Goal: Information Seeking & Learning: Learn about a topic

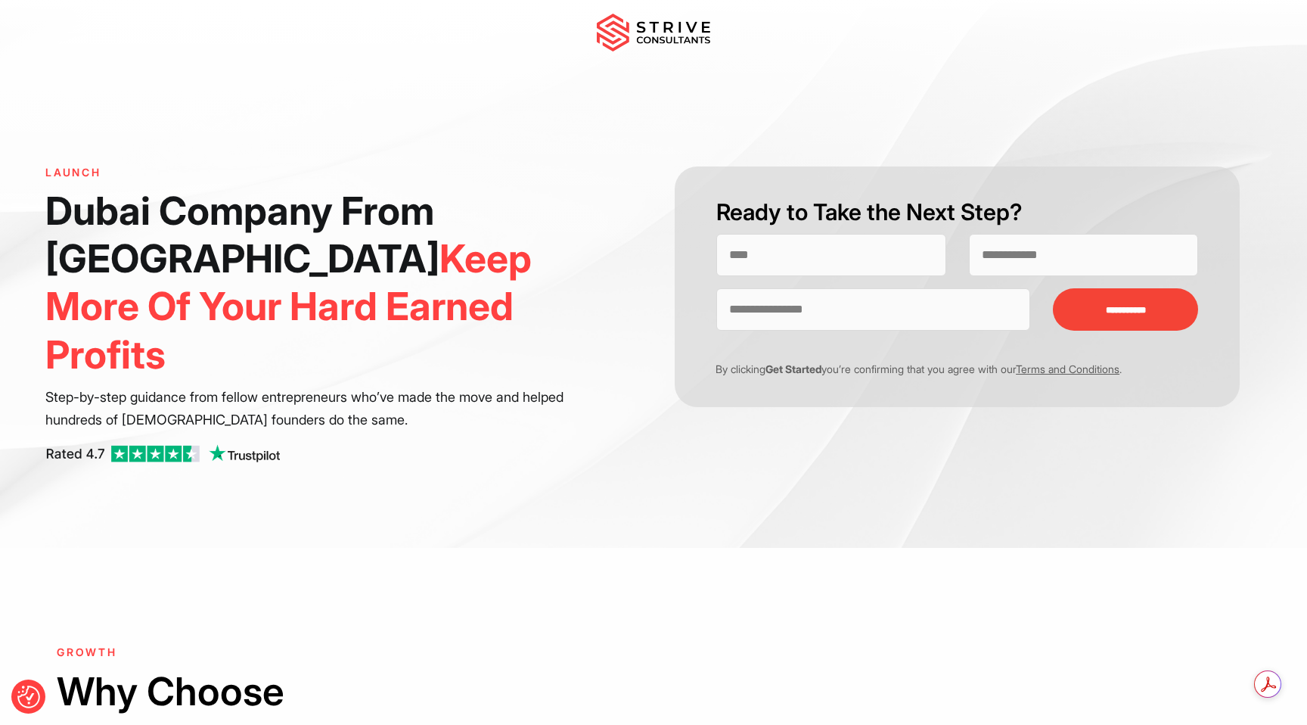
click at [688, 35] on img at bounding box center [653, 33] width 113 height 38
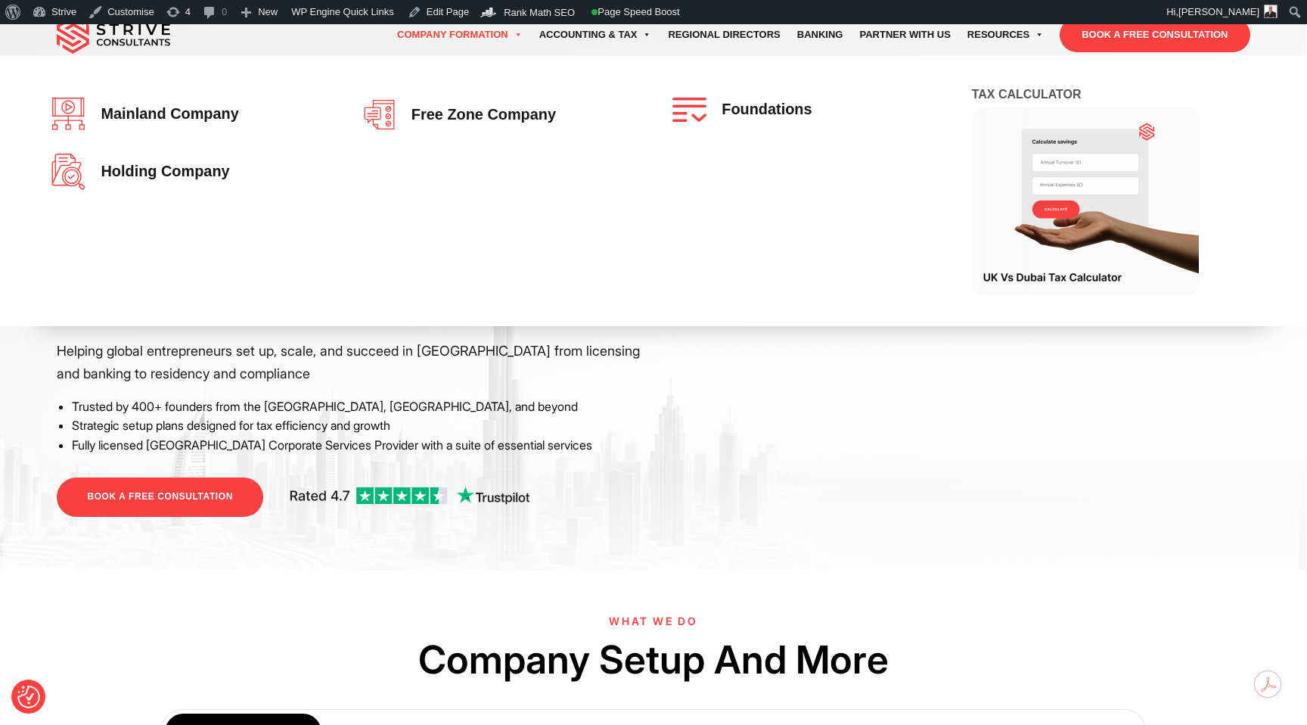
click at [487, 33] on link "Company Formation" at bounding box center [460, 35] width 142 height 42
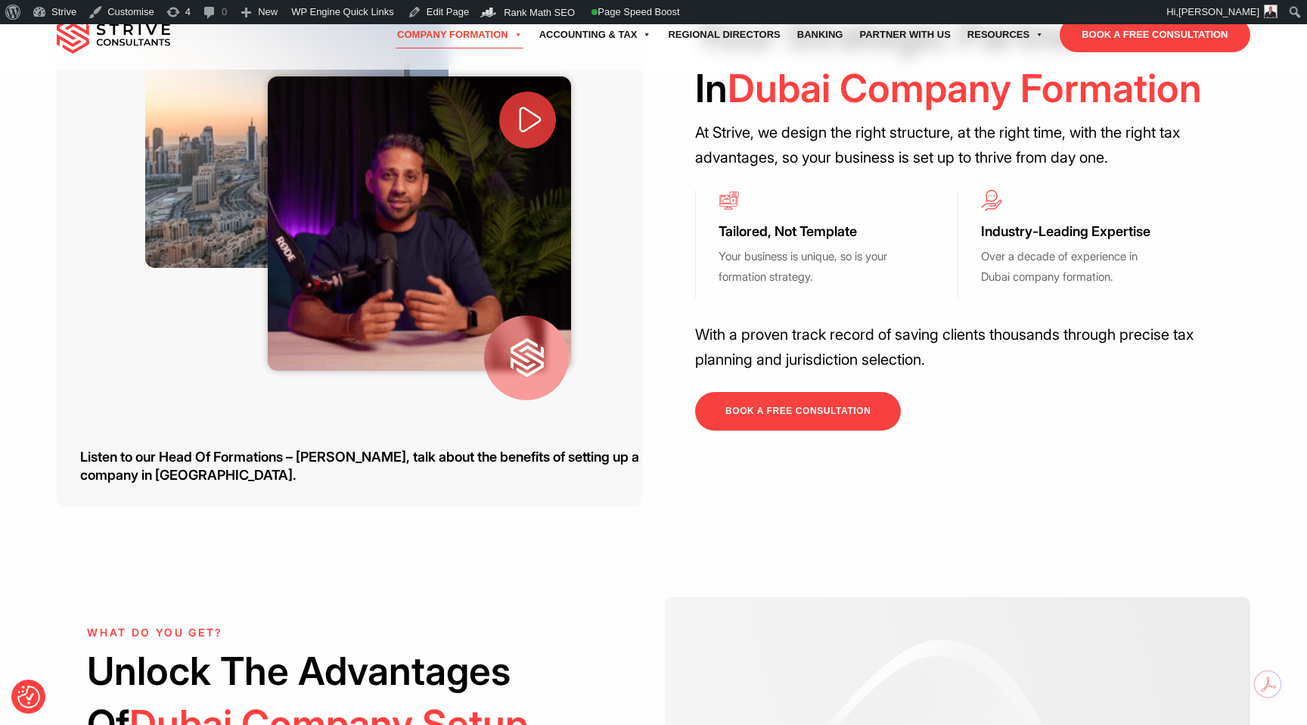
scroll to position [534, 0]
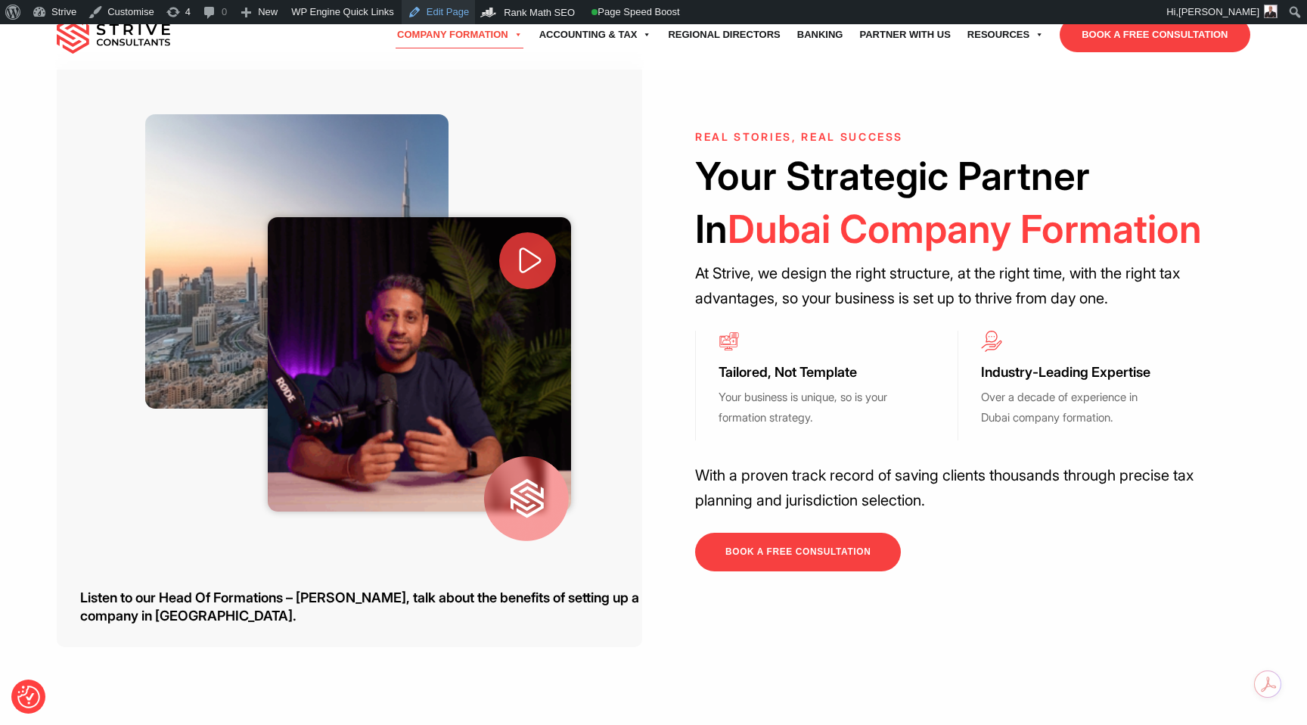
click at [446, 19] on link "Edit Page" at bounding box center [438, 12] width 73 height 24
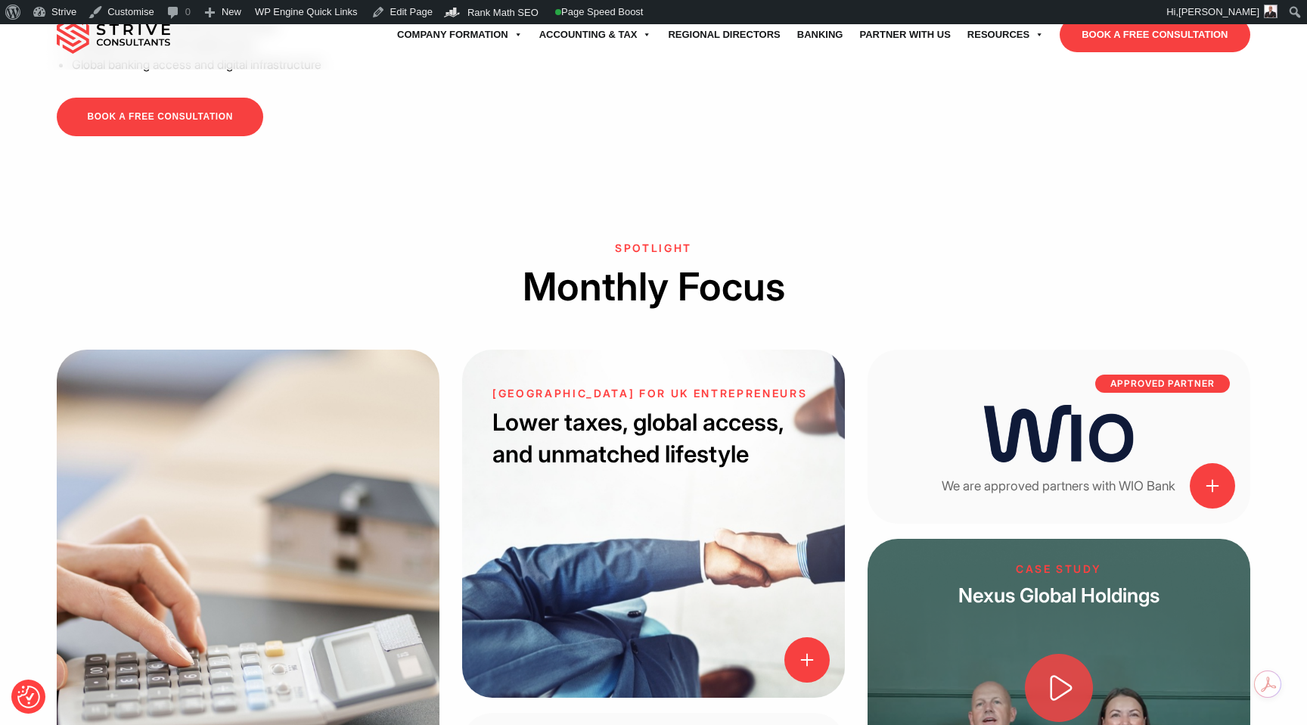
scroll to position [1437, 0]
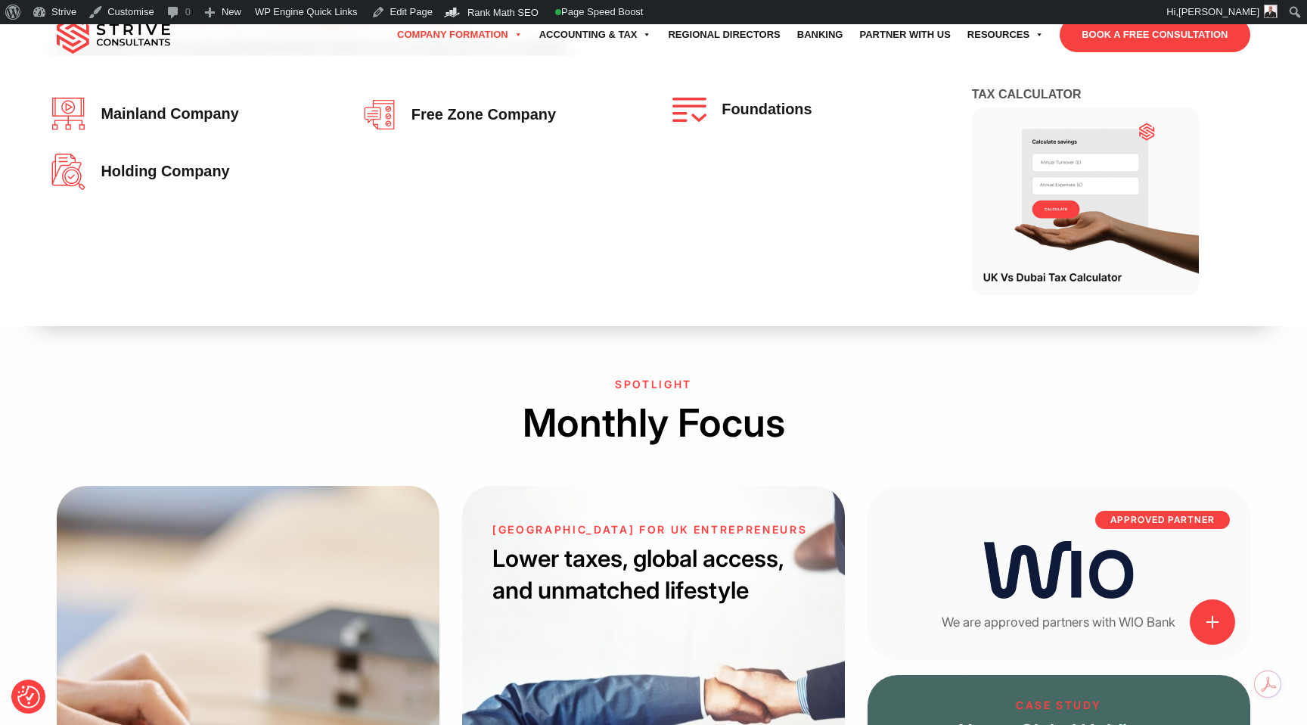
click at [464, 37] on link "Company Formation" at bounding box center [460, 35] width 142 height 42
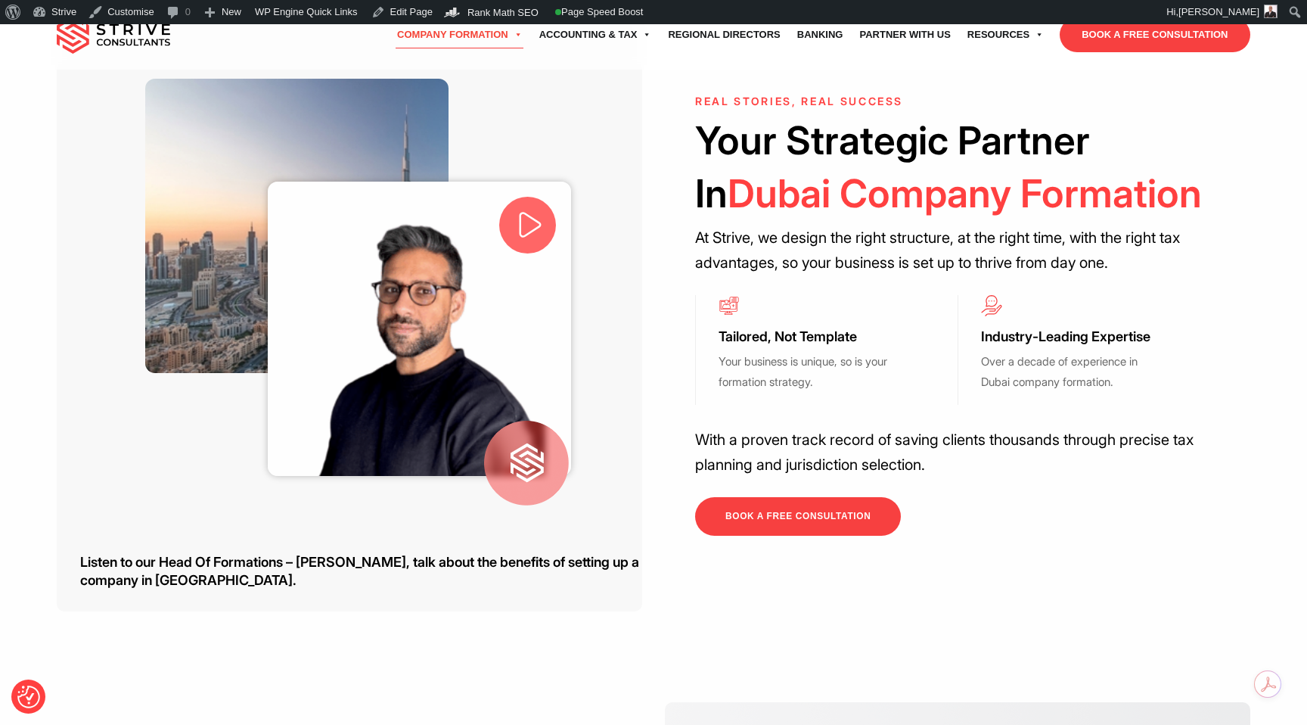
scroll to position [509, 0]
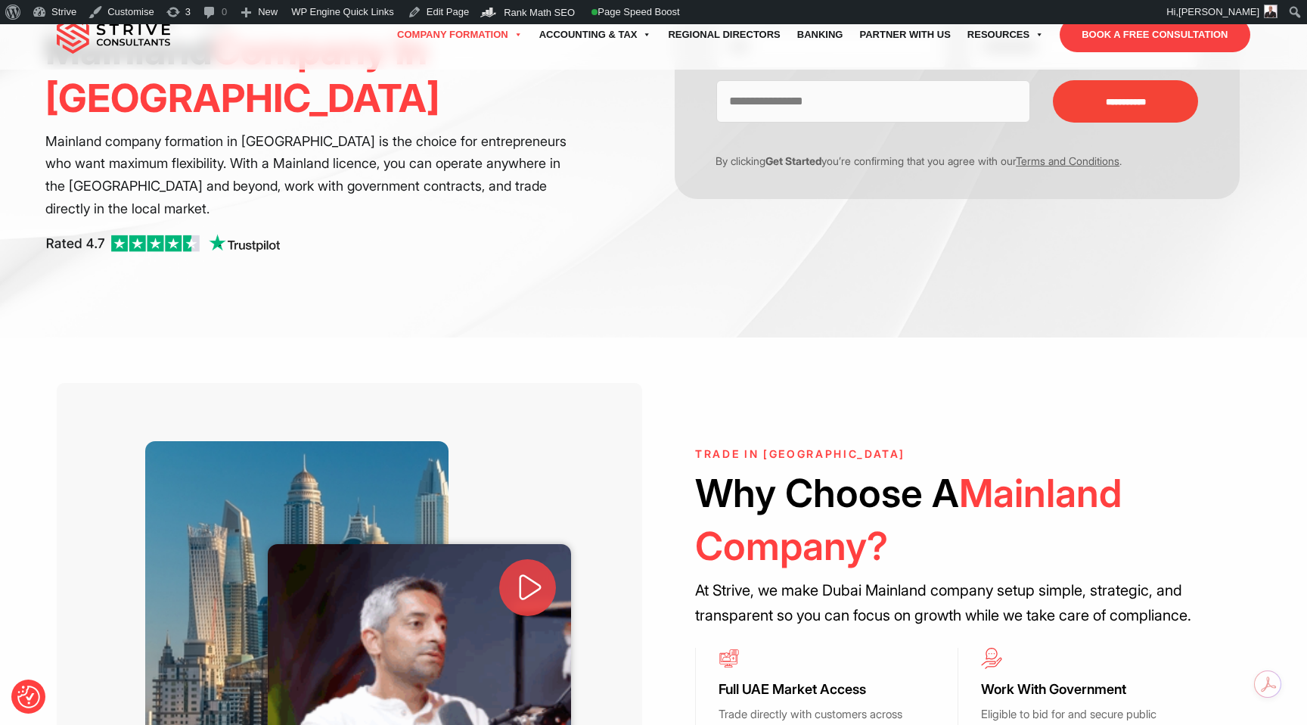
scroll to position [235, 0]
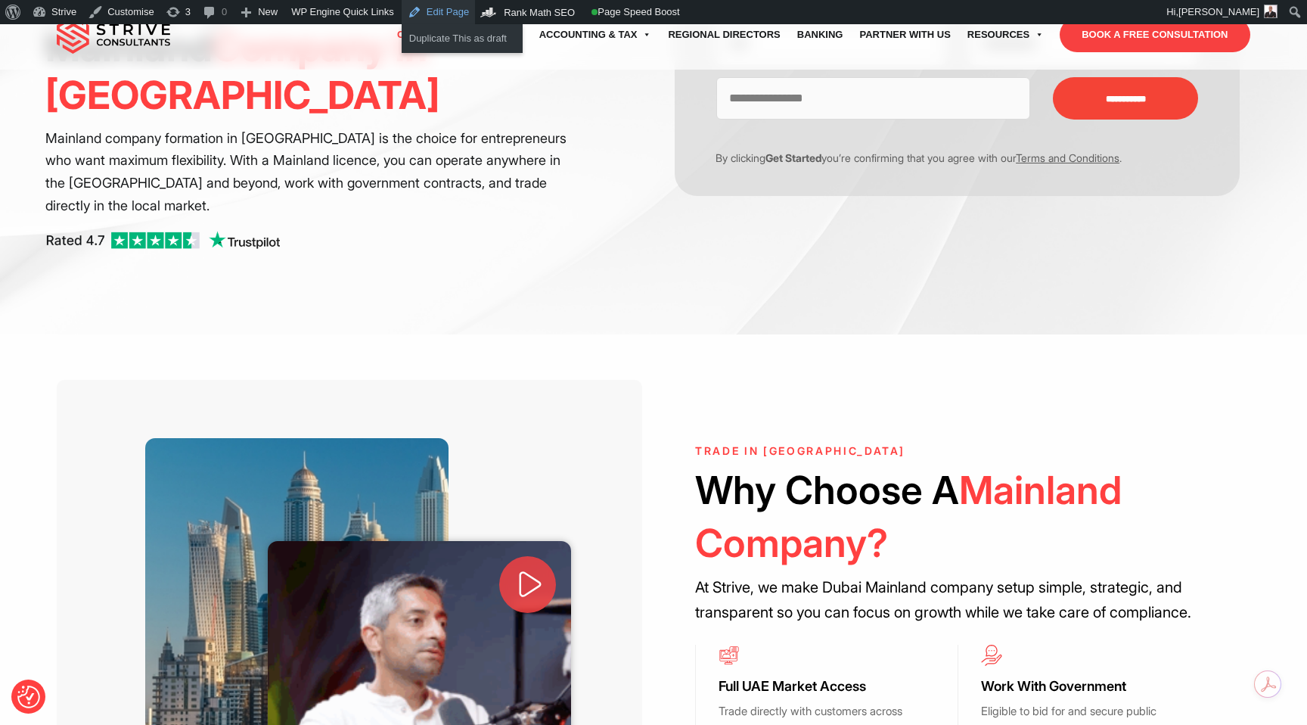
click at [462, 10] on link "Edit Page" at bounding box center [438, 12] width 73 height 24
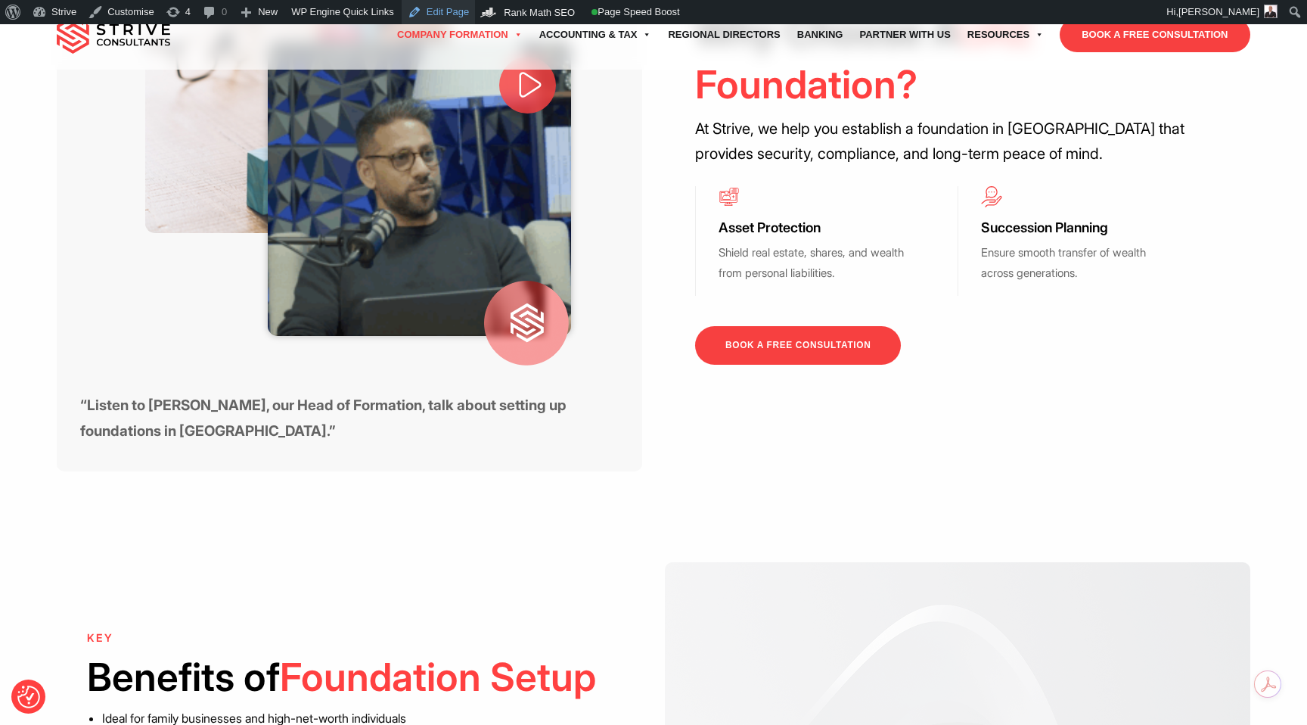
click at [458, 7] on link "Edit Page" at bounding box center [438, 12] width 73 height 24
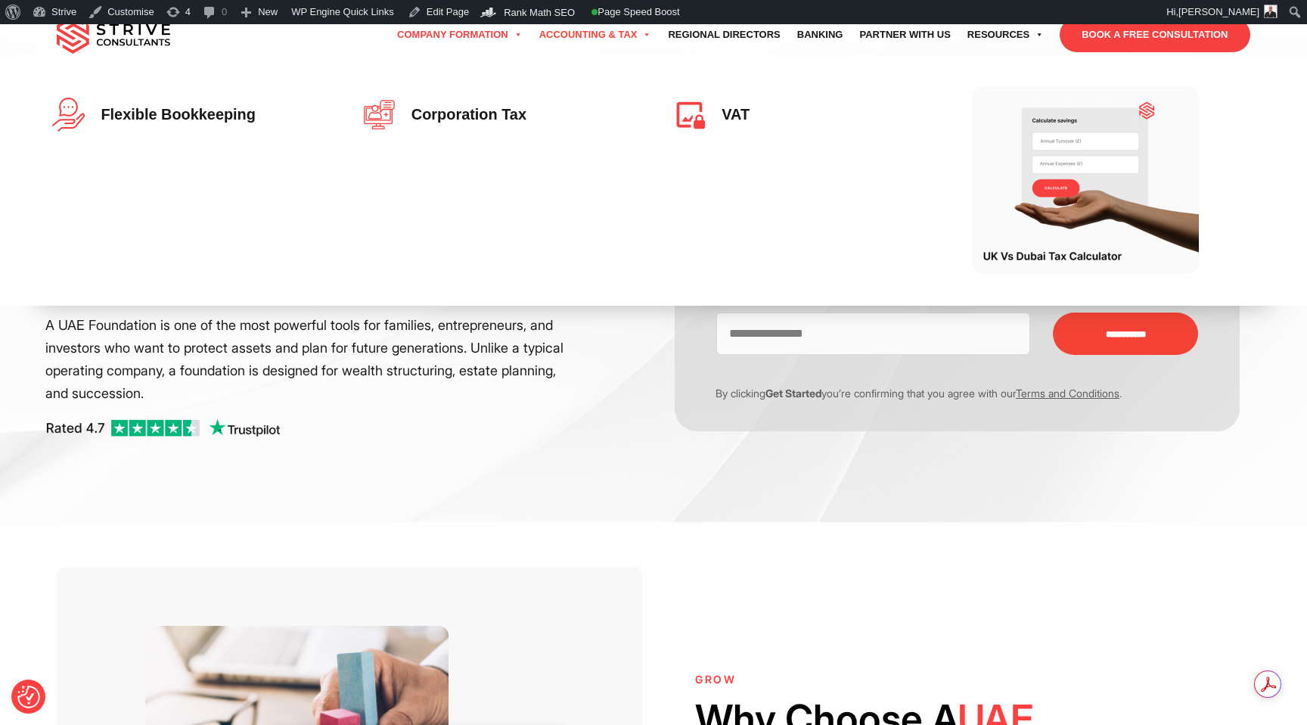
click at [573, 36] on link "Accounting & Tax" at bounding box center [595, 35] width 129 height 42
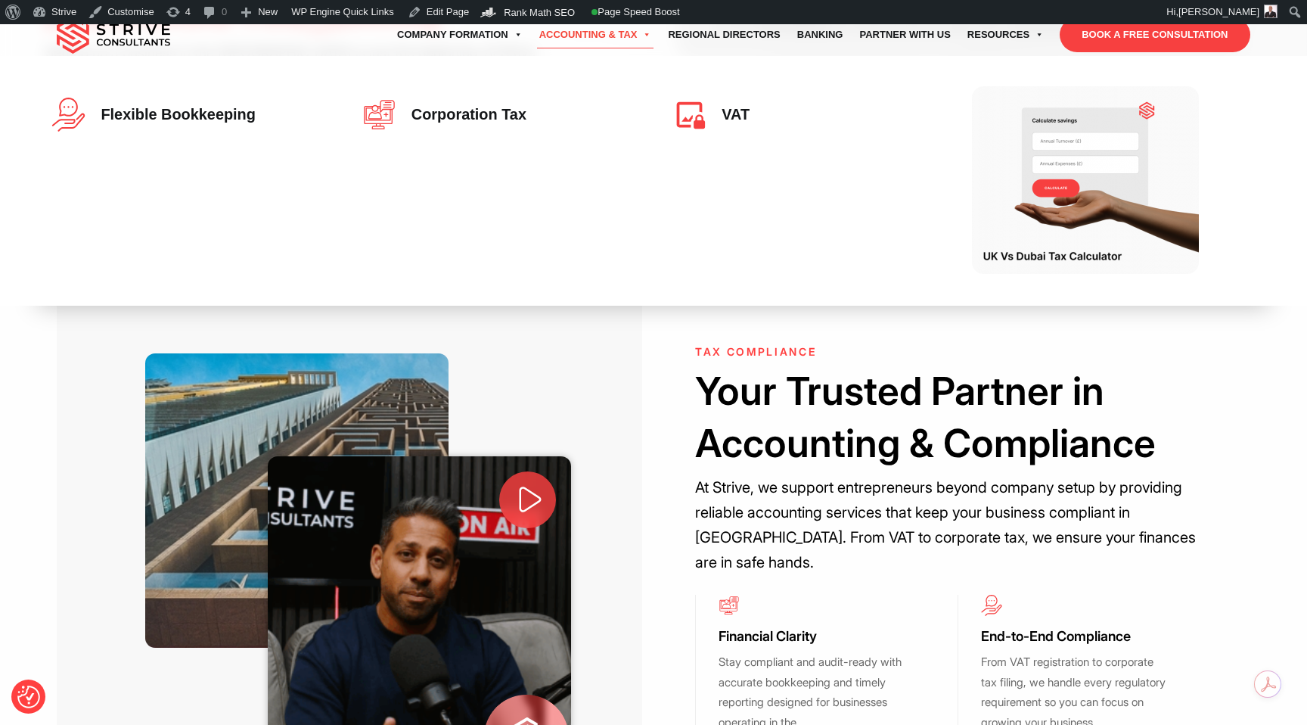
scroll to position [354, 0]
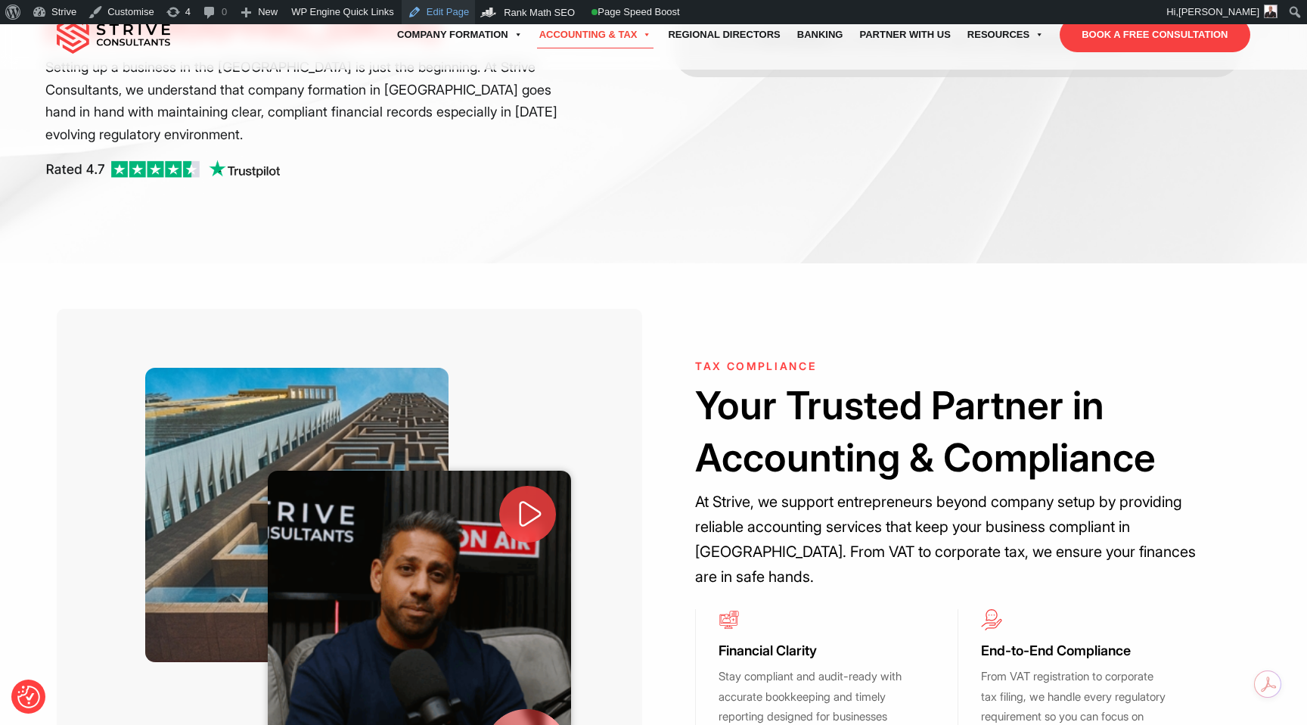
click at [452, 9] on link "Edit Page" at bounding box center [438, 12] width 73 height 24
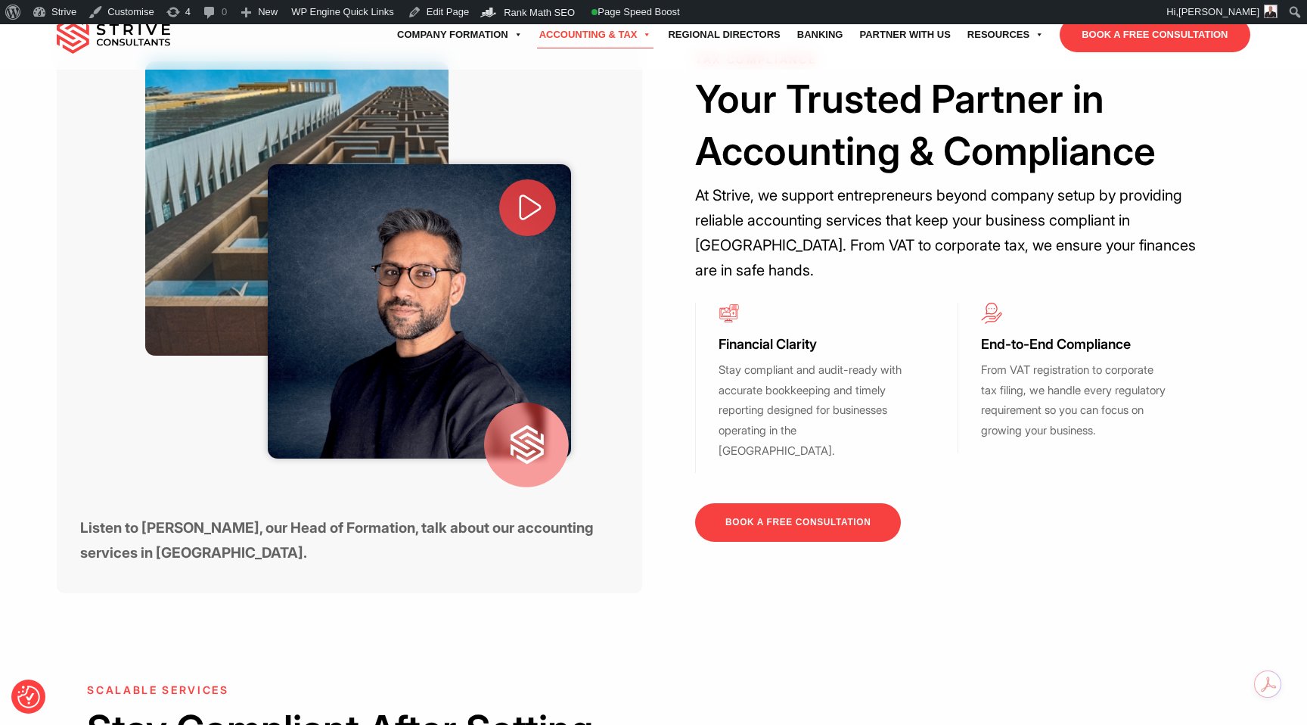
scroll to position [645, 0]
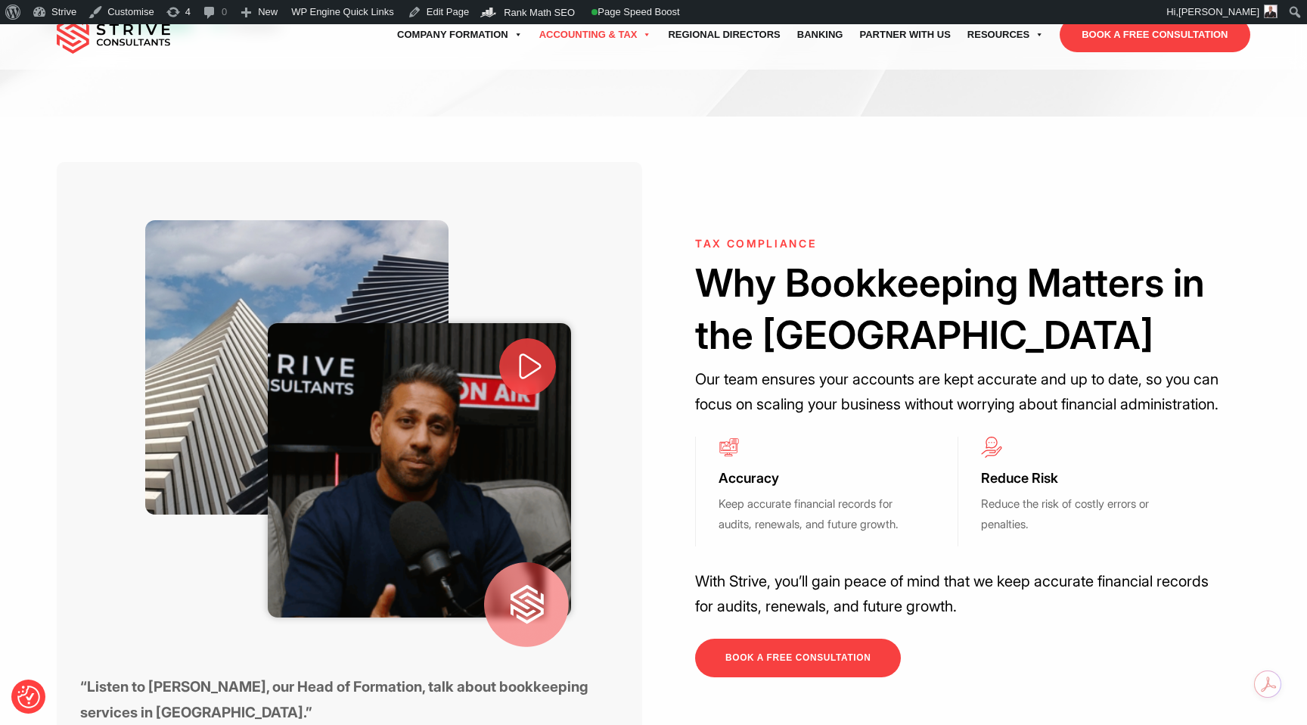
scroll to position [402, 0]
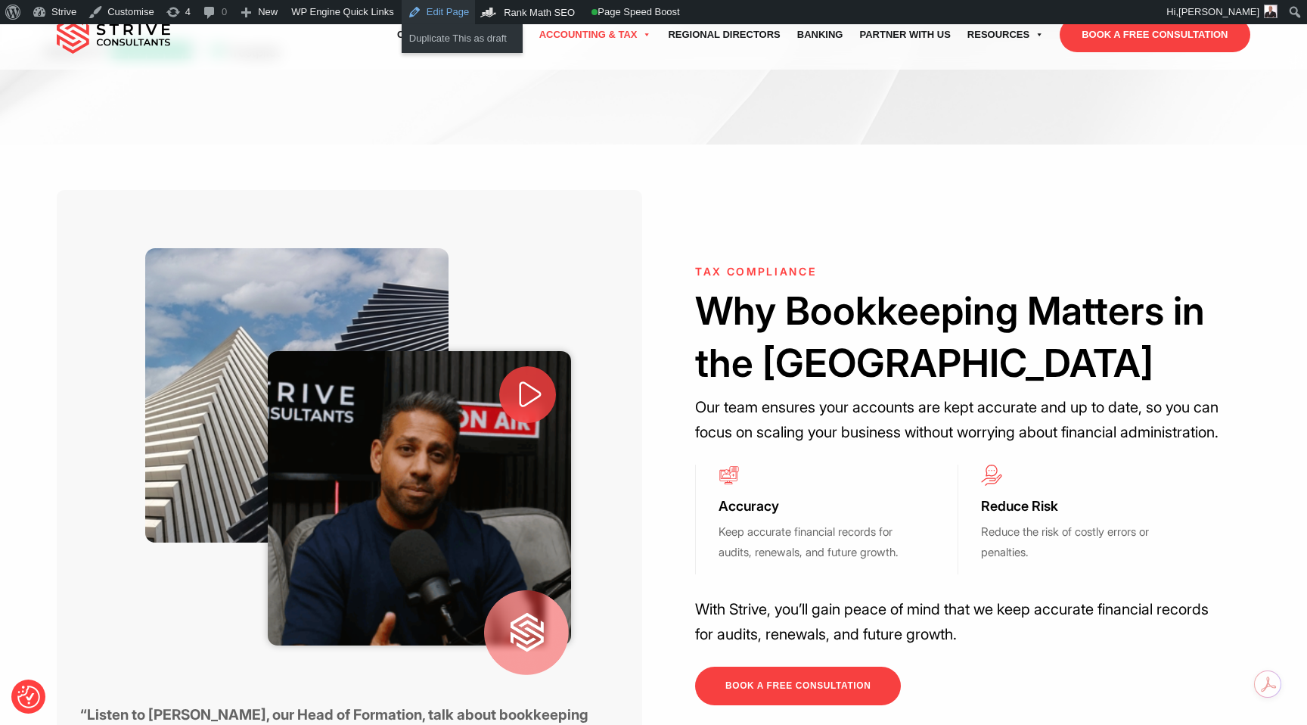
click at [446, 8] on link "Edit Page" at bounding box center [438, 12] width 73 height 24
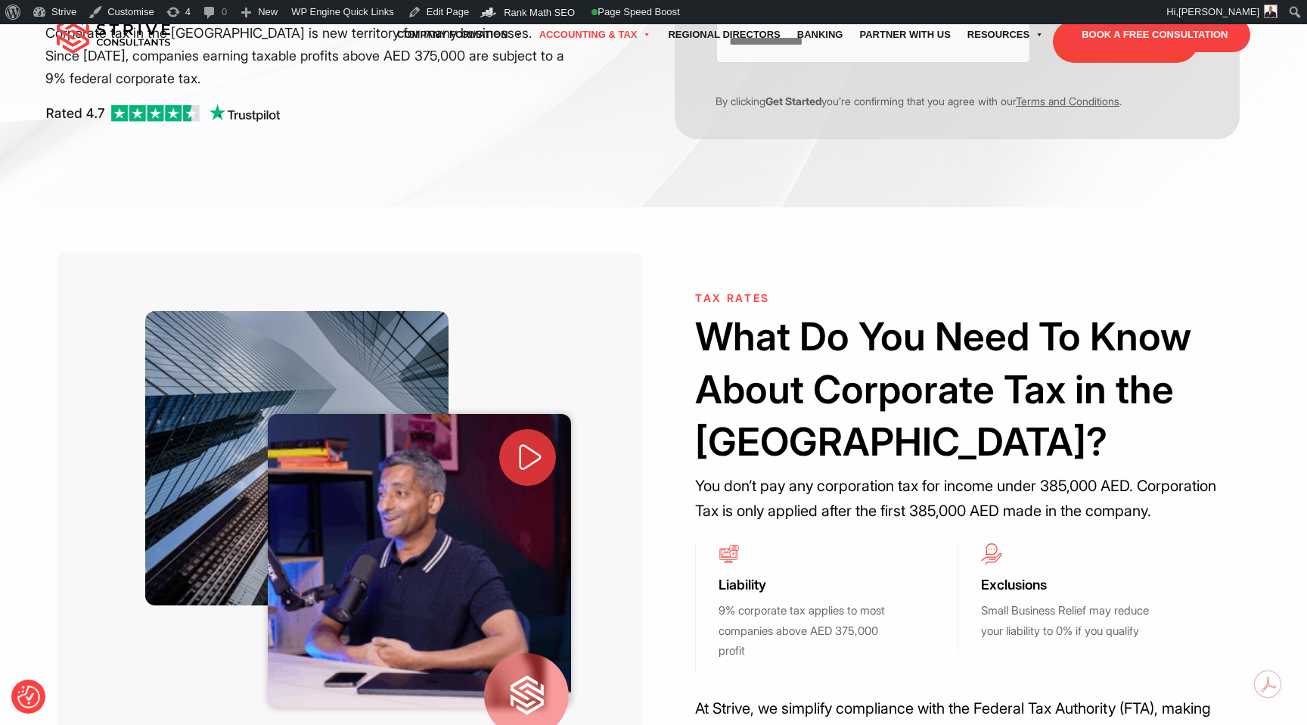
scroll to position [337, 0]
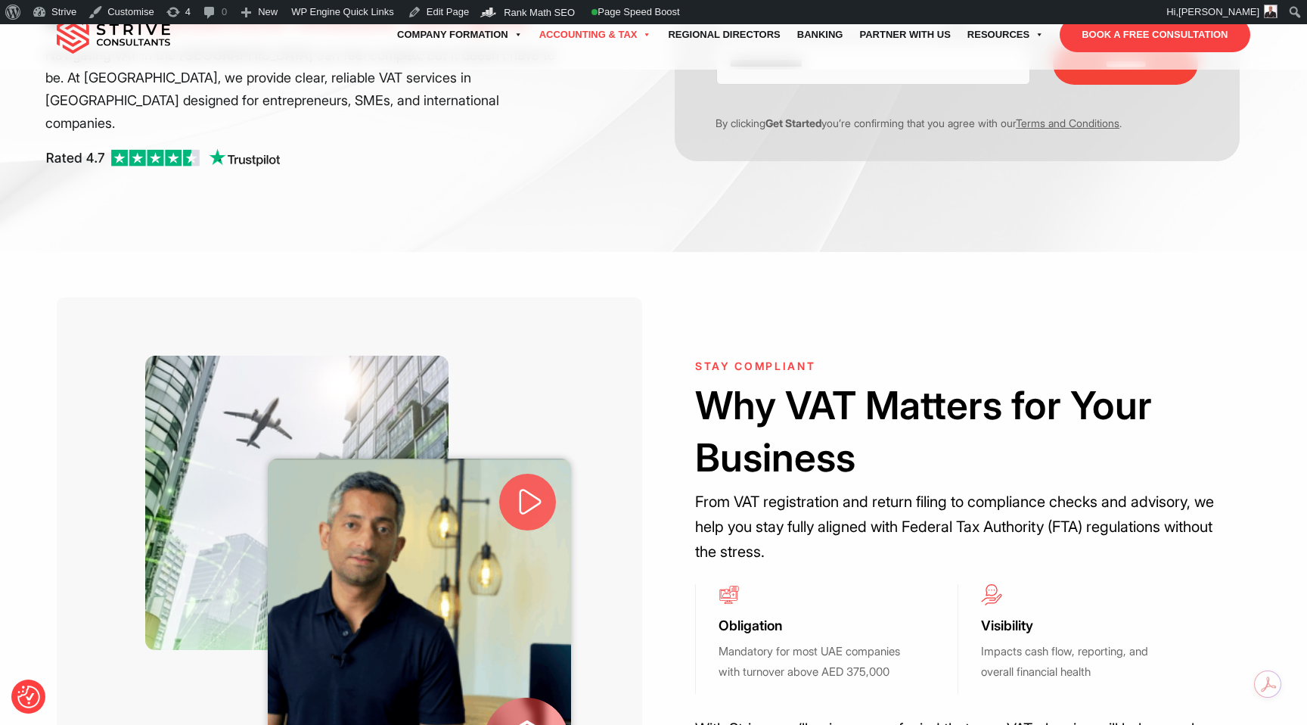
scroll to position [501, 0]
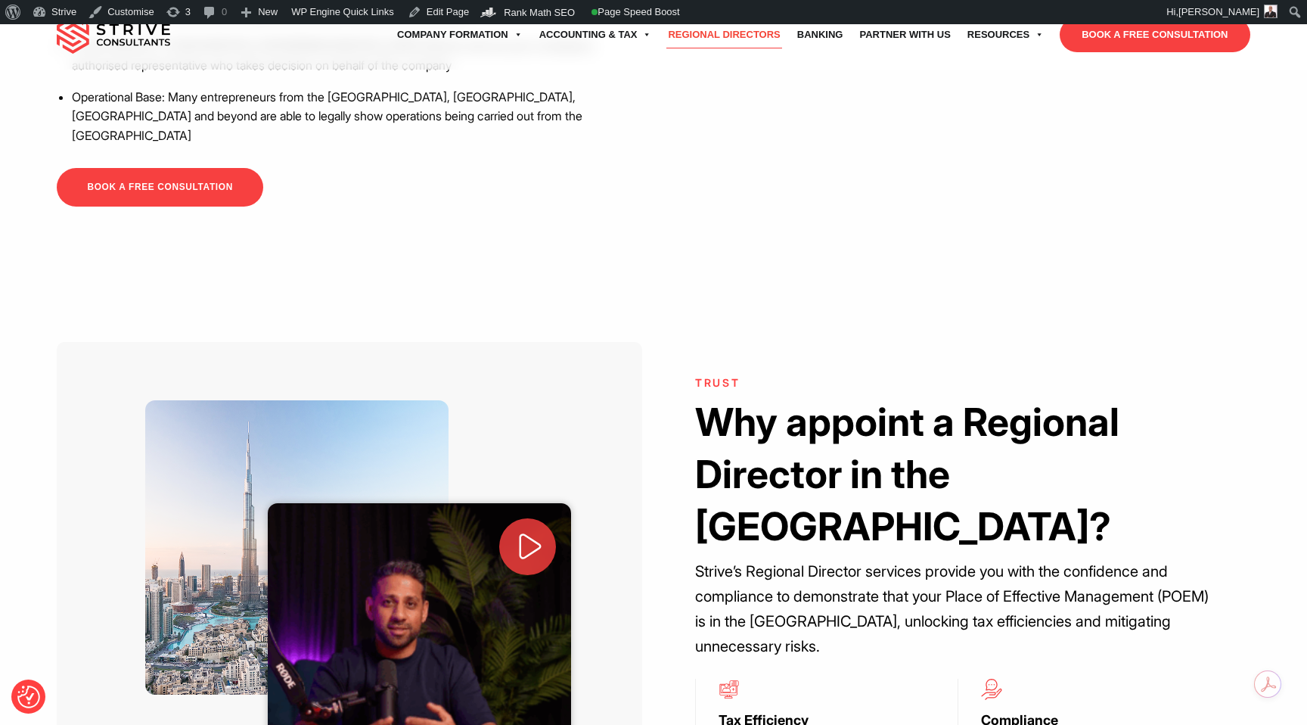
scroll to position [787, 0]
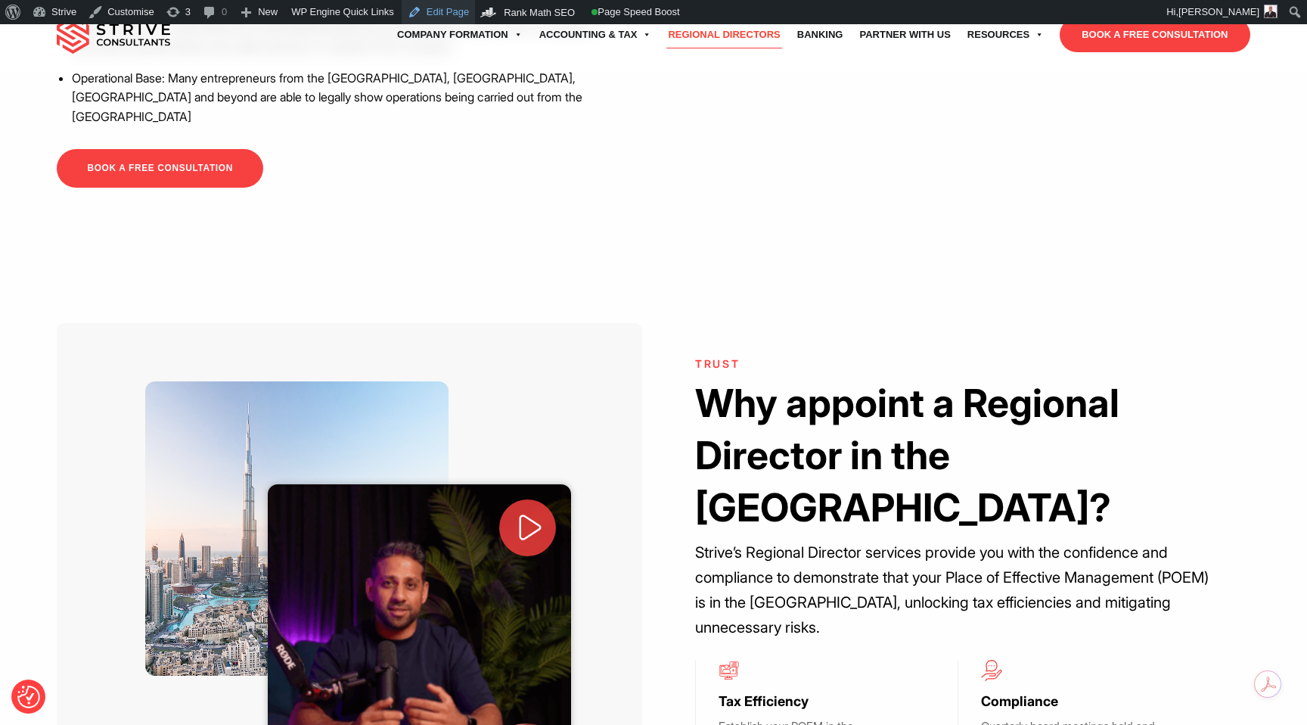
click at [458, 15] on link "Edit Page" at bounding box center [438, 12] width 73 height 24
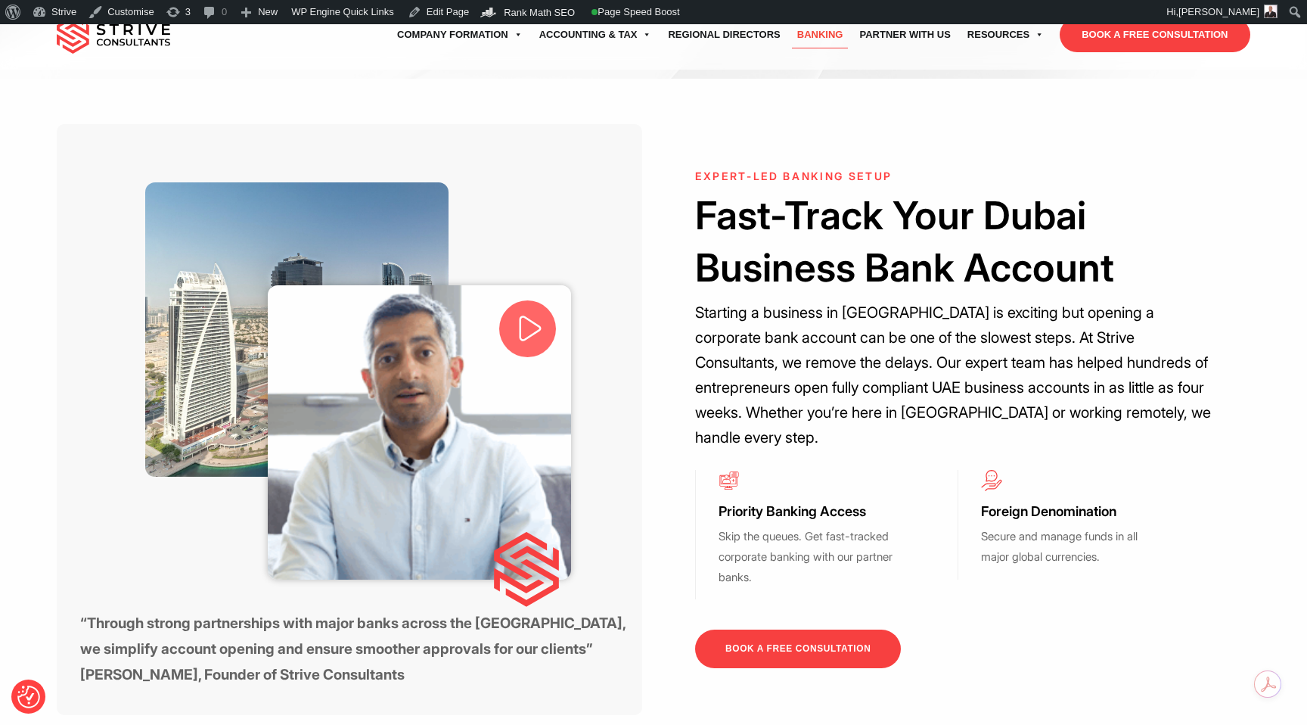
scroll to position [647, 0]
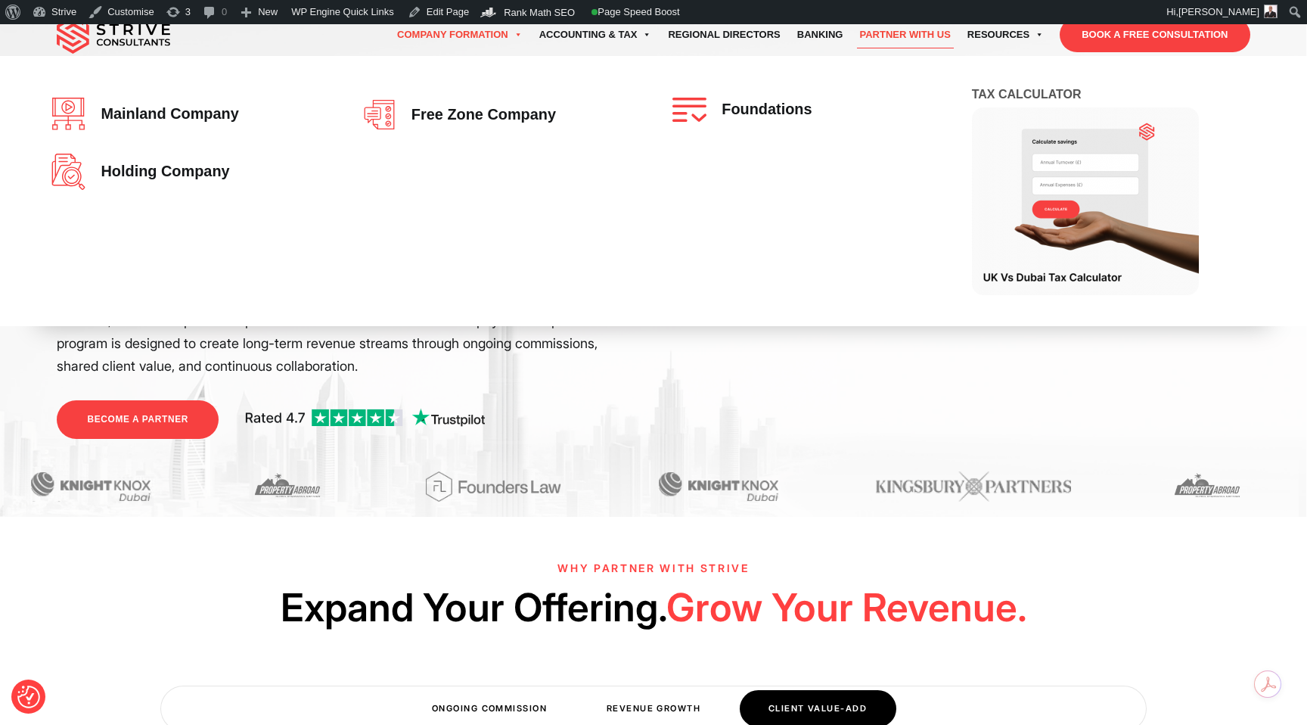
click at [480, 36] on link "Company Formation" at bounding box center [460, 35] width 142 height 42
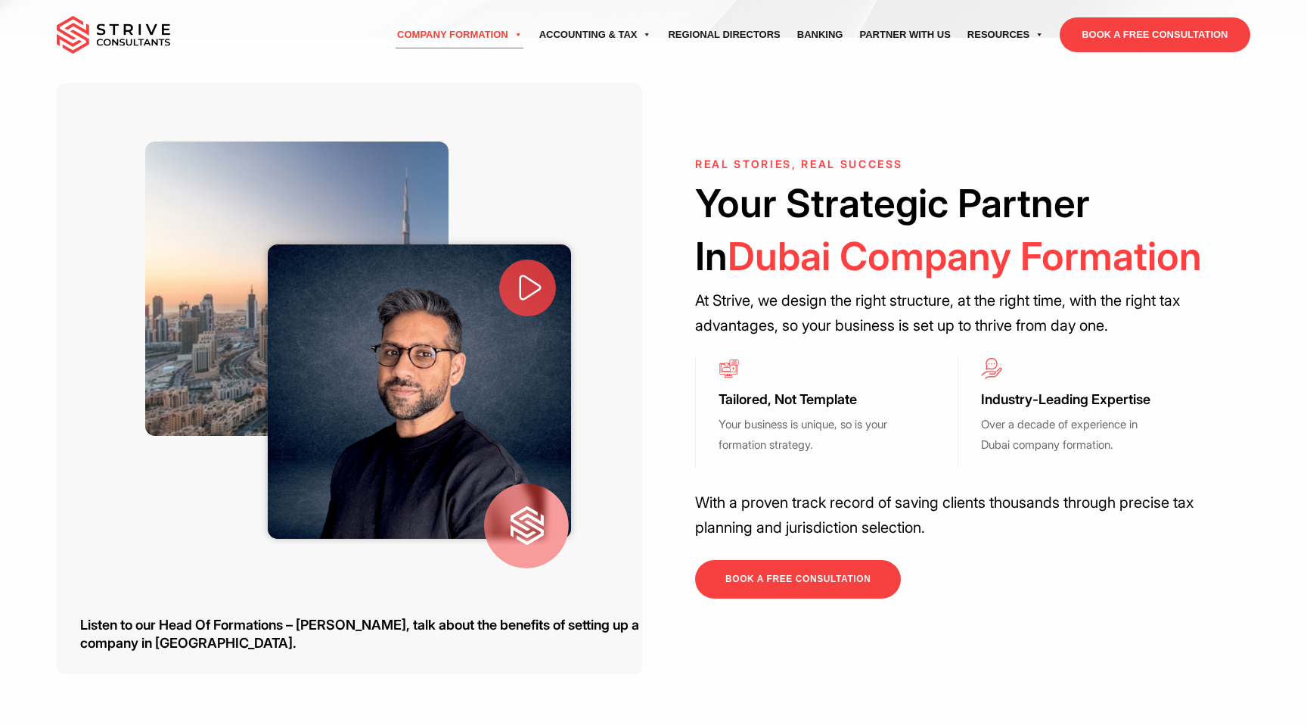
scroll to position [770, 0]
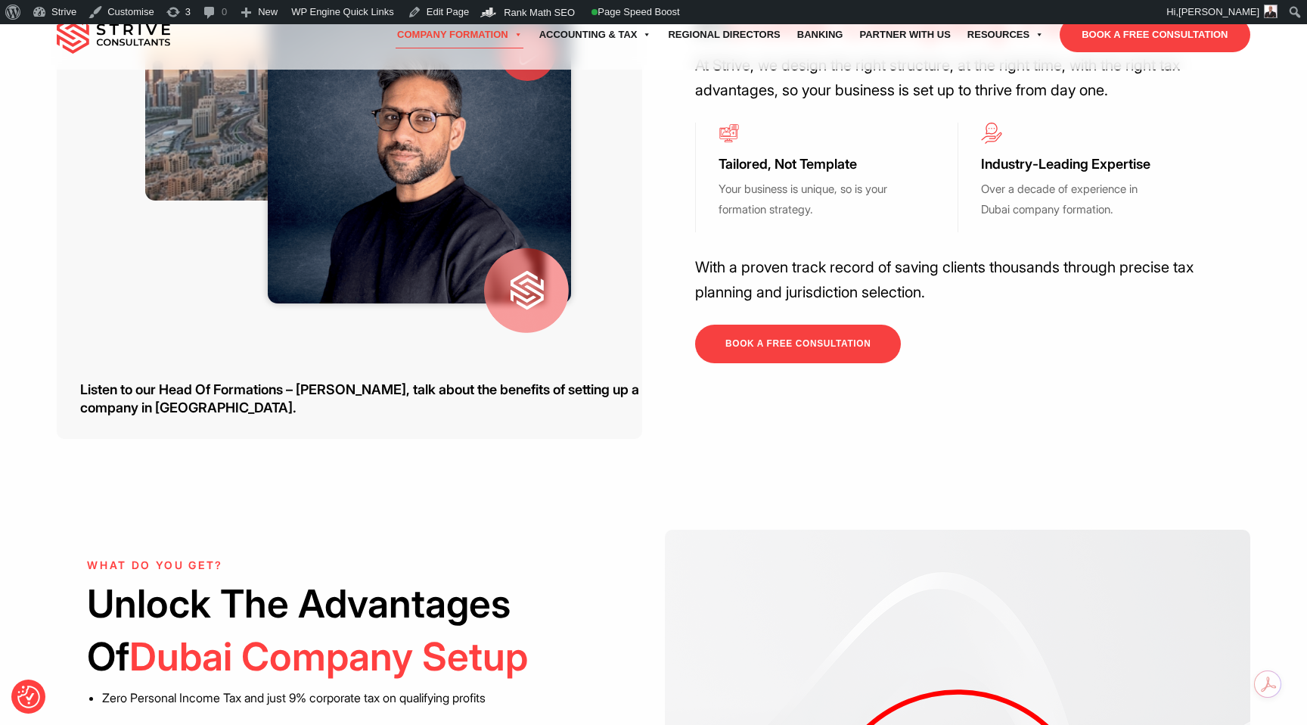
scroll to position [340, 0]
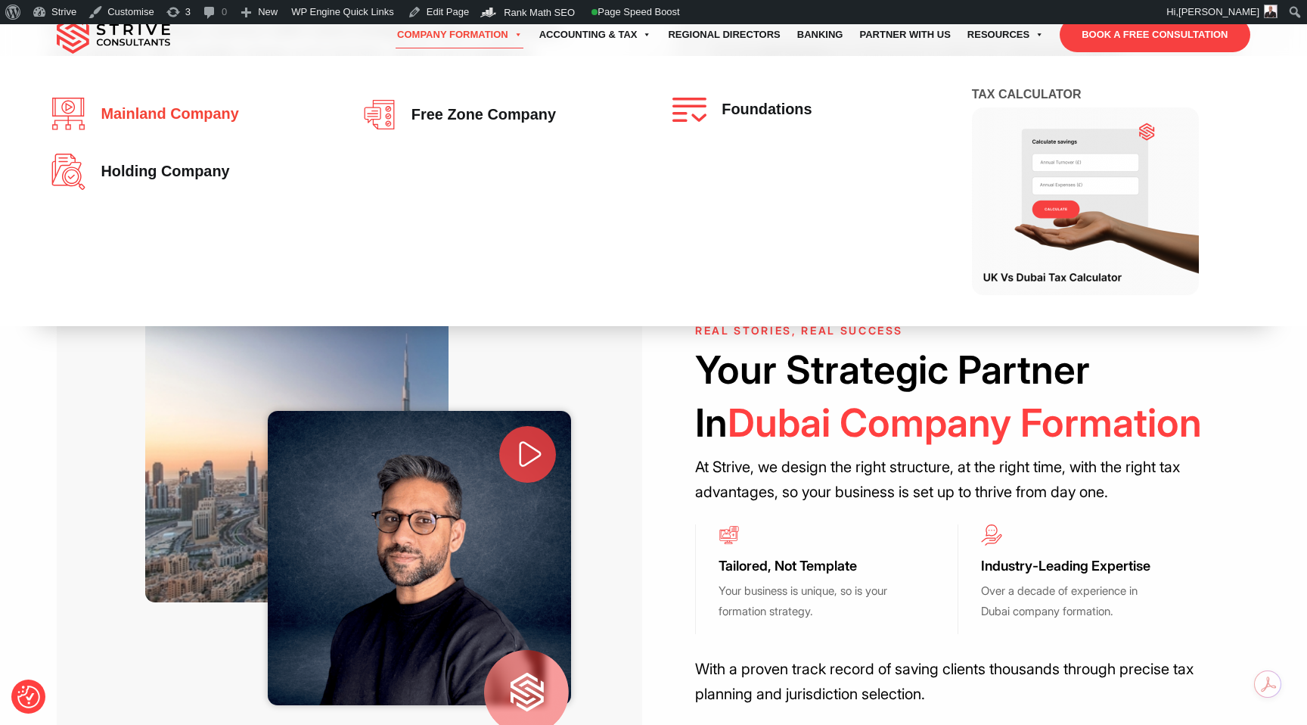
click at [244, 111] on link "Mainland company" at bounding box center [187, 114] width 272 height 33
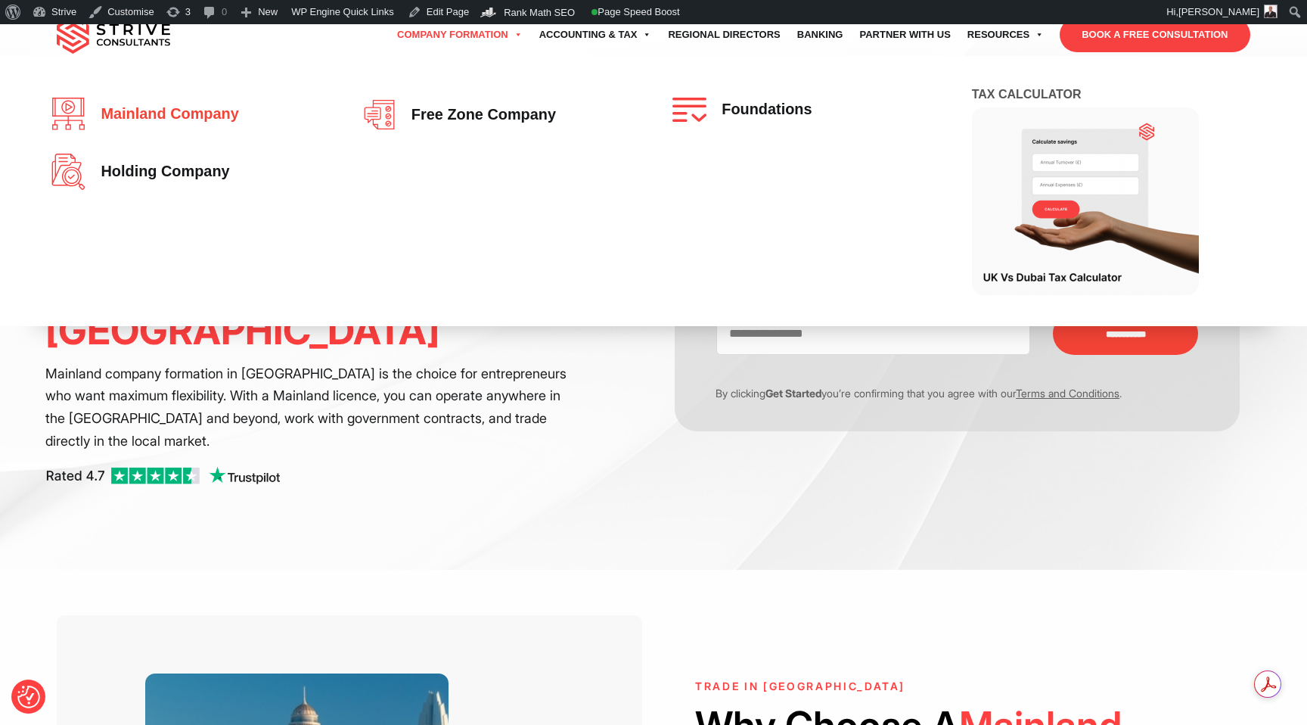
click at [185, 114] on span "Mainland company" at bounding box center [165, 114] width 145 height 17
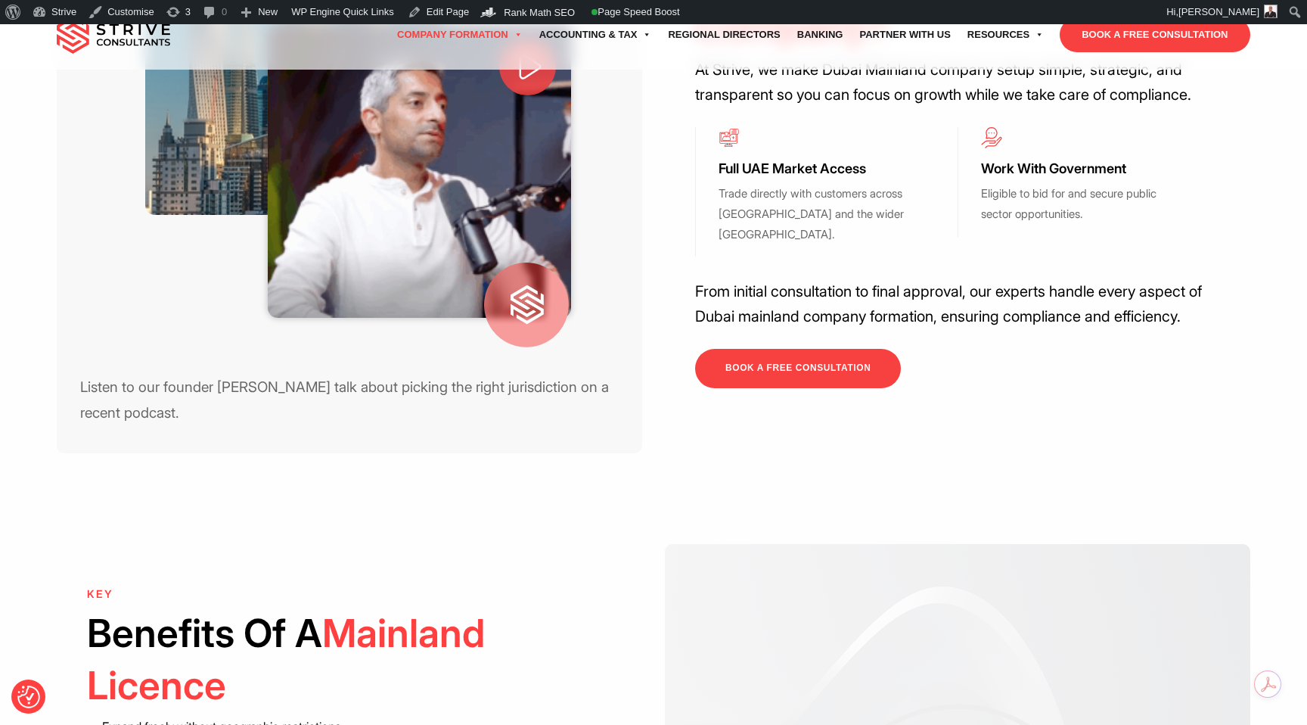
scroll to position [830, 0]
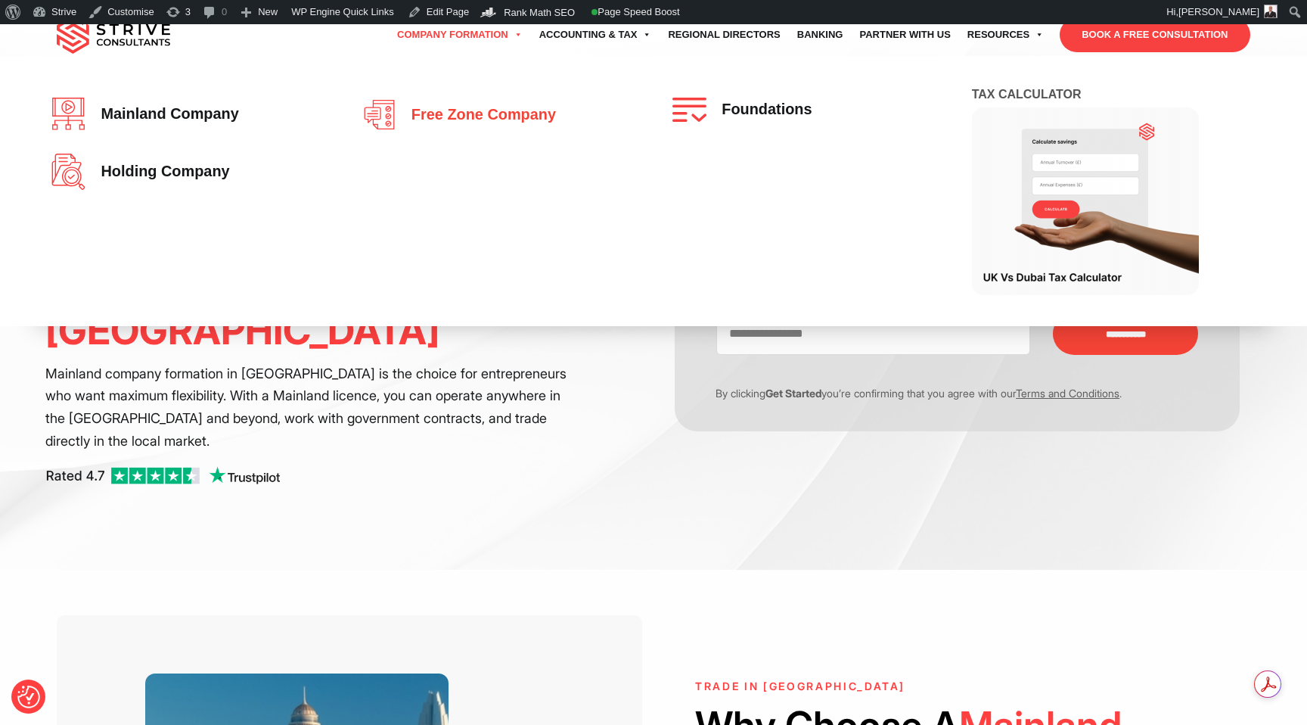
click at [478, 125] on link "Free zone company" at bounding box center [498, 115] width 272 height 34
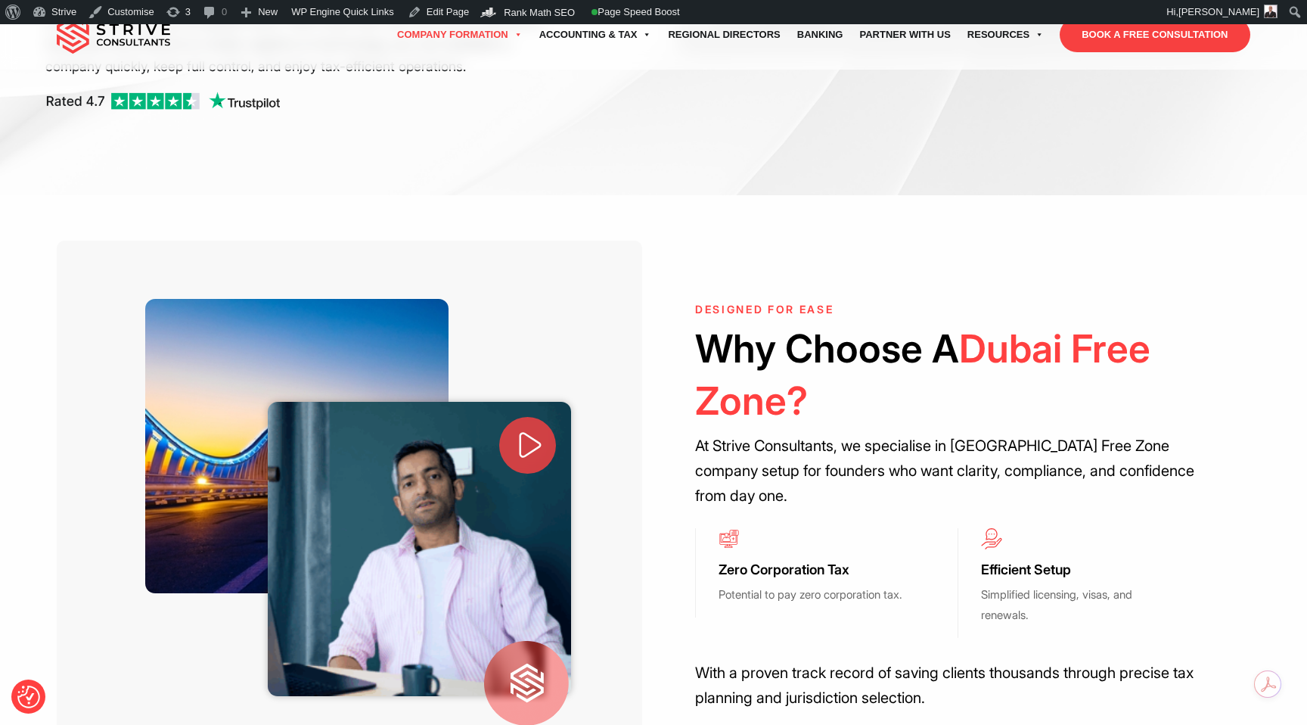
scroll to position [642, 0]
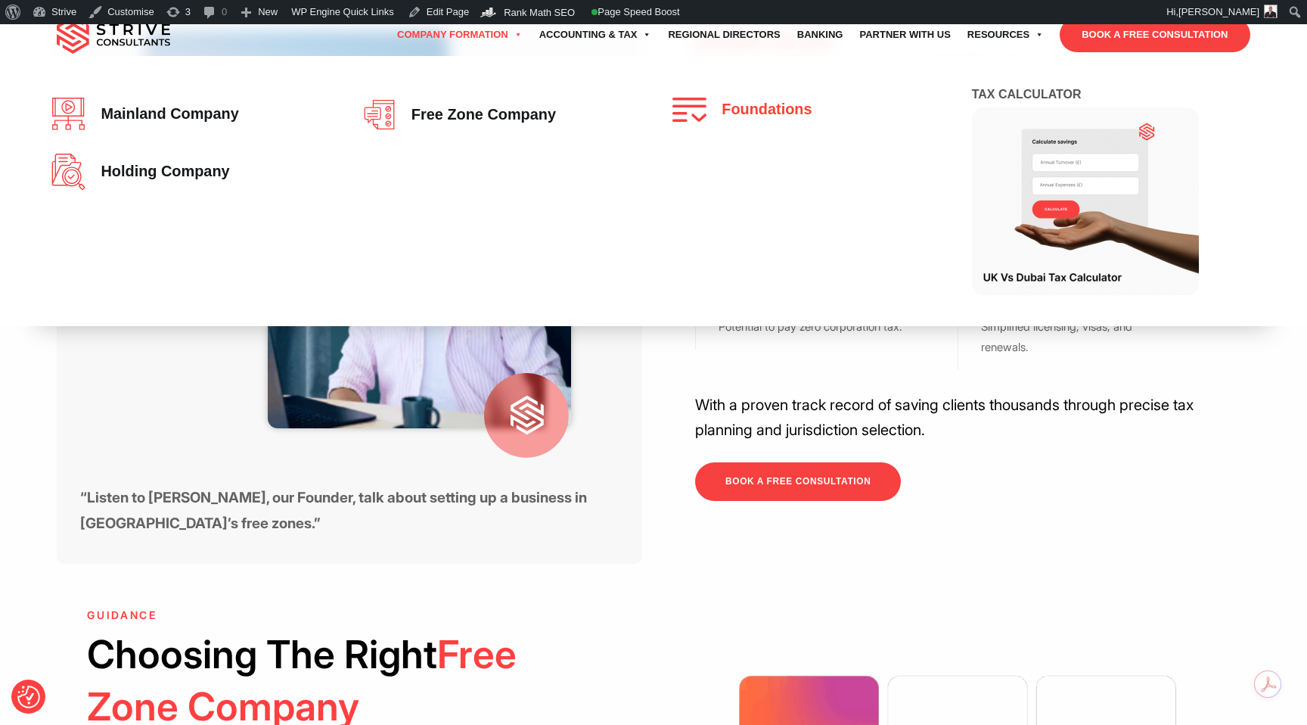
click at [768, 111] on span "Foundations" at bounding box center [763, 109] width 98 height 17
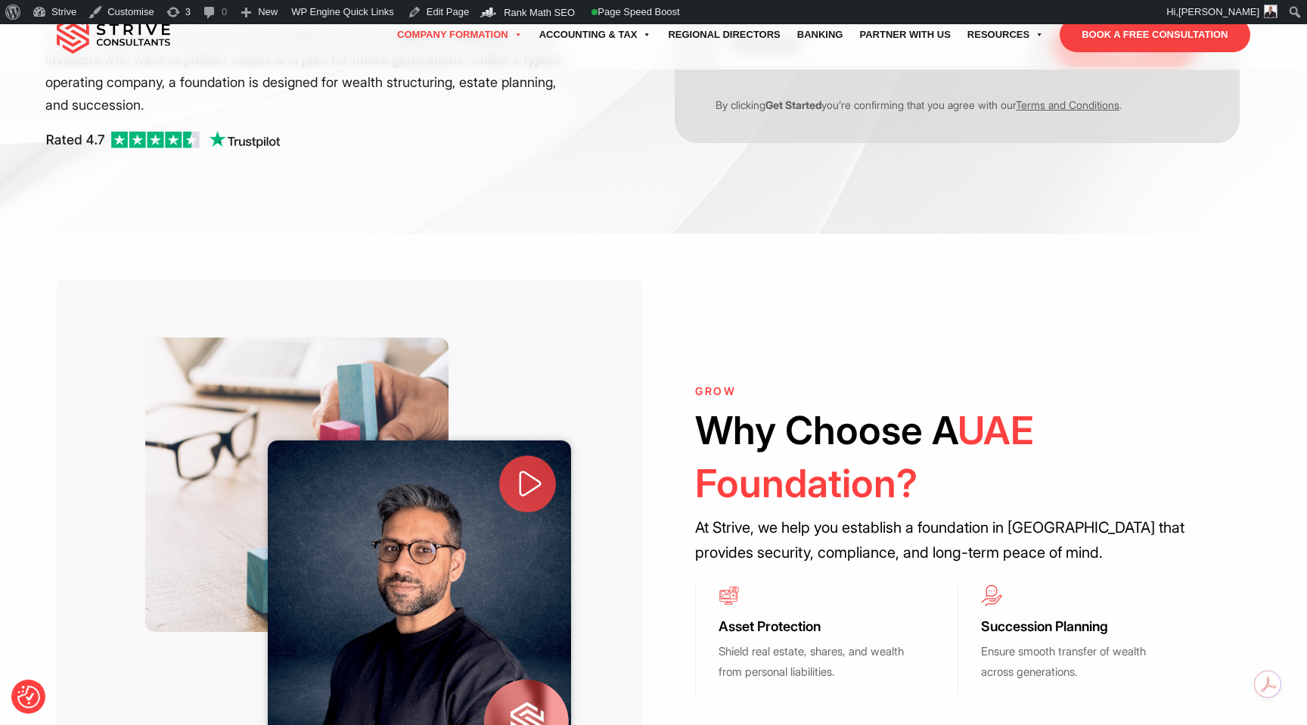
scroll to position [394, 0]
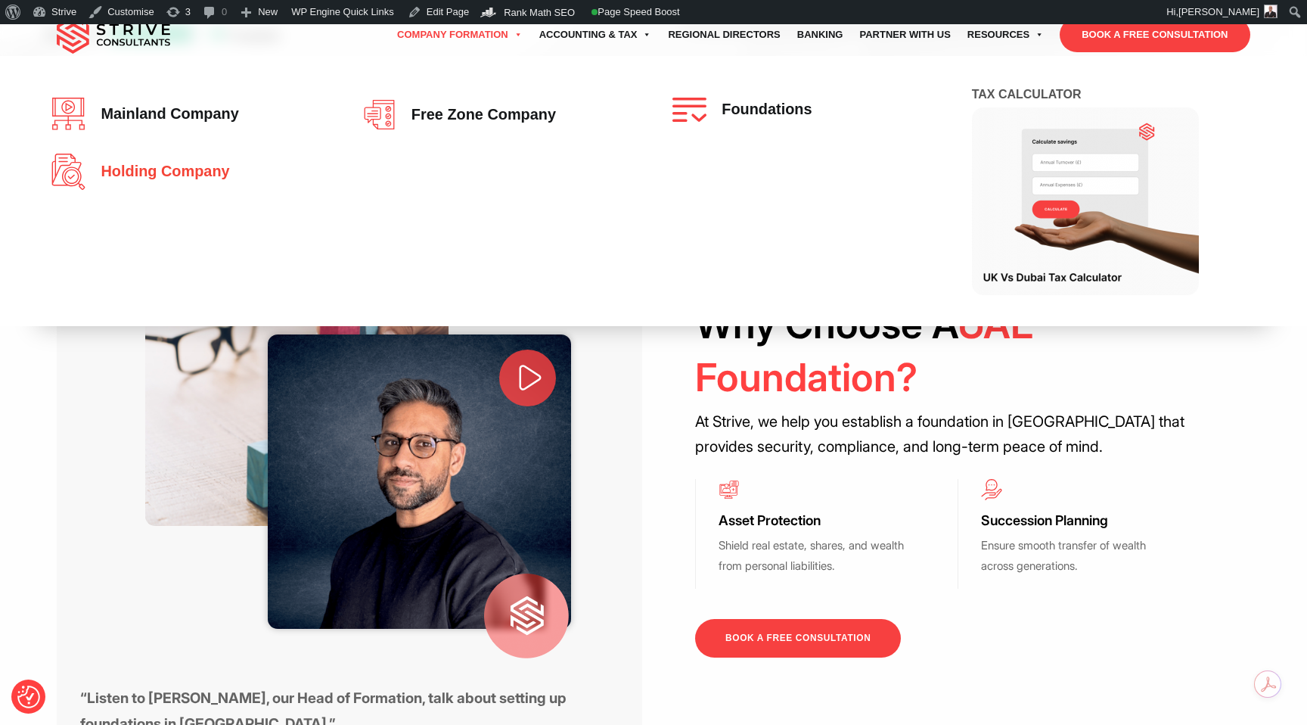
click at [193, 178] on span "Holding Company" at bounding box center [161, 171] width 136 height 17
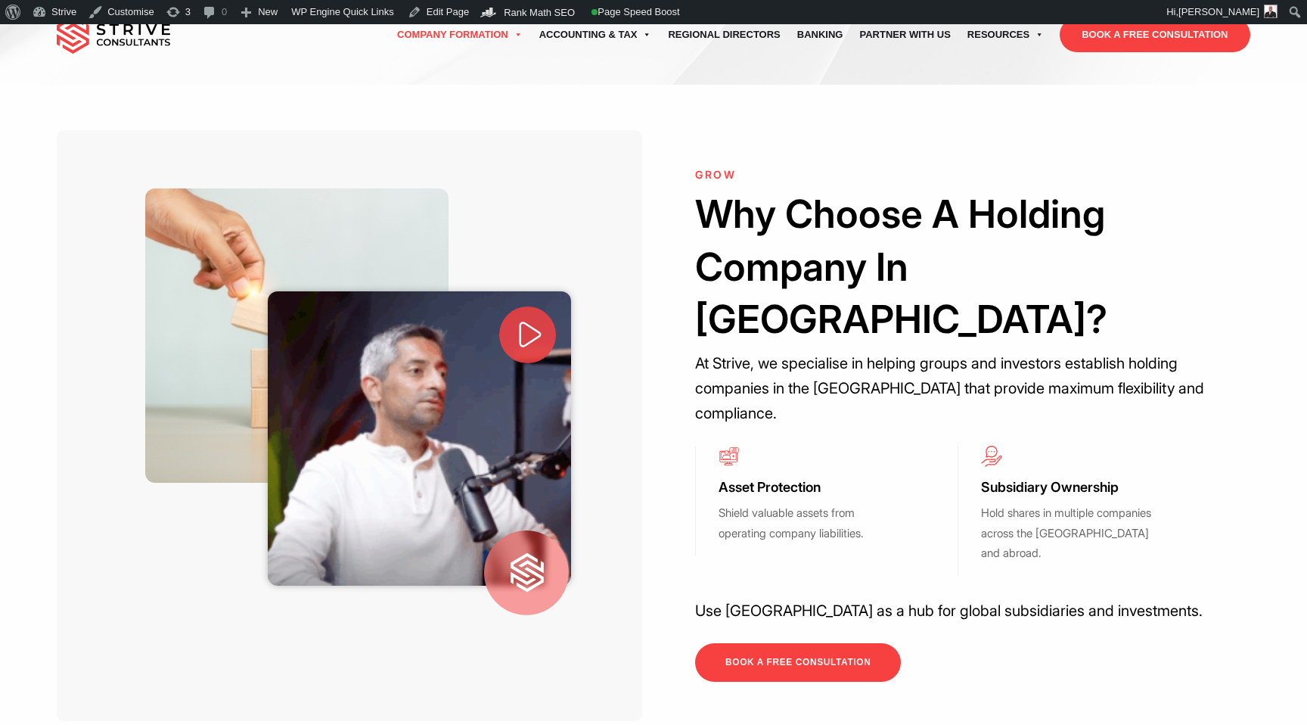
scroll to position [635, 0]
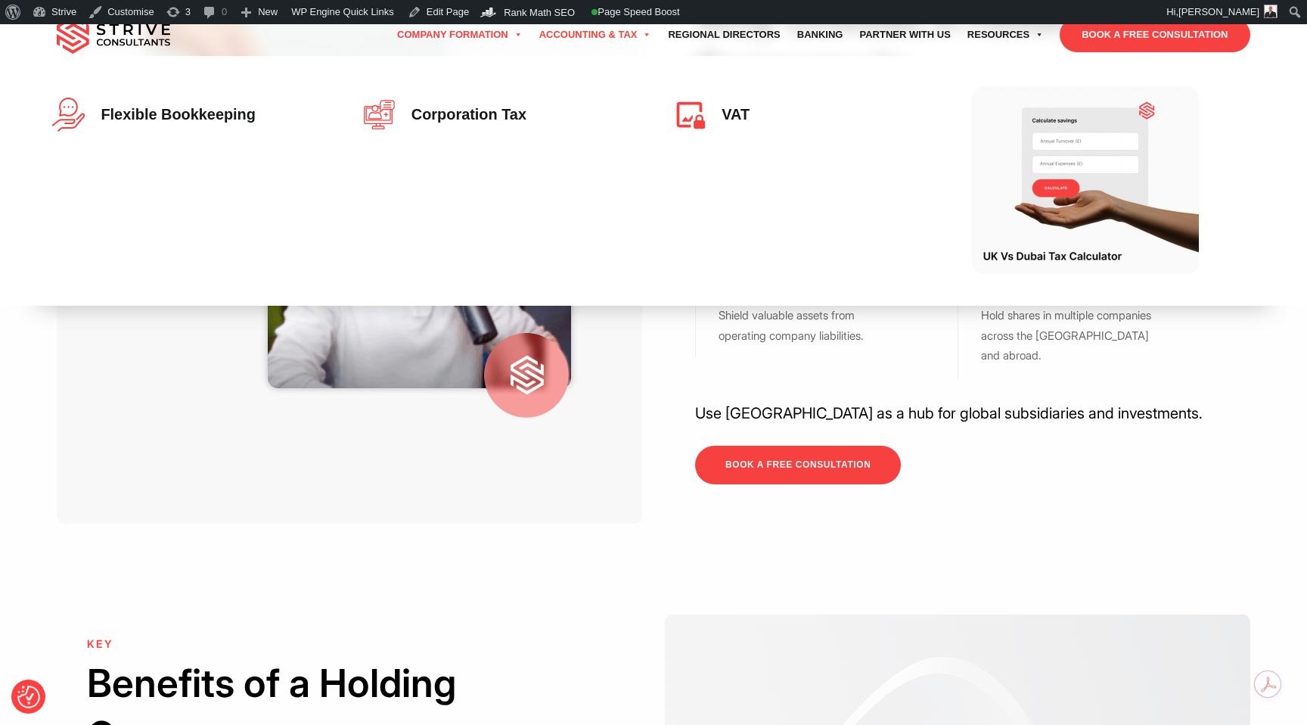
click at [576, 36] on link "Accounting & Tax" at bounding box center [595, 35] width 129 height 42
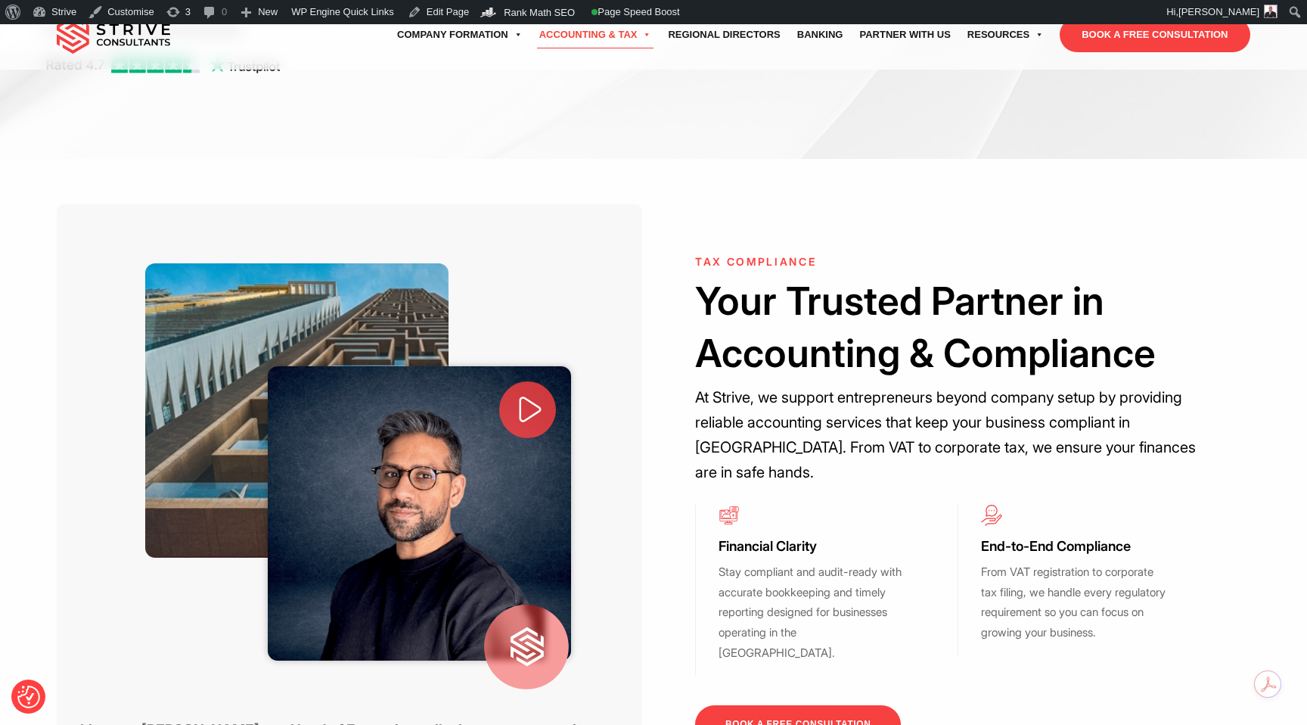
scroll to position [585, 0]
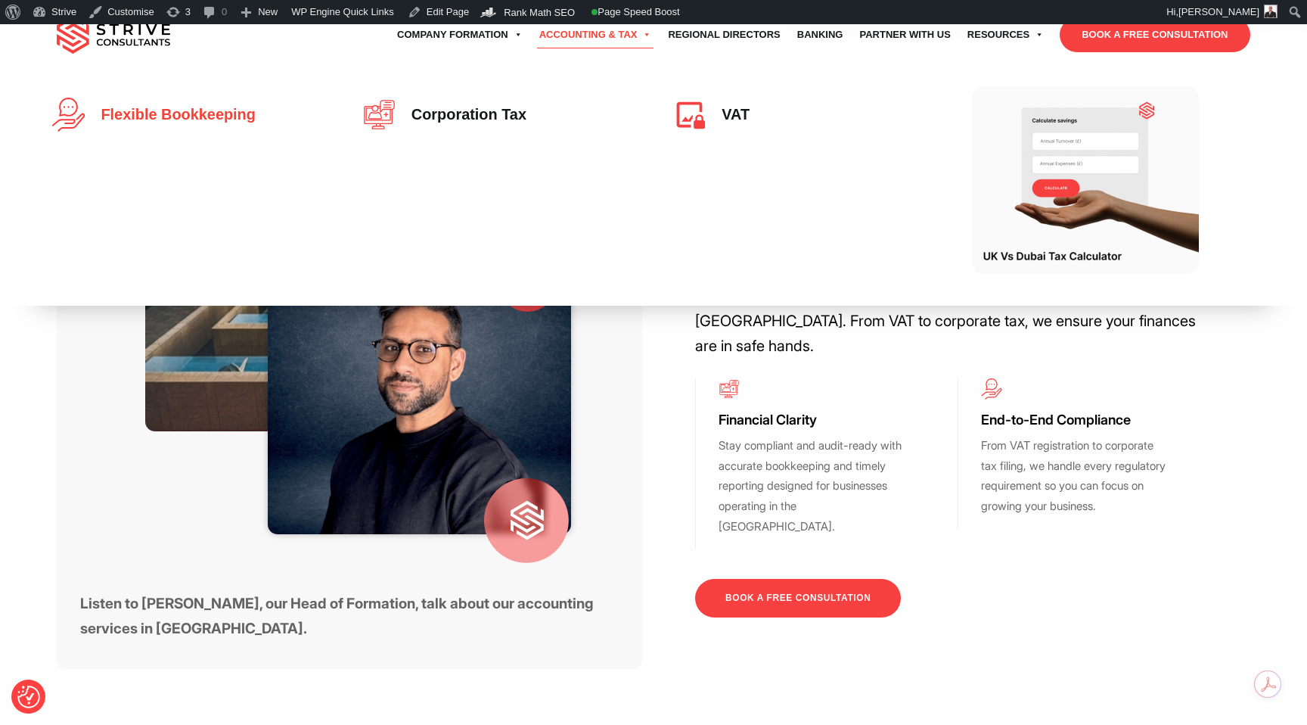
click at [220, 116] on span "Flexible Bookkeeping" at bounding box center [174, 115] width 162 height 17
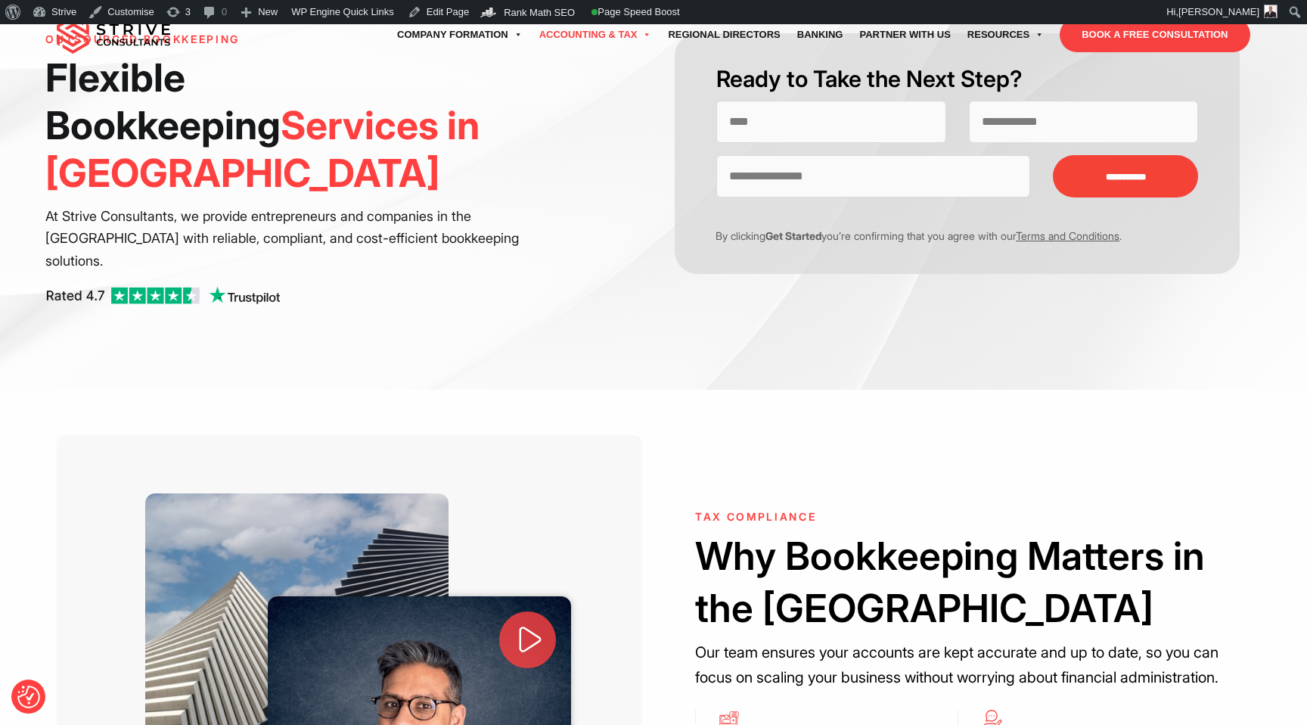
scroll to position [601, 0]
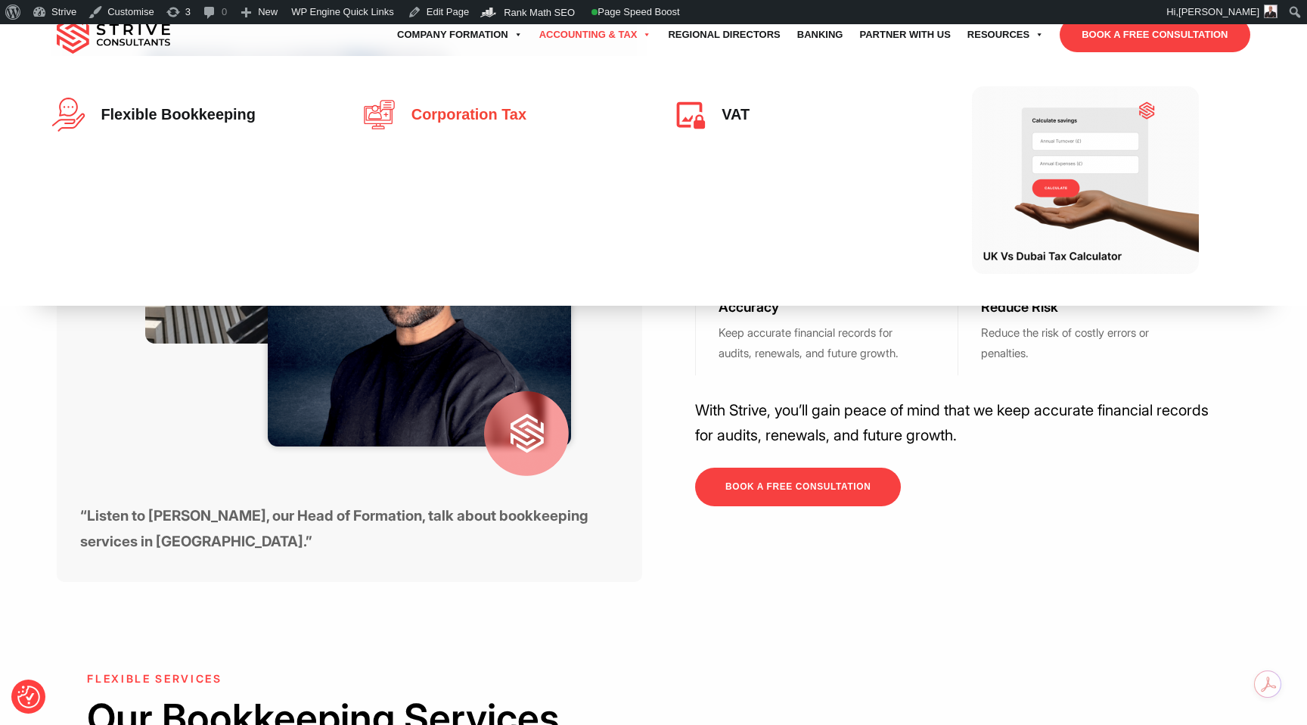
click at [520, 123] on span "Corporation Tax" at bounding box center [465, 115] width 123 height 17
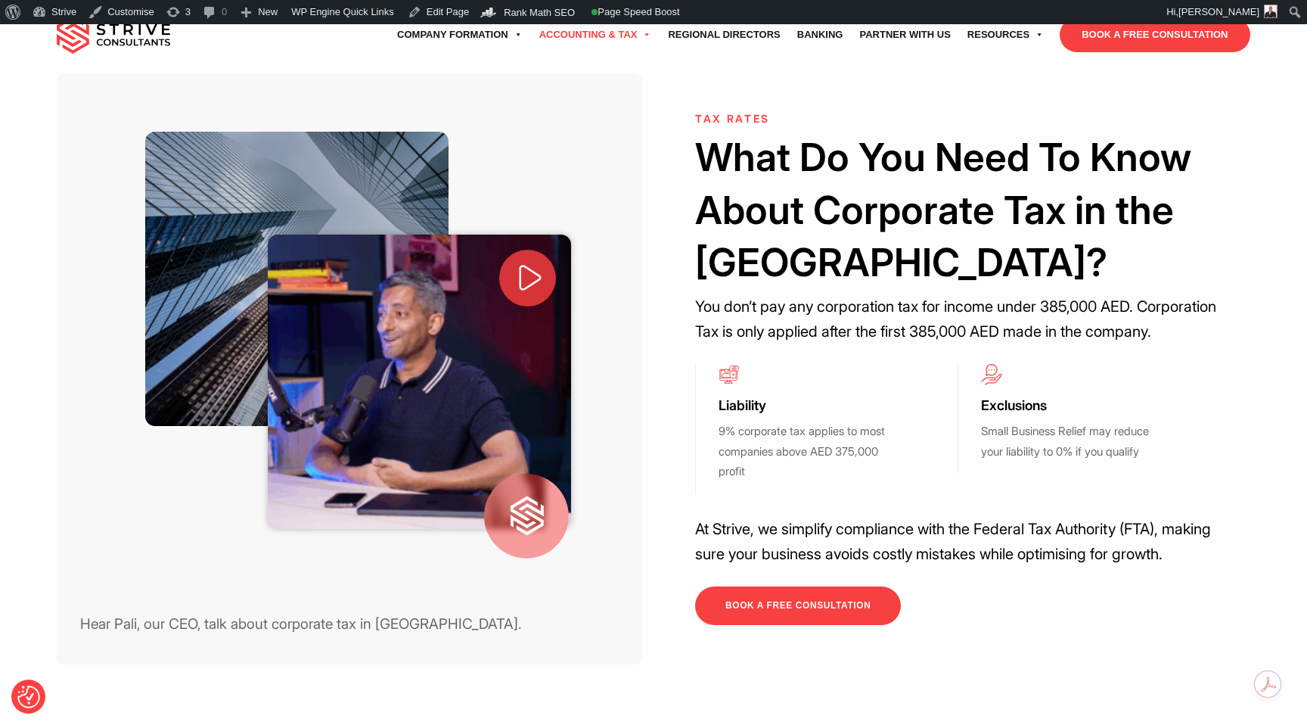
scroll to position [504, 0]
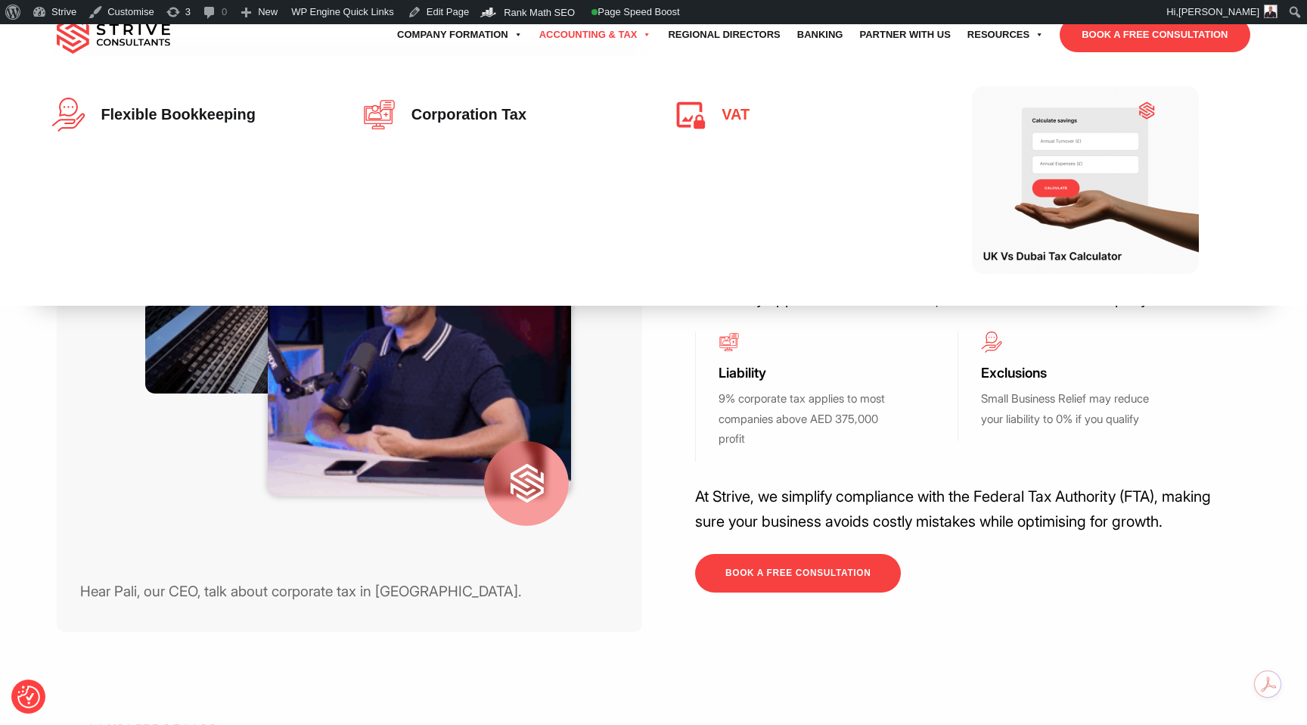
click at [699, 115] on img at bounding box center [693, 115] width 42 height 34
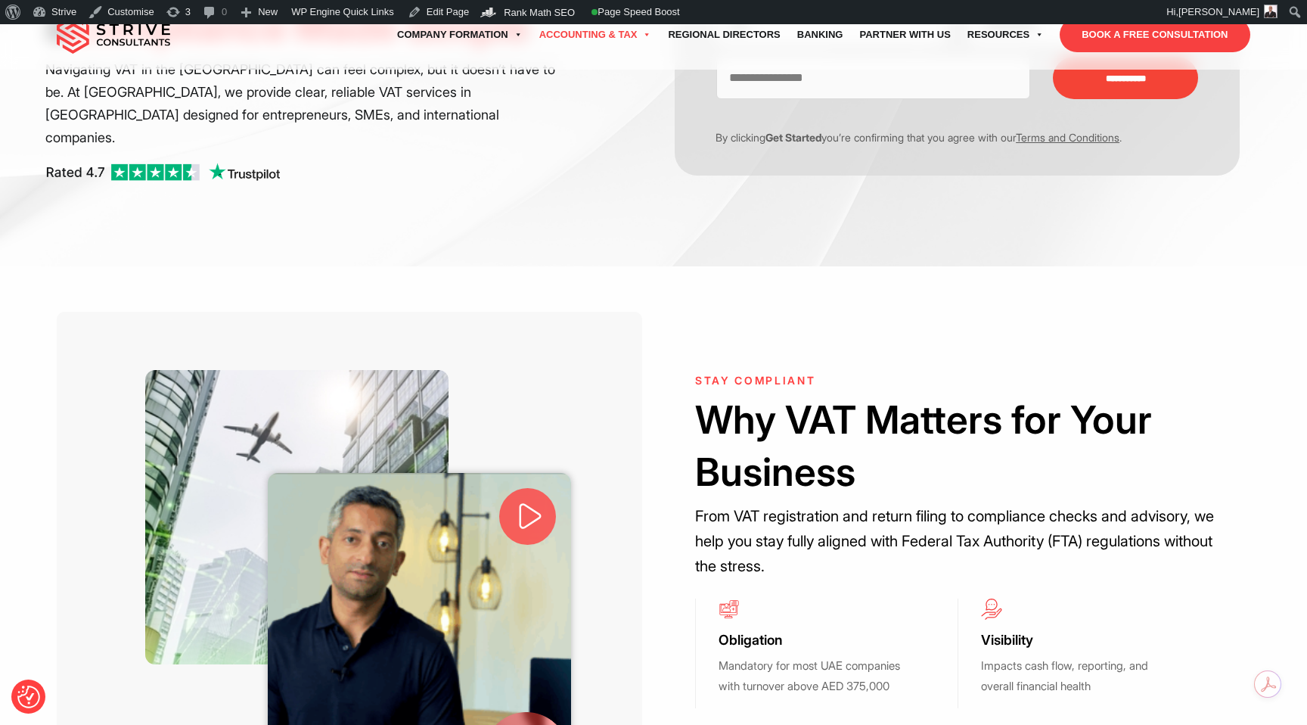
scroll to position [424, 0]
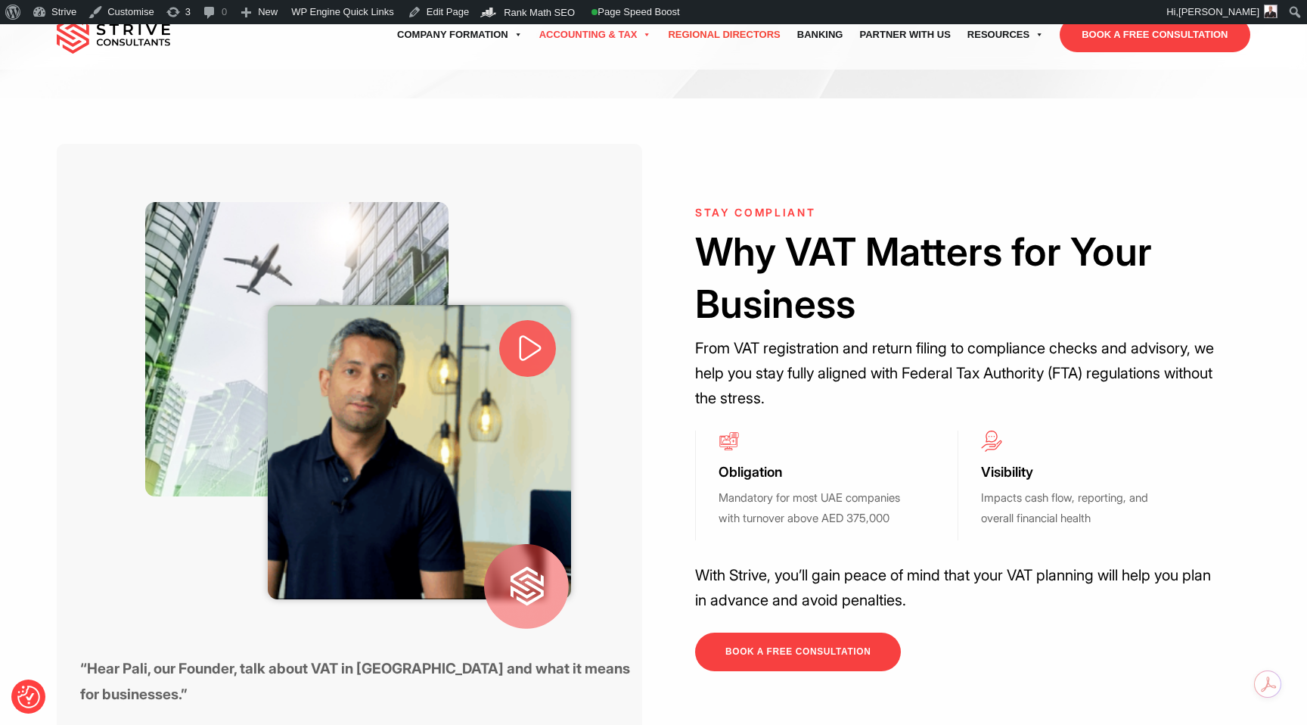
click at [733, 30] on link "Regional Directors" at bounding box center [724, 35] width 129 height 42
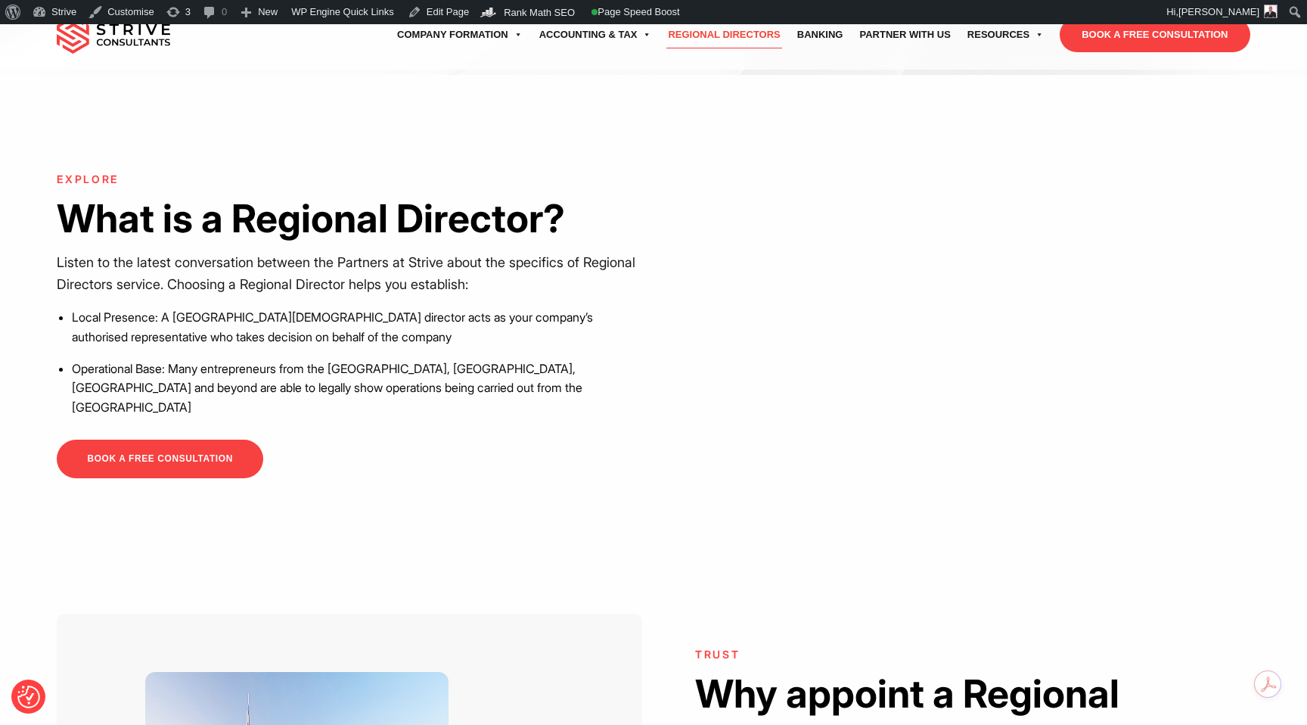
scroll to position [716, 0]
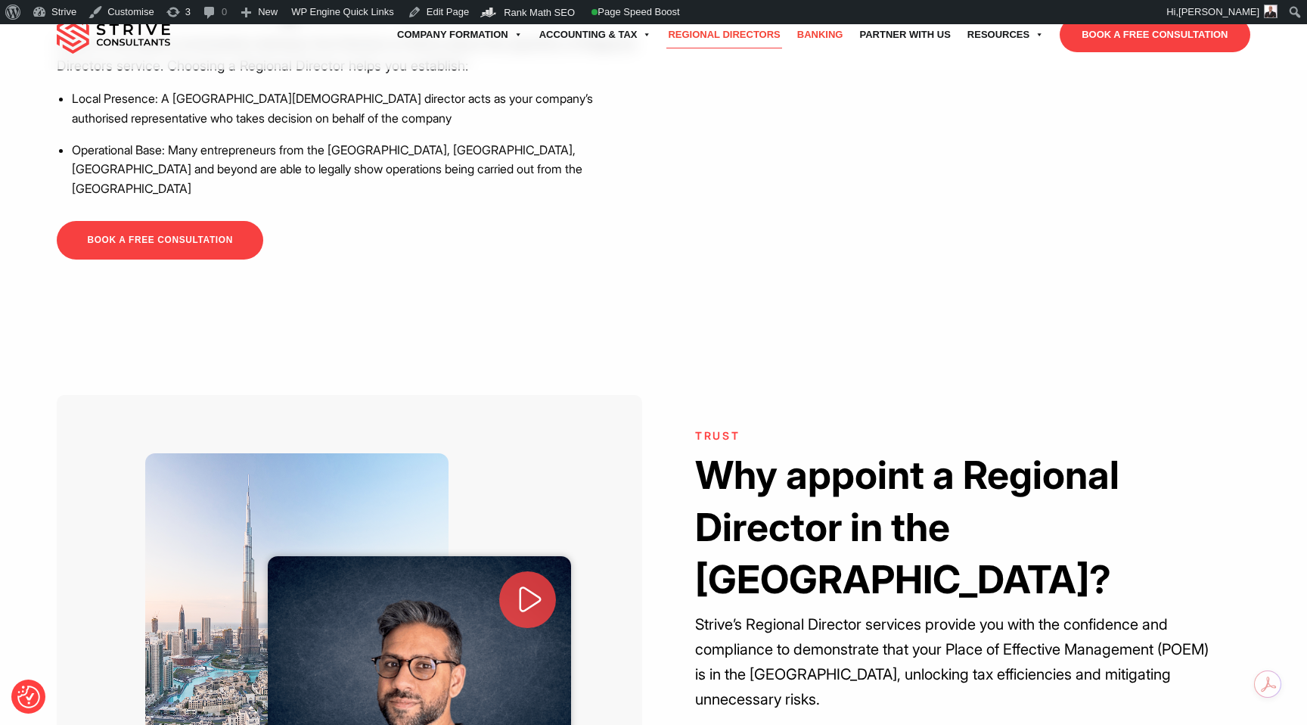
click at [813, 29] on link "Banking" at bounding box center [820, 35] width 63 height 42
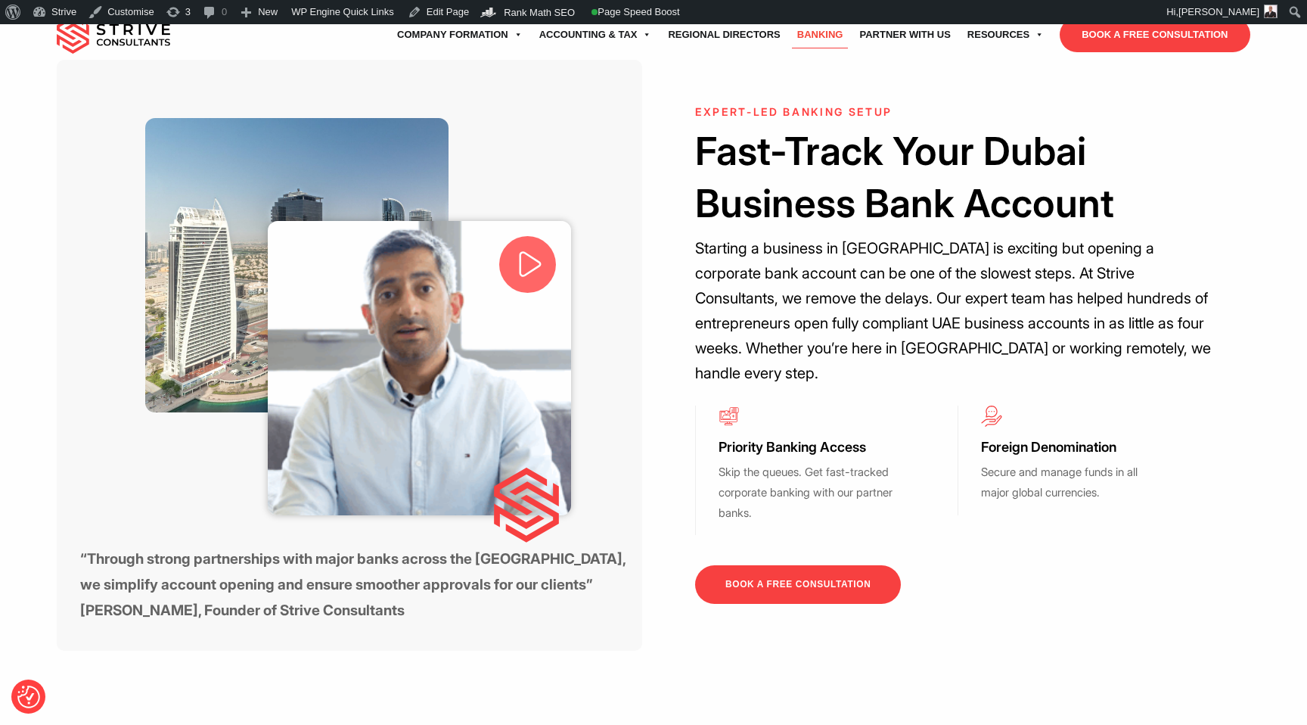
scroll to position [661, 0]
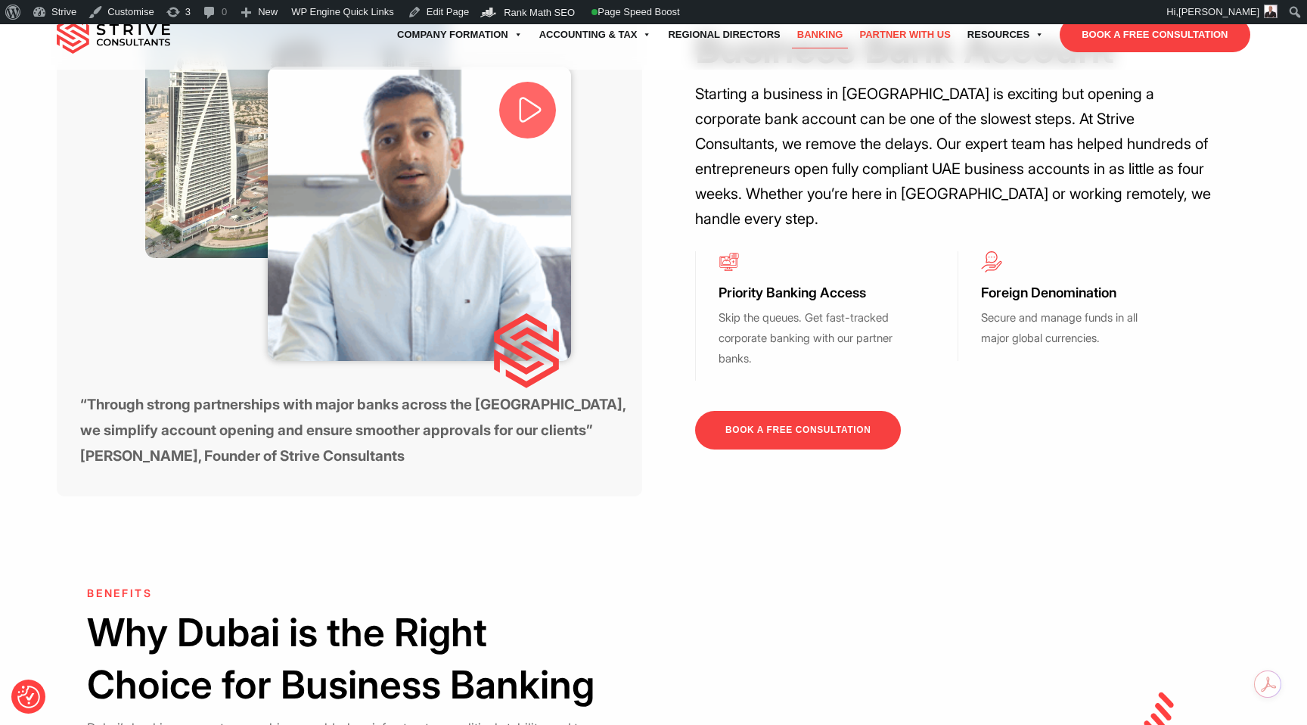
click at [900, 37] on link "Partner with Us" at bounding box center [904, 35] width 107 height 42
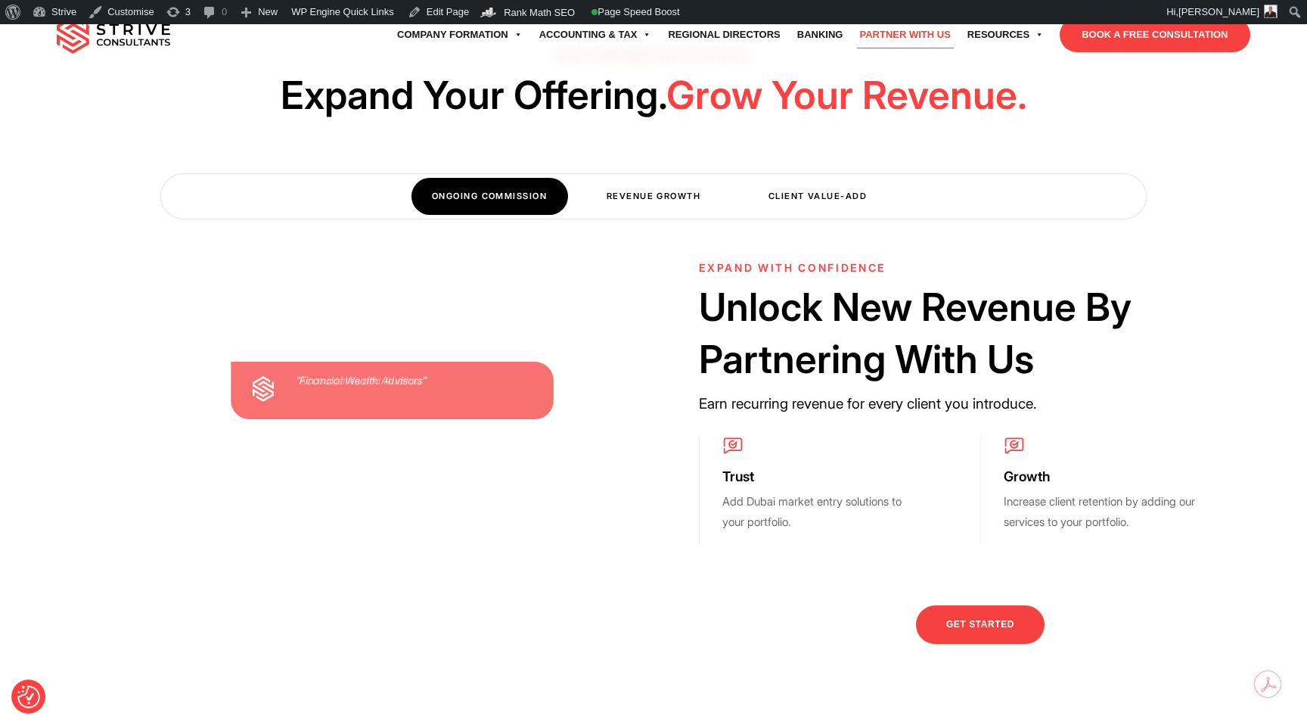
scroll to position [339, 0]
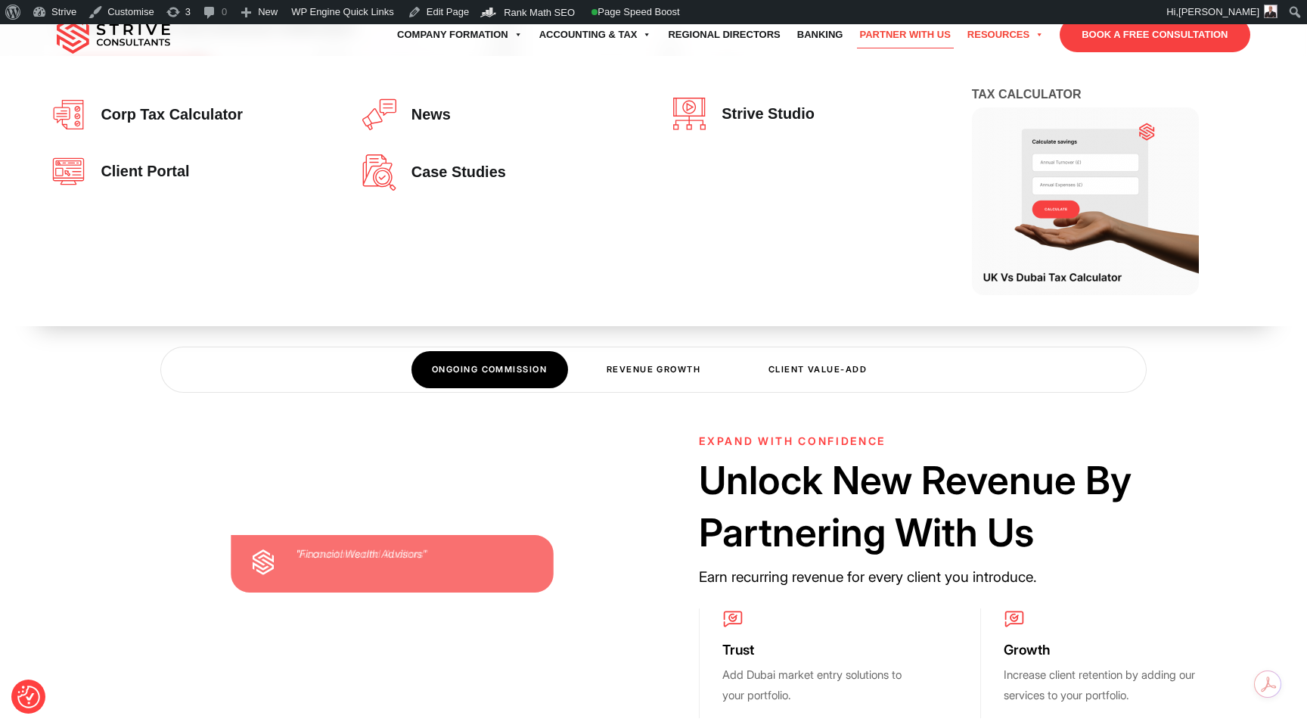
click at [996, 33] on link "Resources" at bounding box center [1005, 35] width 93 height 42
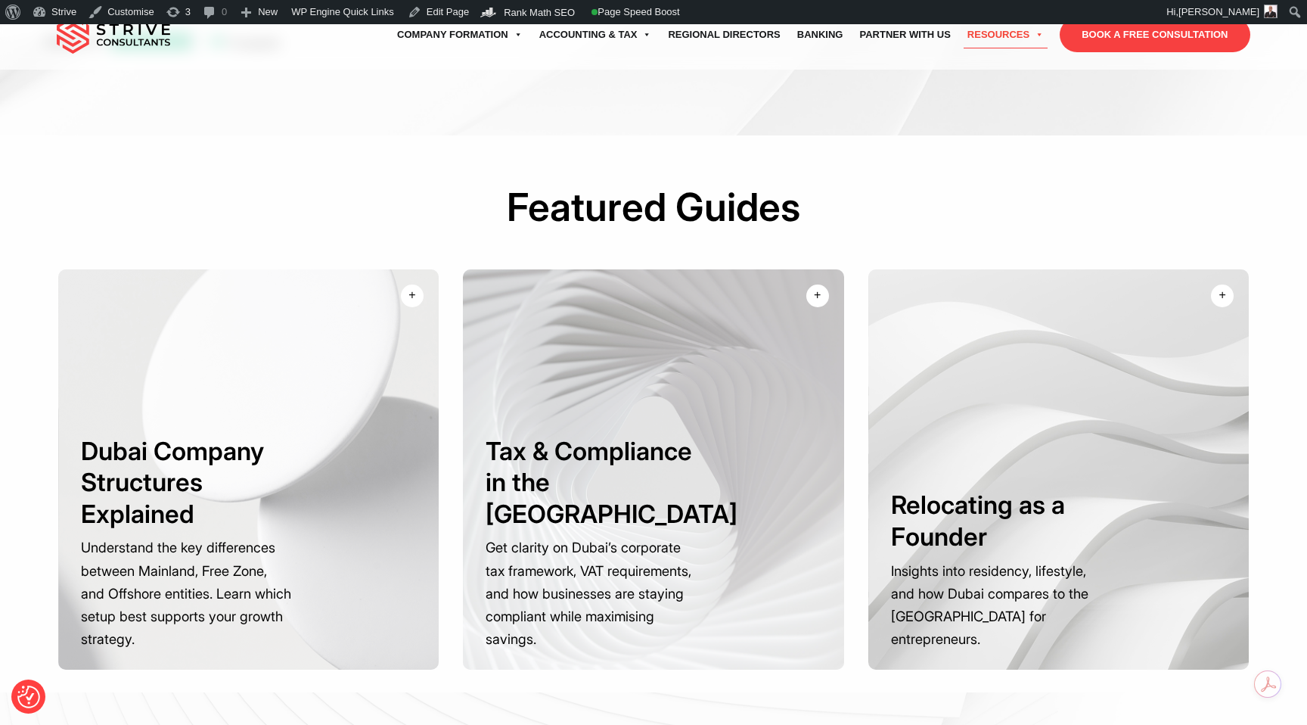
scroll to position [560, 0]
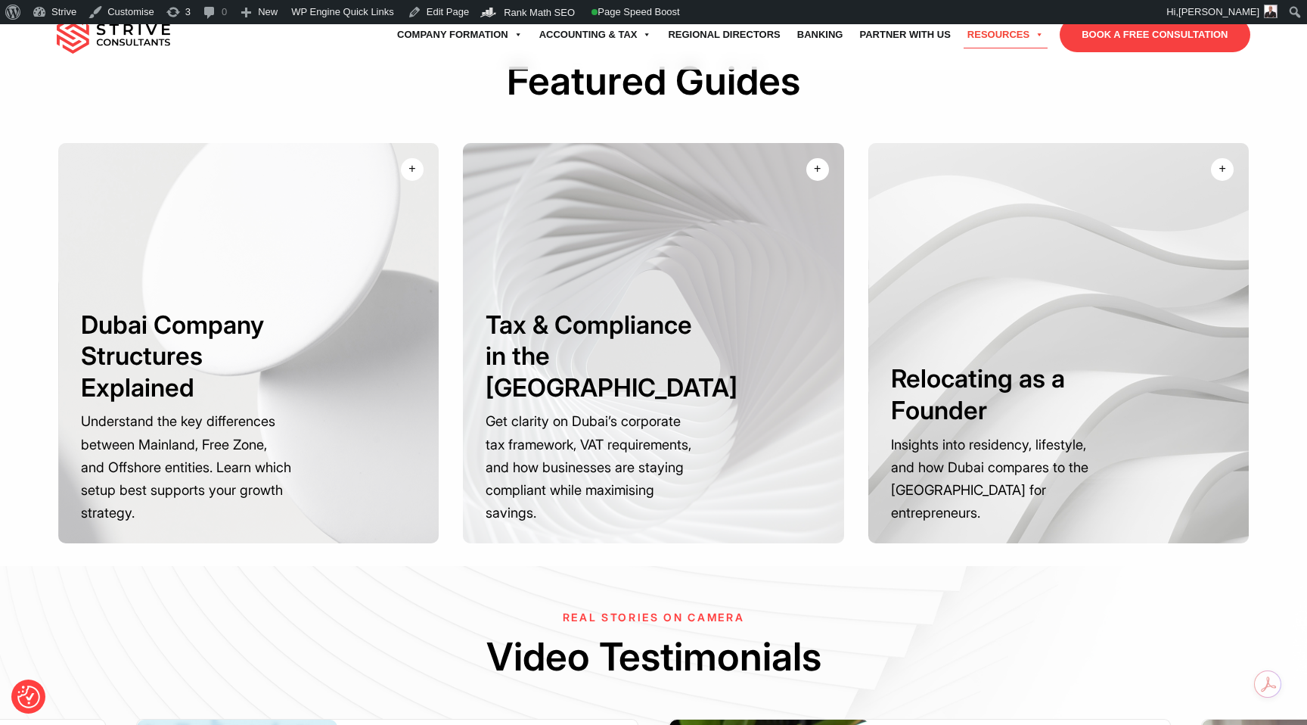
click at [399, 398] on p "Understand the key differences between Mainland, Free Zone, and Offshore entiti…" at bounding box center [354, 394] width 152 height 138
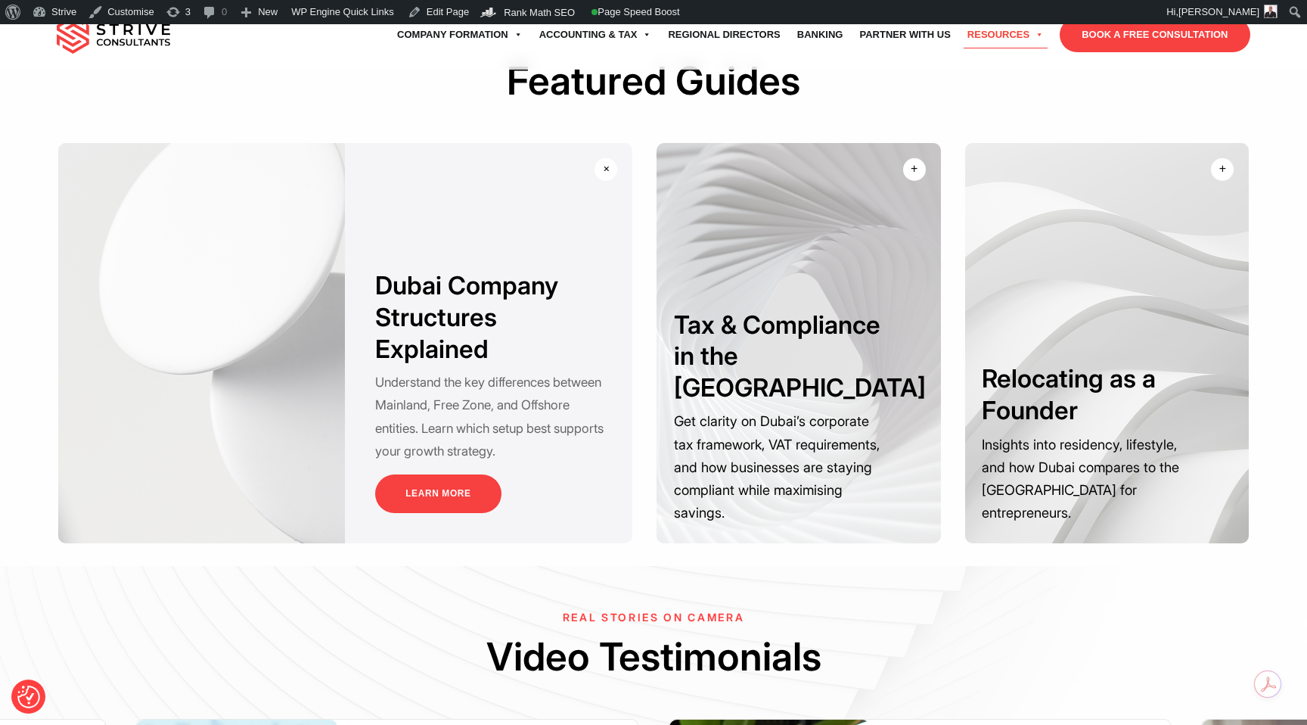
click at [726, 409] on p "Get clarity on Dubai’s corporate tax framework, VAT requirements, and how busin…" at bounding box center [780, 466] width 212 height 114
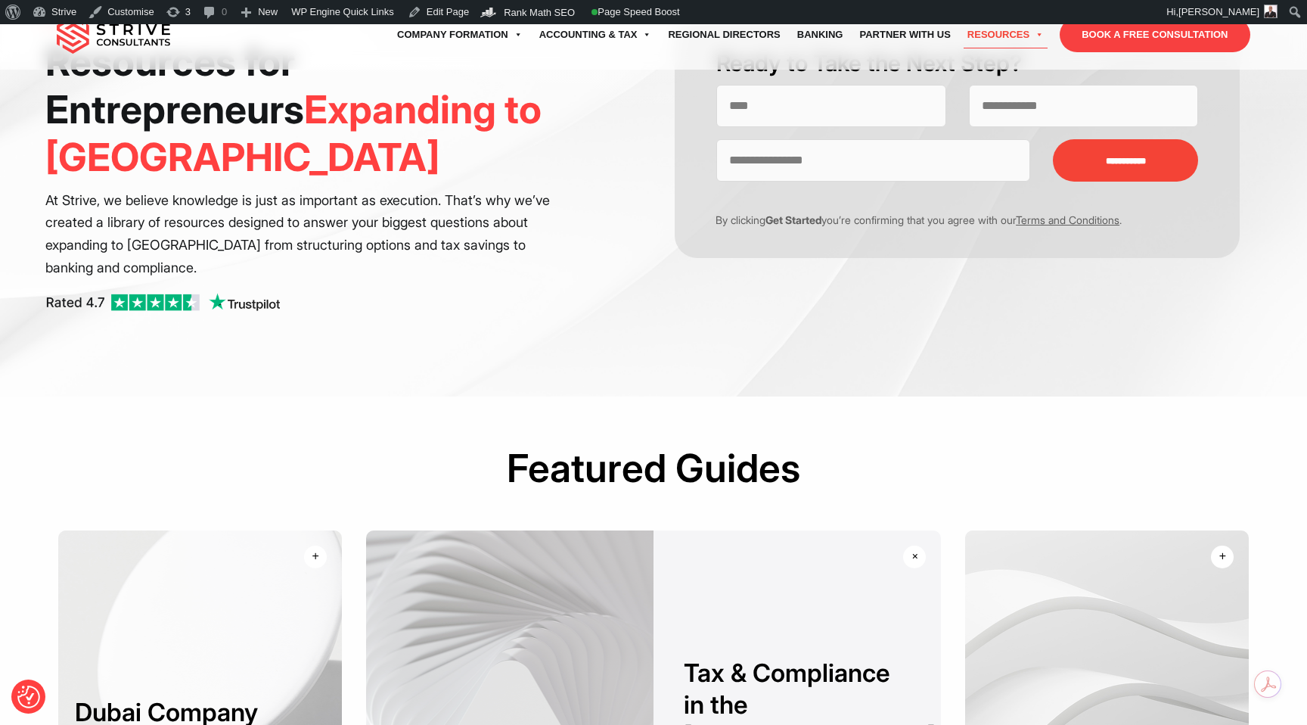
scroll to position [0, 0]
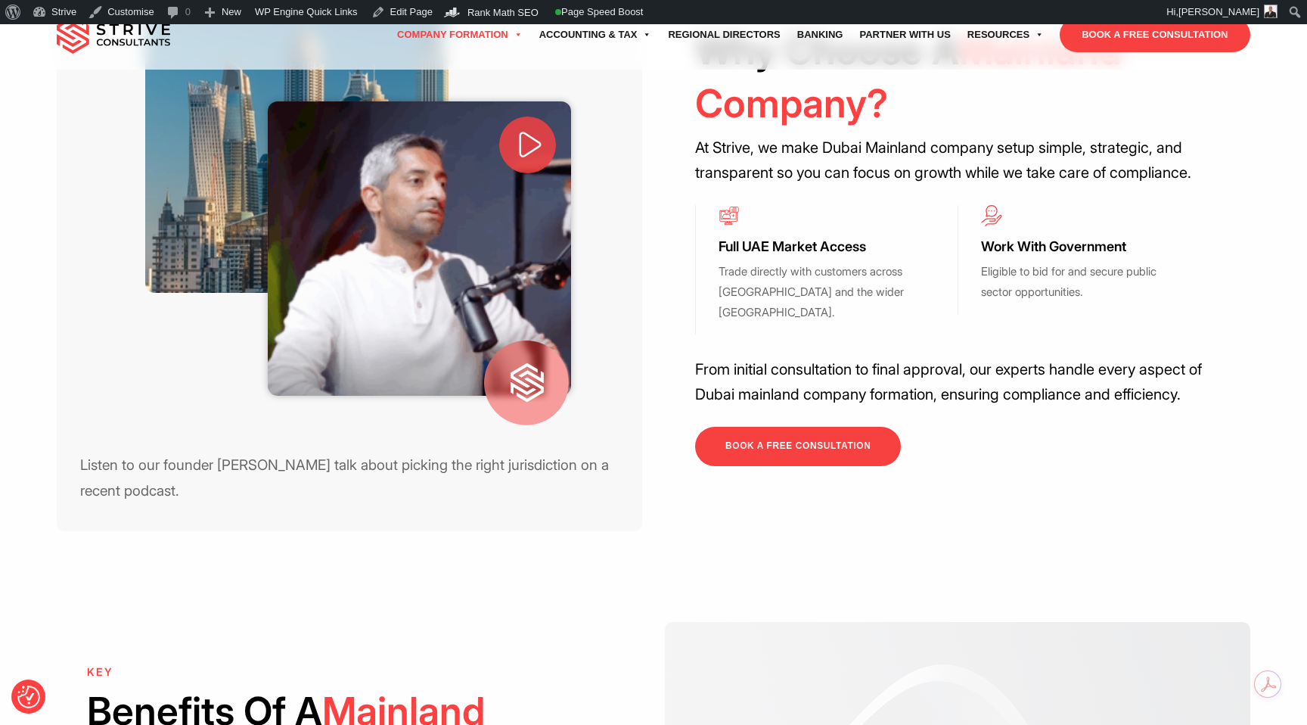
scroll to position [573, 0]
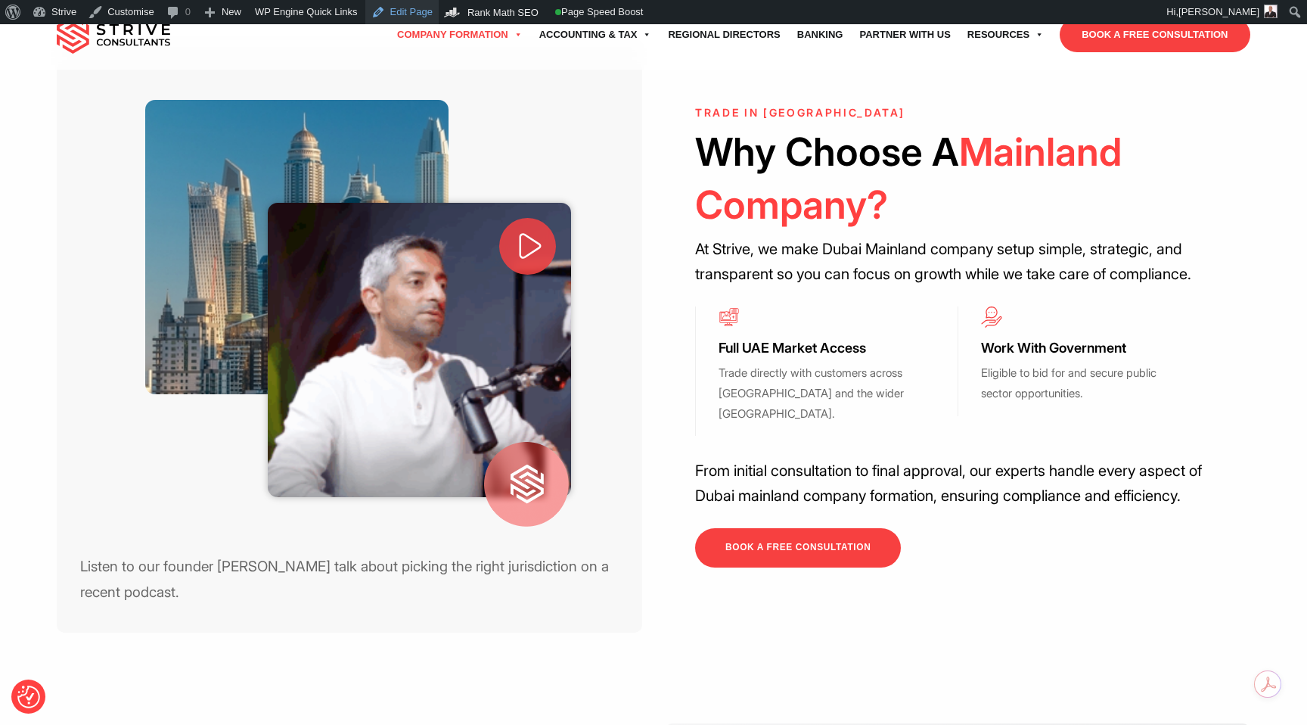
click at [423, 10] on link "Edit Page" at bounding box center [401, 12] width 73 height 24
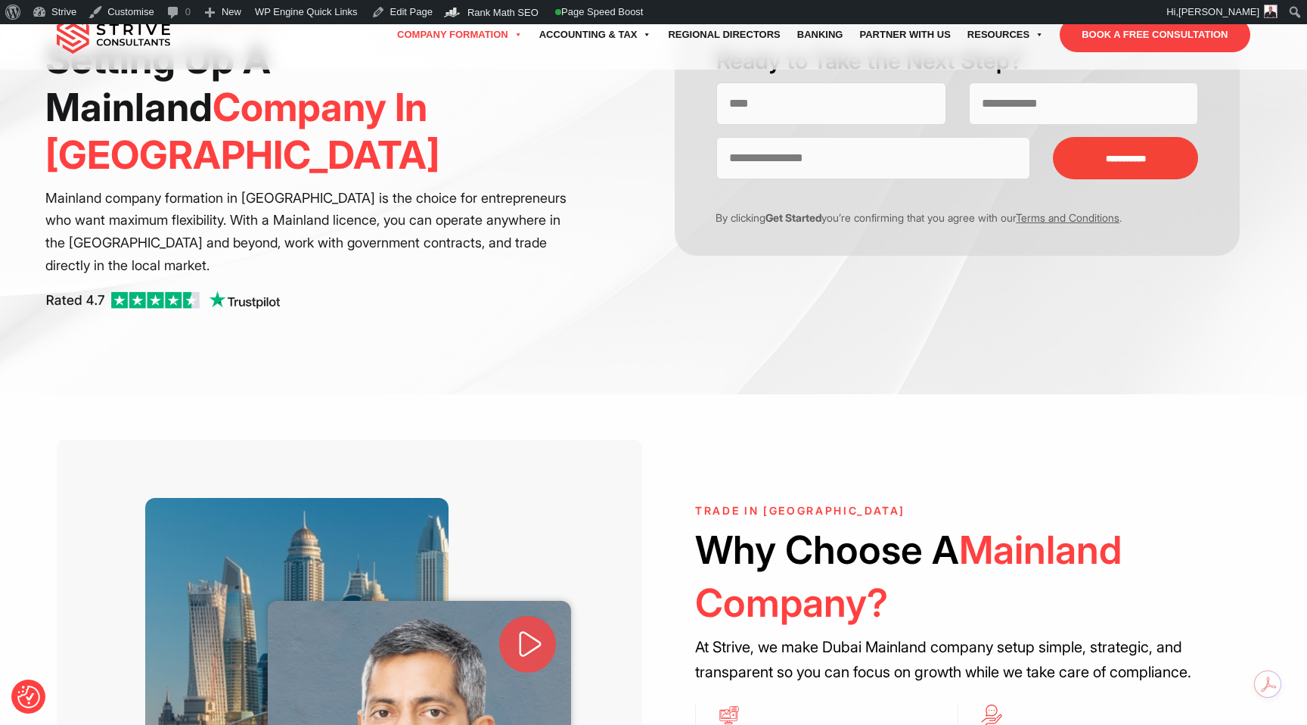
scroll to position [495, 0]
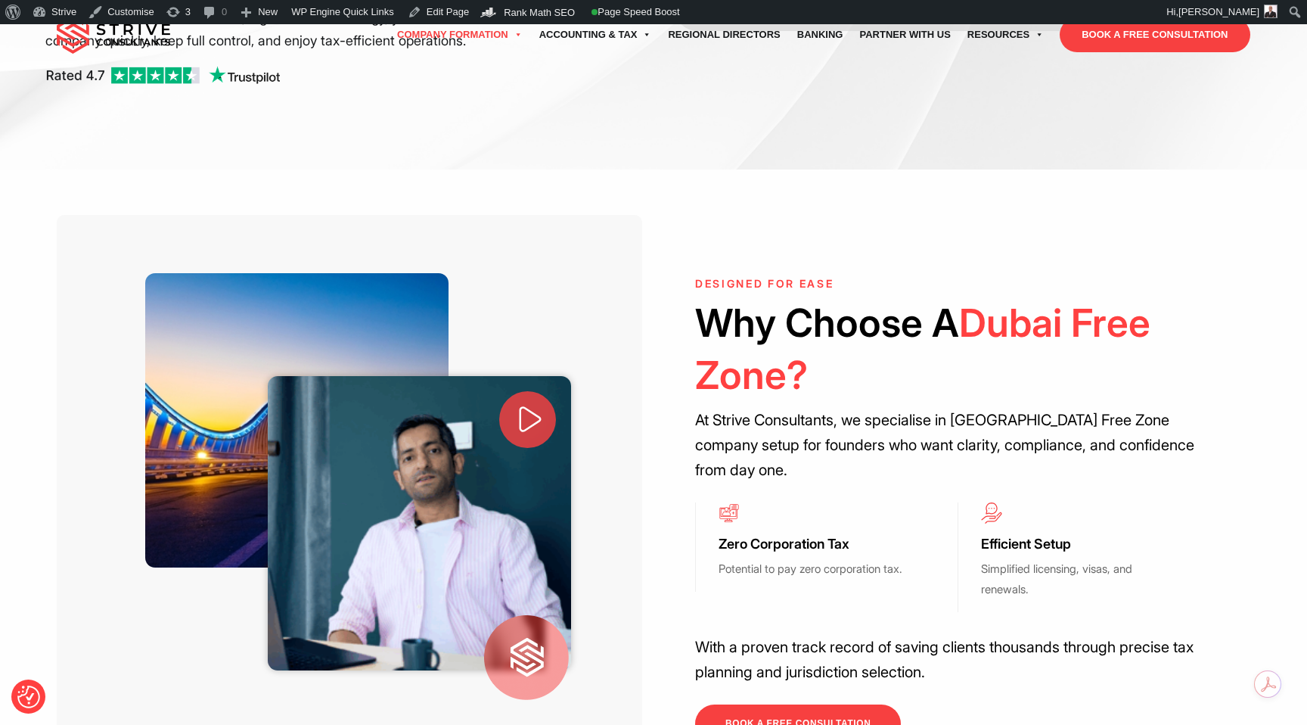
scroll to position [517, 0]
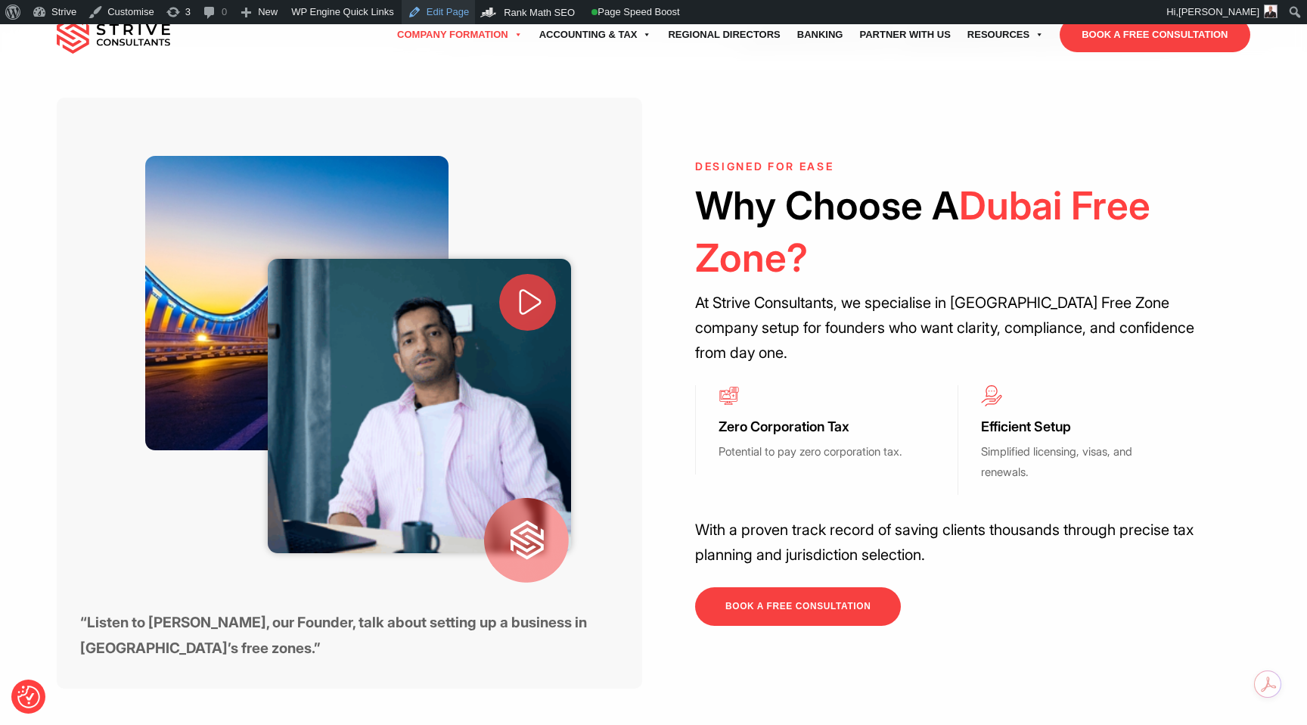
click at [437, 15] on link "Edit Page" at bounding box center [438, 12] width 73 height 24
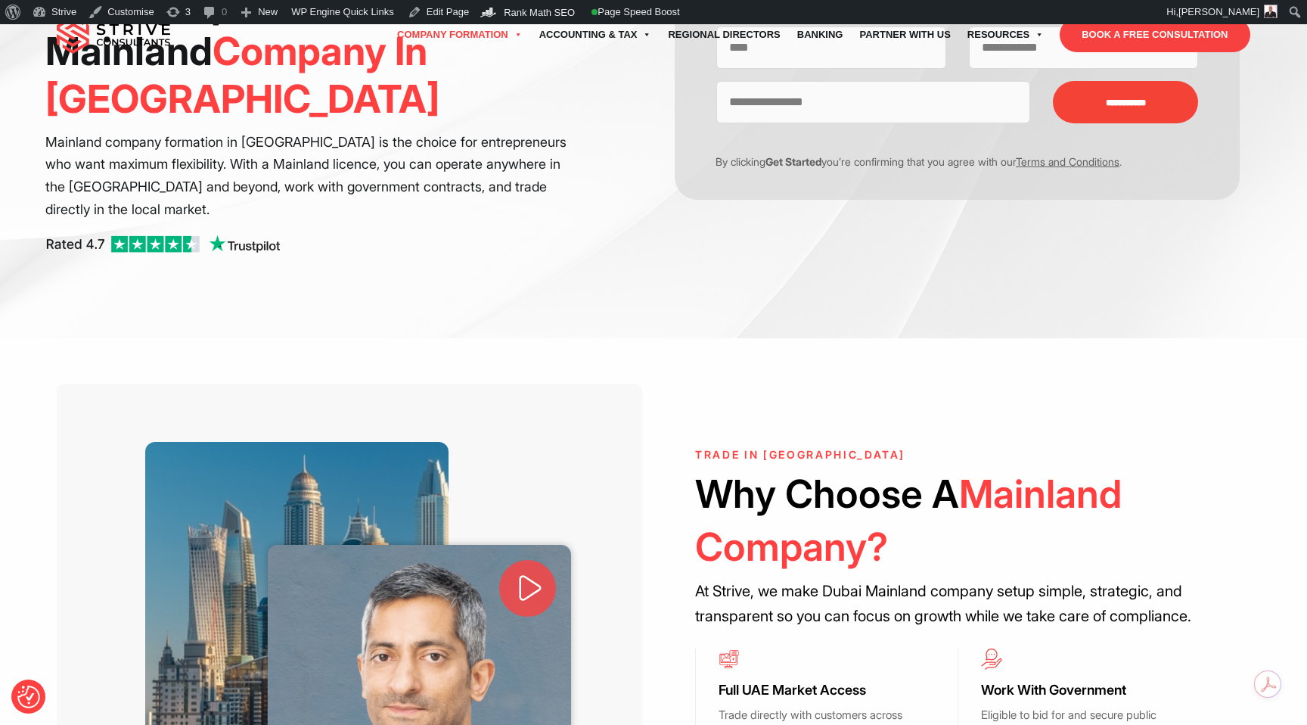
scroll to position [356, 0]
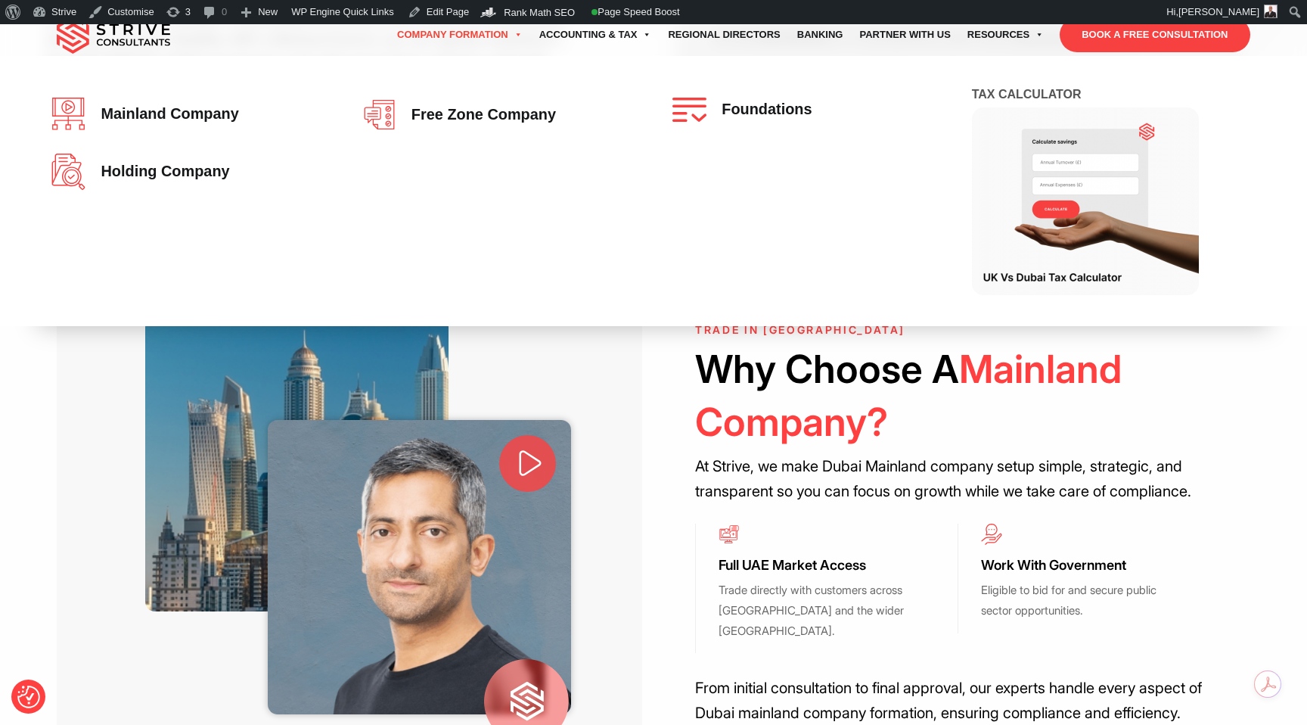
click at [442, 35] on link "Company Formation" at bounding box center [460, 35] width 142 height 42
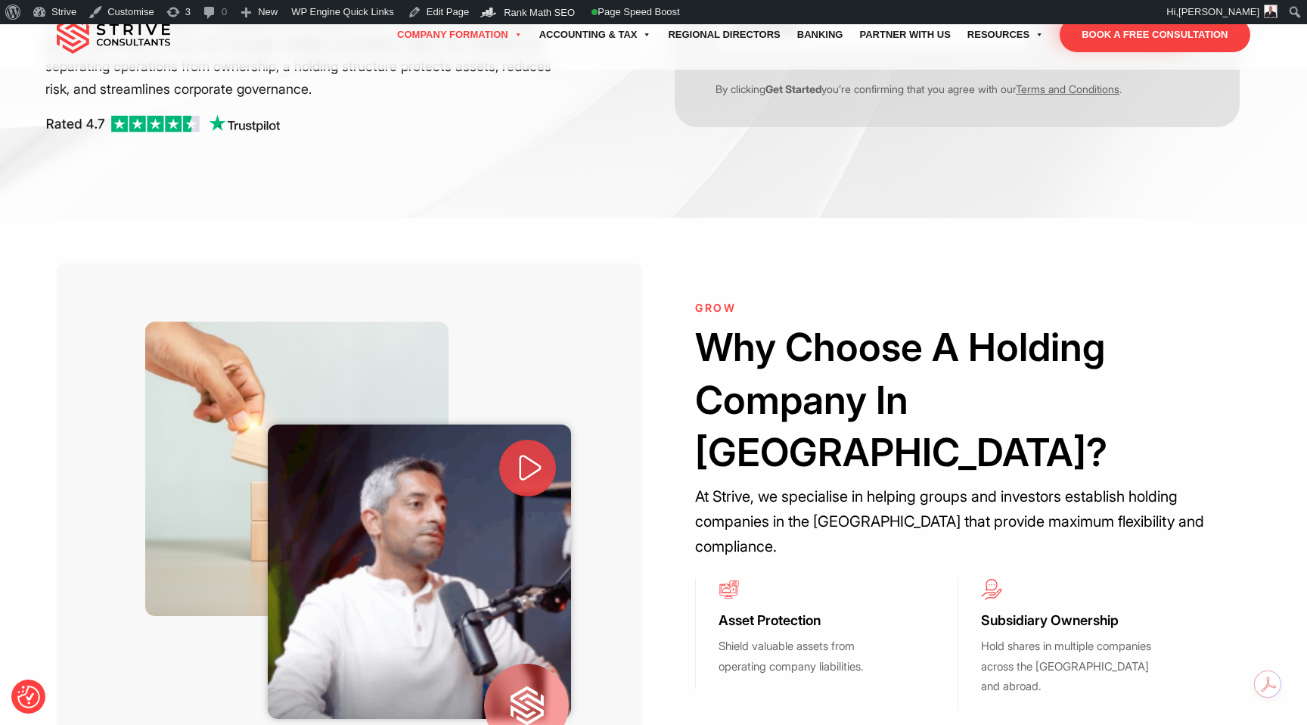
scroll to position [547, 0]
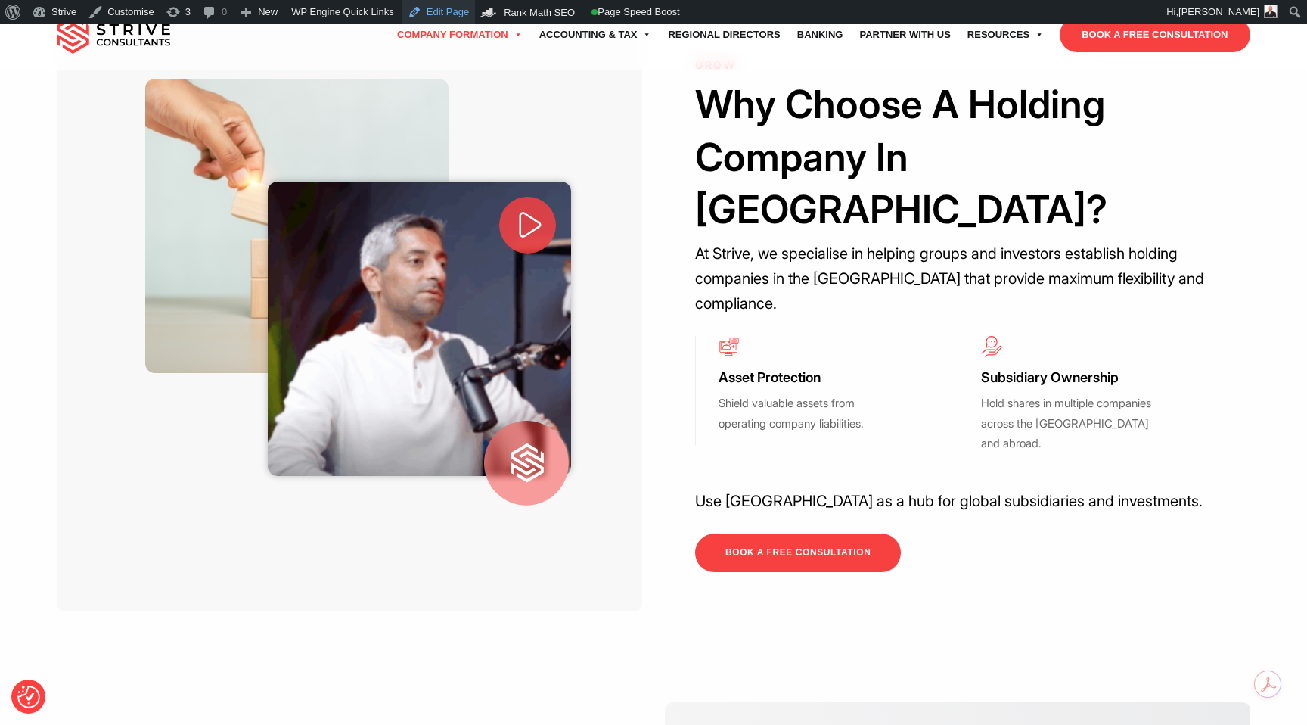
click at [458, 8] on link "Edit Page" at bounding box center [438, 12] width 73 height 24
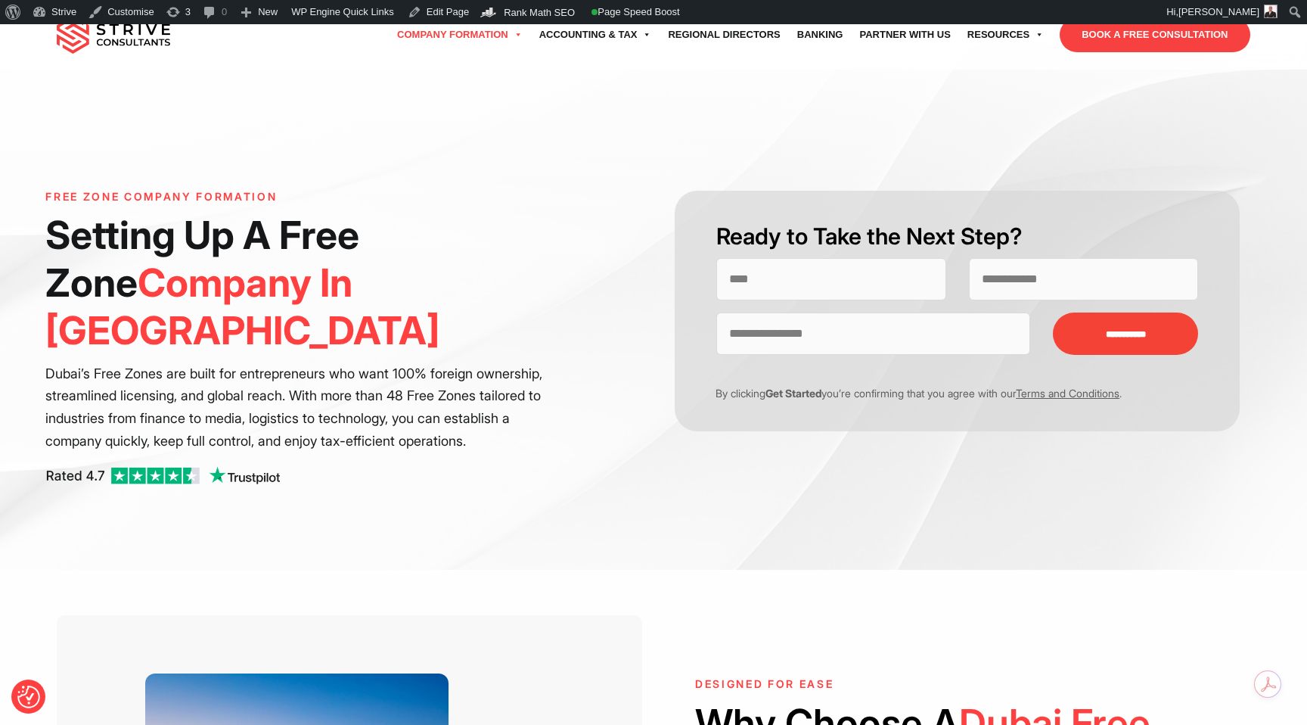
scroll to position [501, 0]
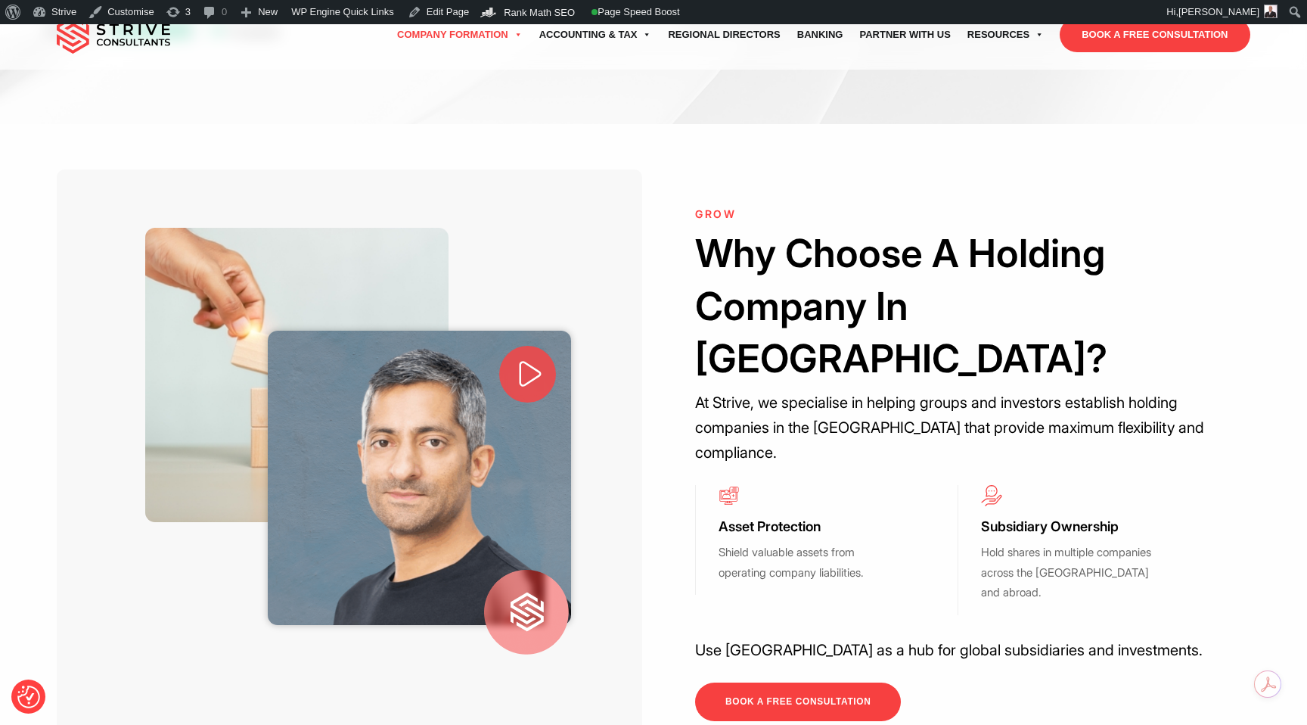
scroll to position [504, 0]
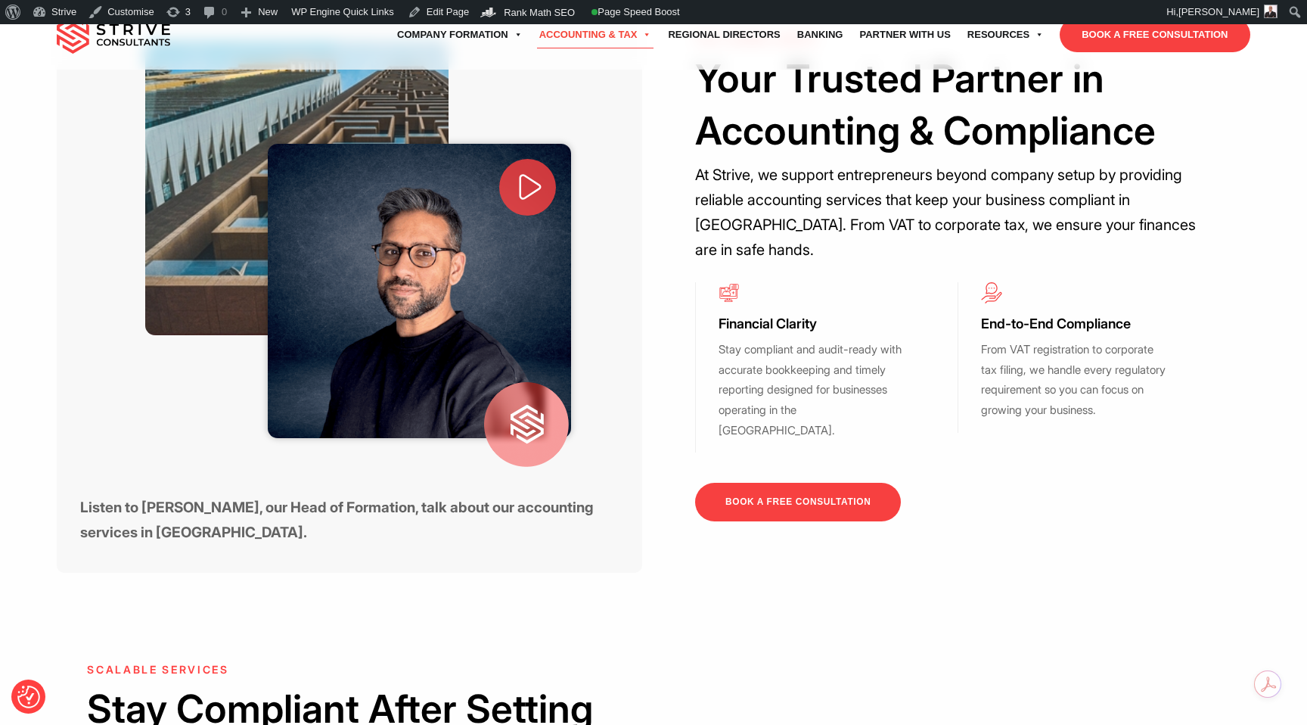
scroll to position [641, 0]
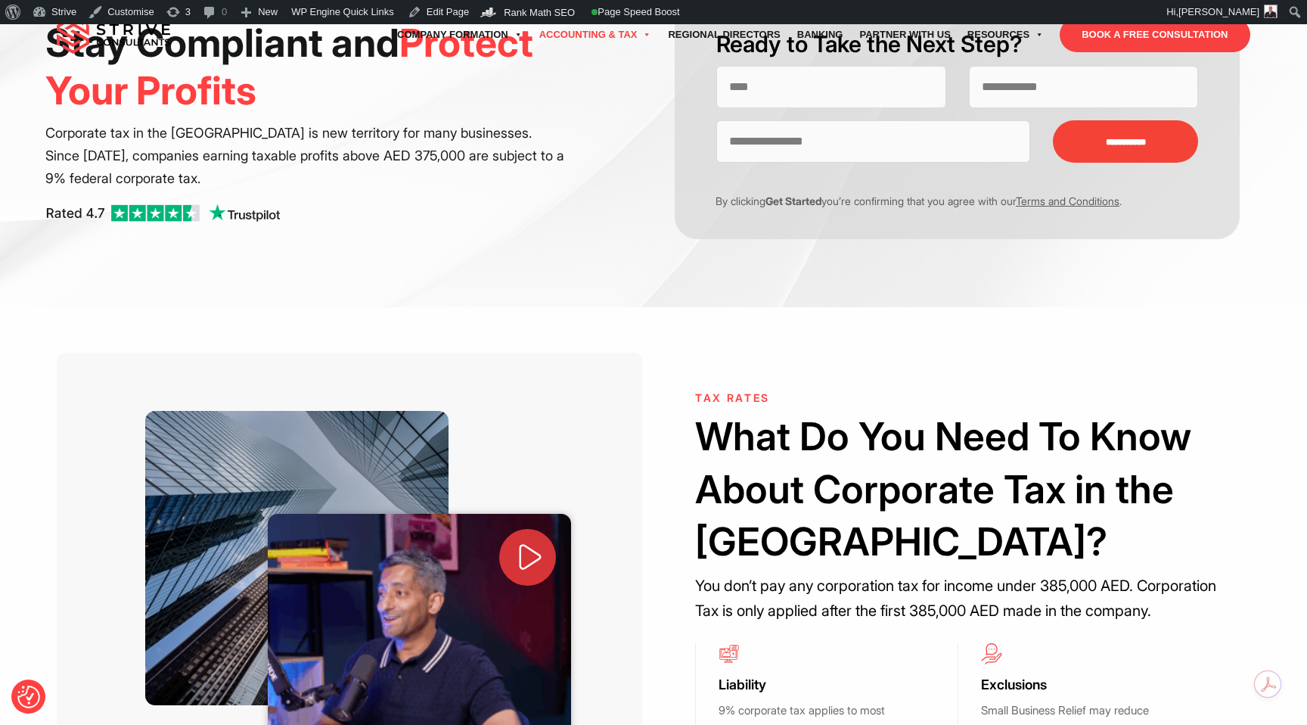
scroll to position [278, 0]
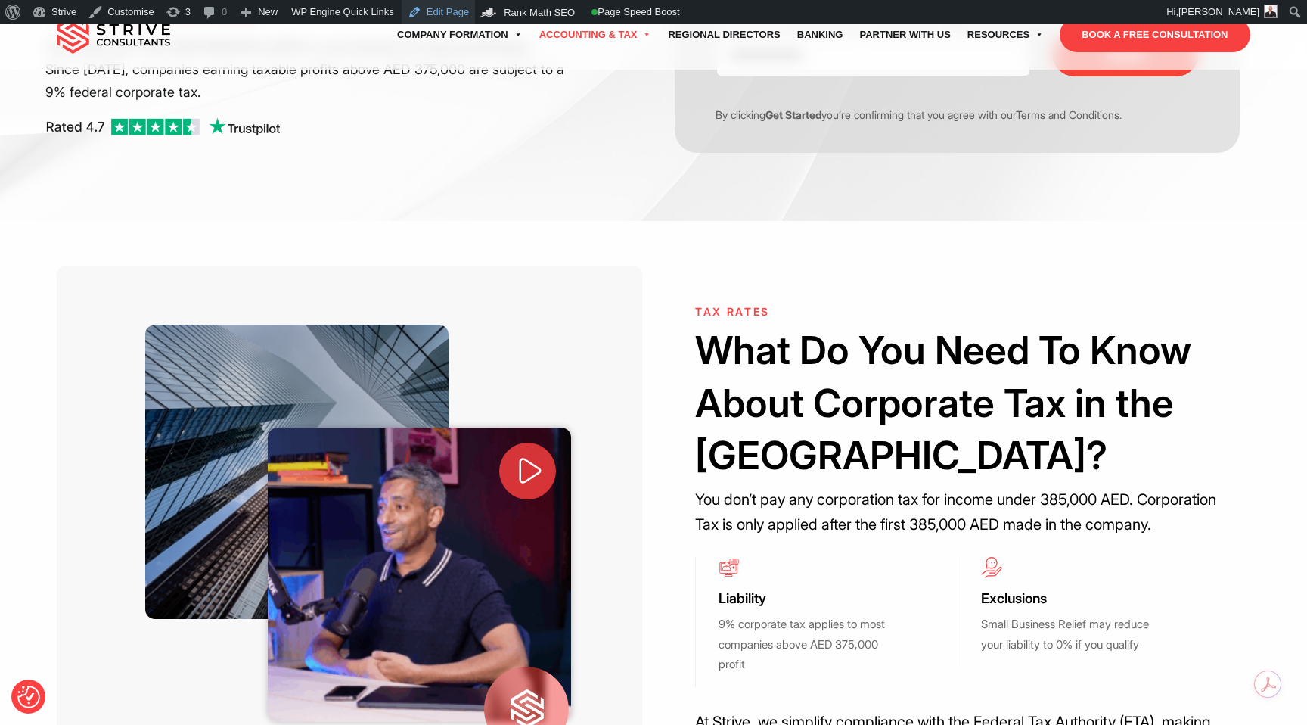
click at [446, 8] on link "Edit Page" at bounding box center [438, 12] width 73 height 24
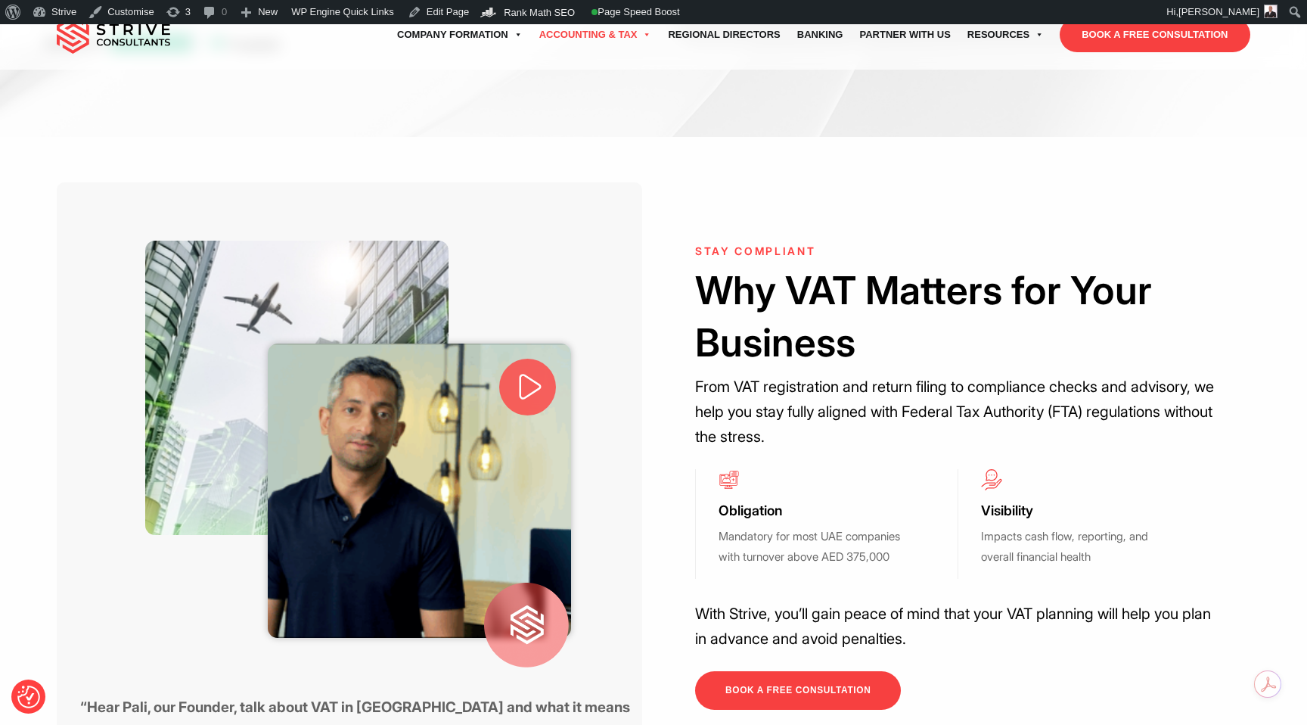
scroll to position [436, 0]
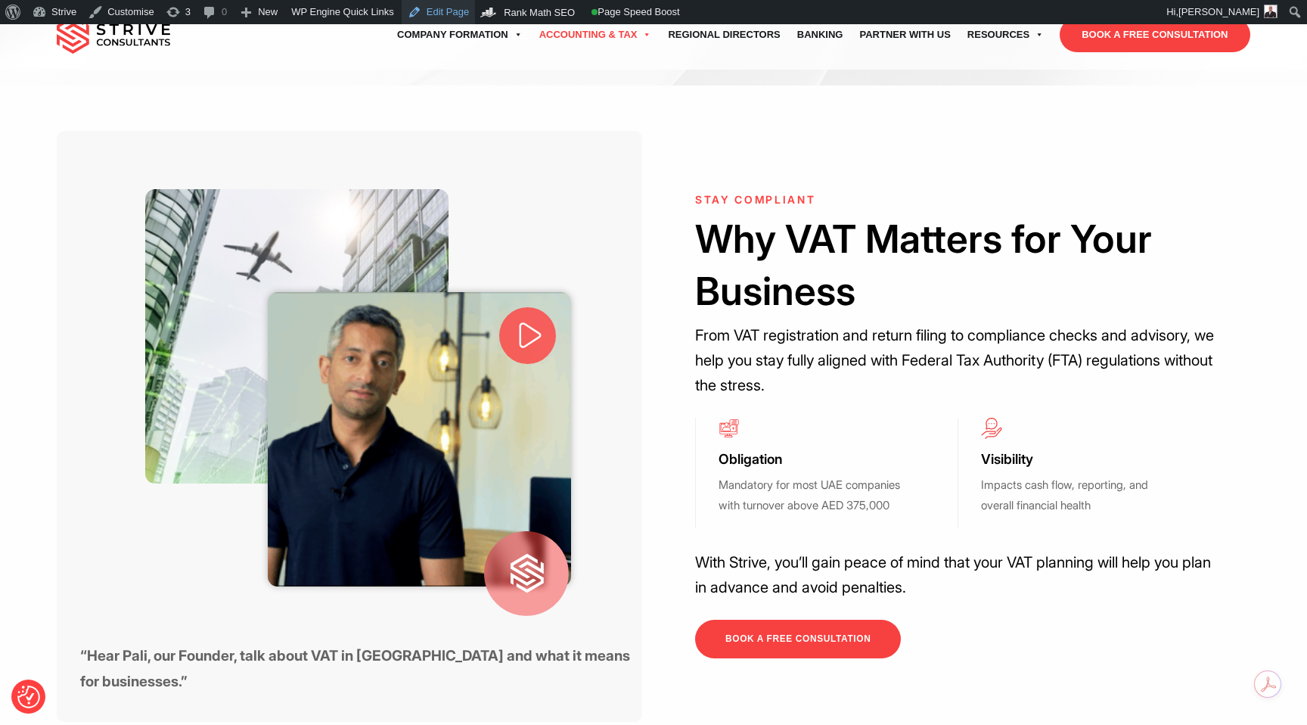
click at [449, 11] on link "Edit Page" at bounding box center [438, 12] width 73 height 24
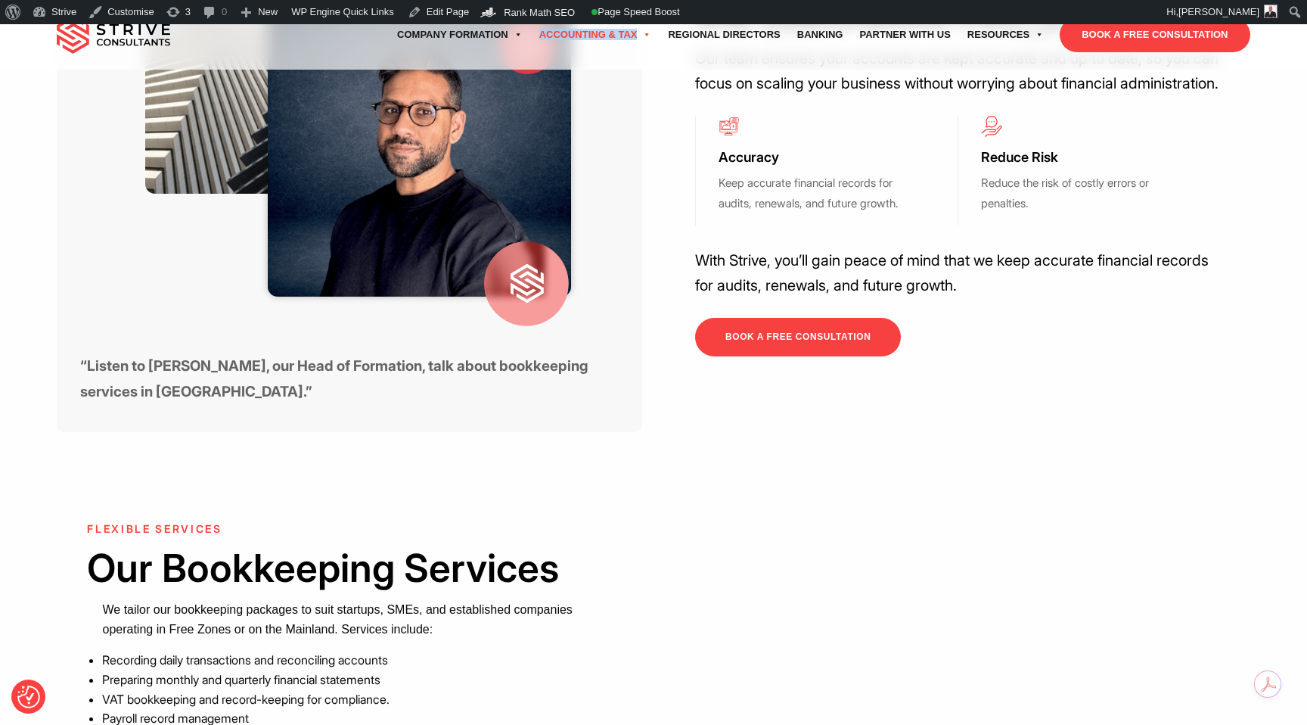
scroll to position [813, 0]
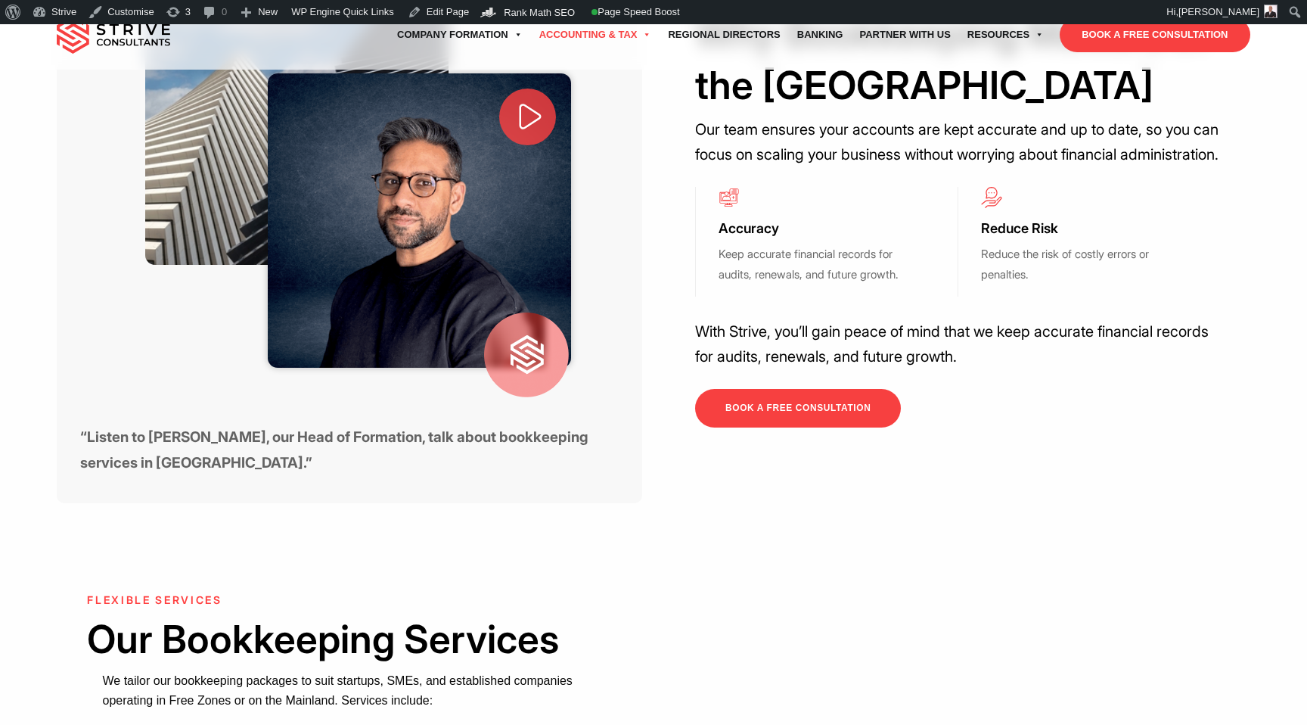
scroll to position [804, 0]
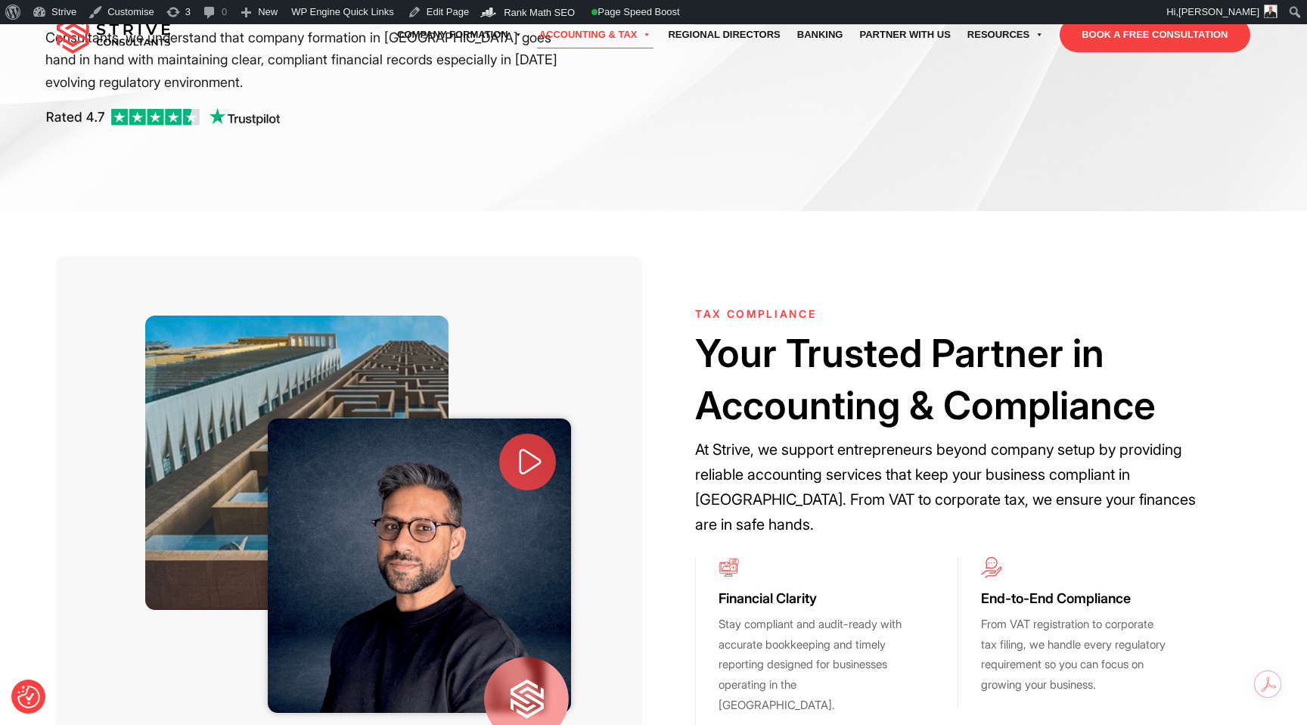
scroll to position [456, 0]
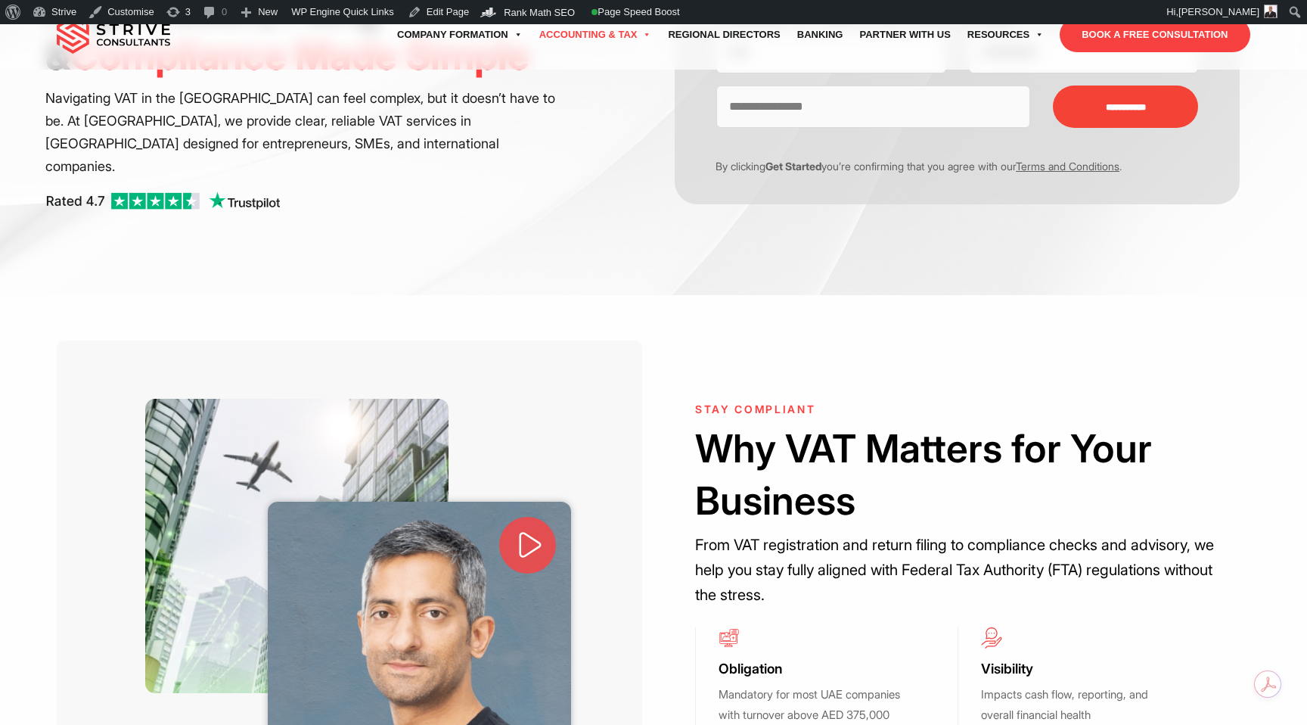
scroll to position [536, 0]
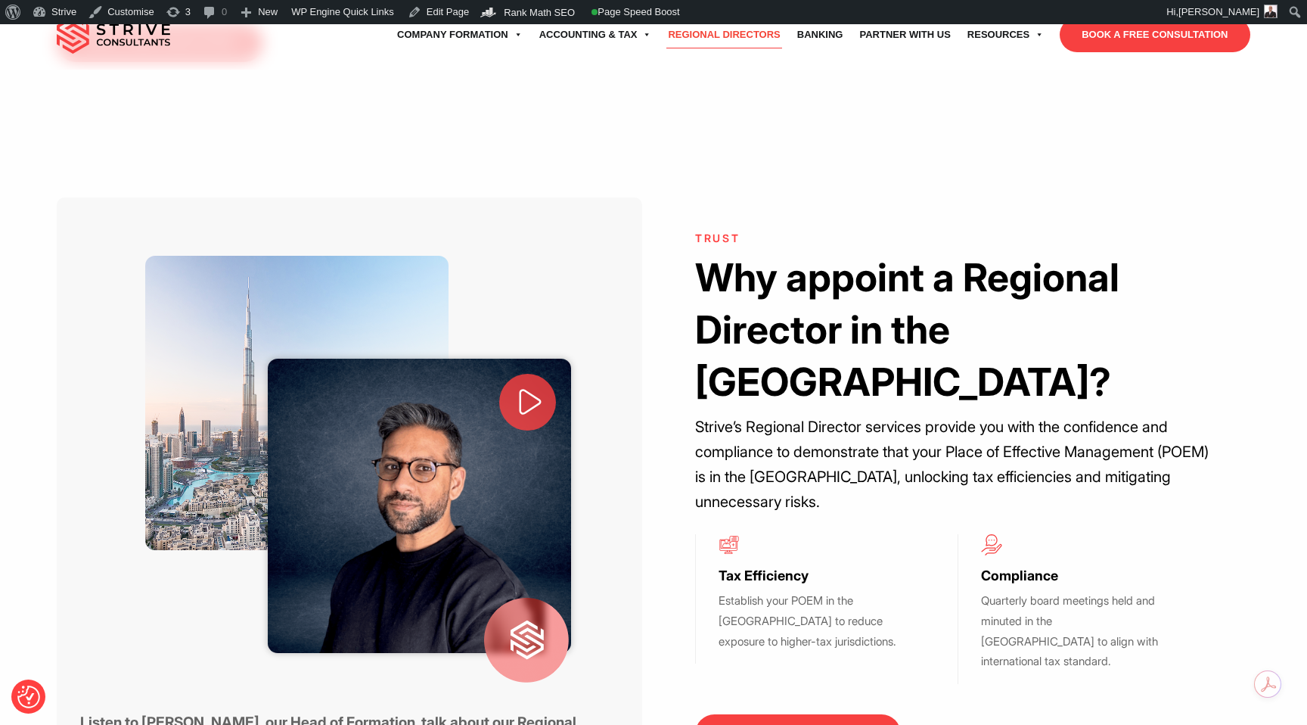
scroll to position [1054, 0]
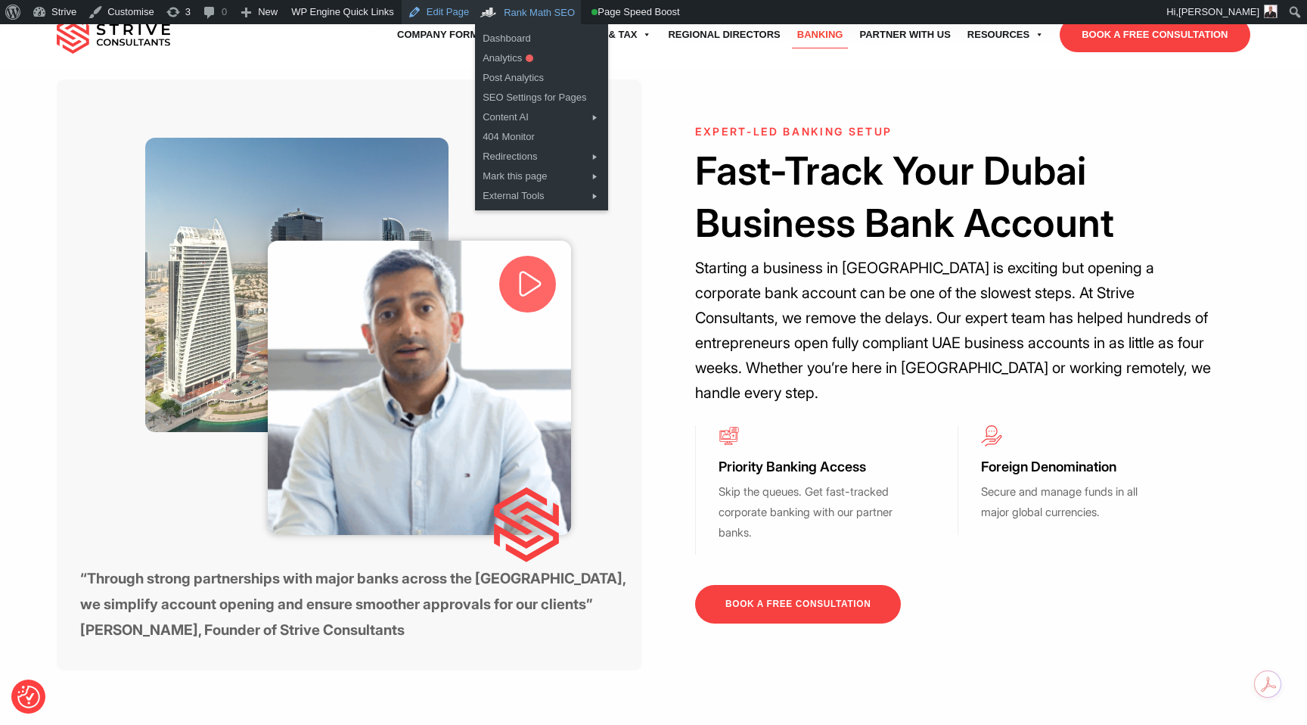
click at [468, 8] on link "Edit Page" at bounding box center [438, 12] width 73 height 24
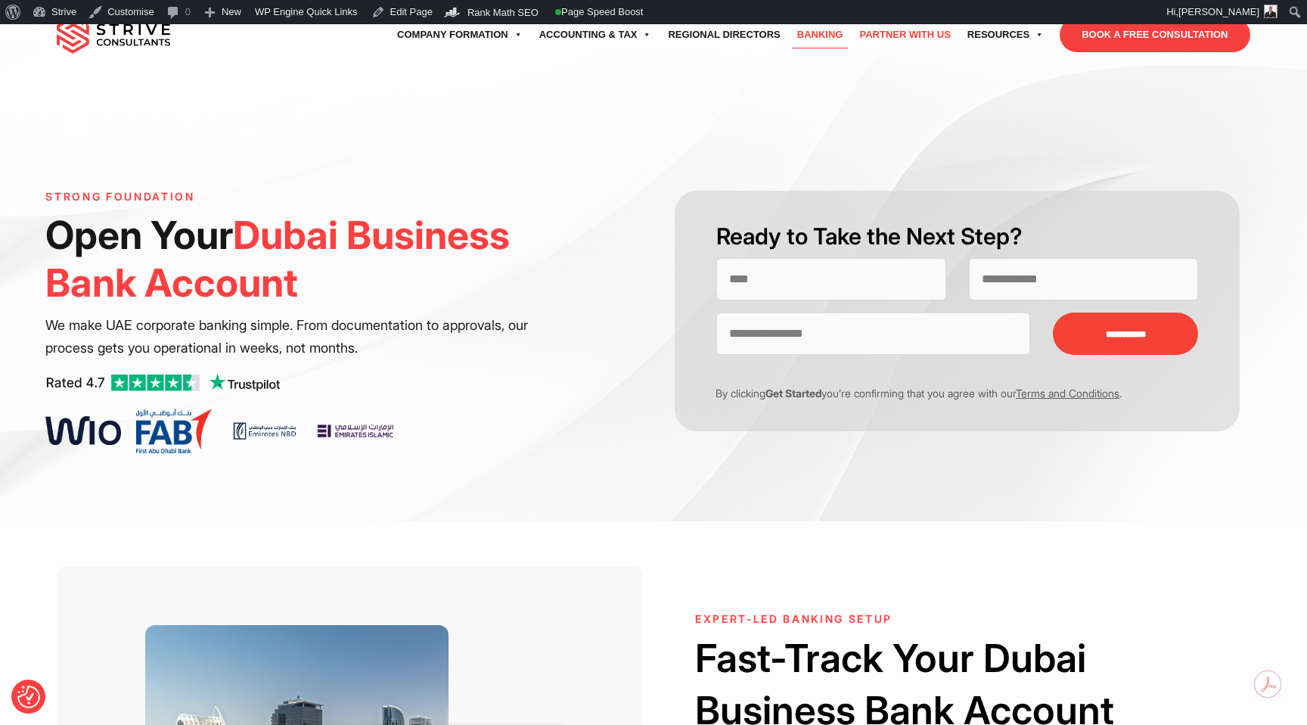
click at [919, 30] on link "Partner with Us" at bounding box center [904, 35] width 107 height 42
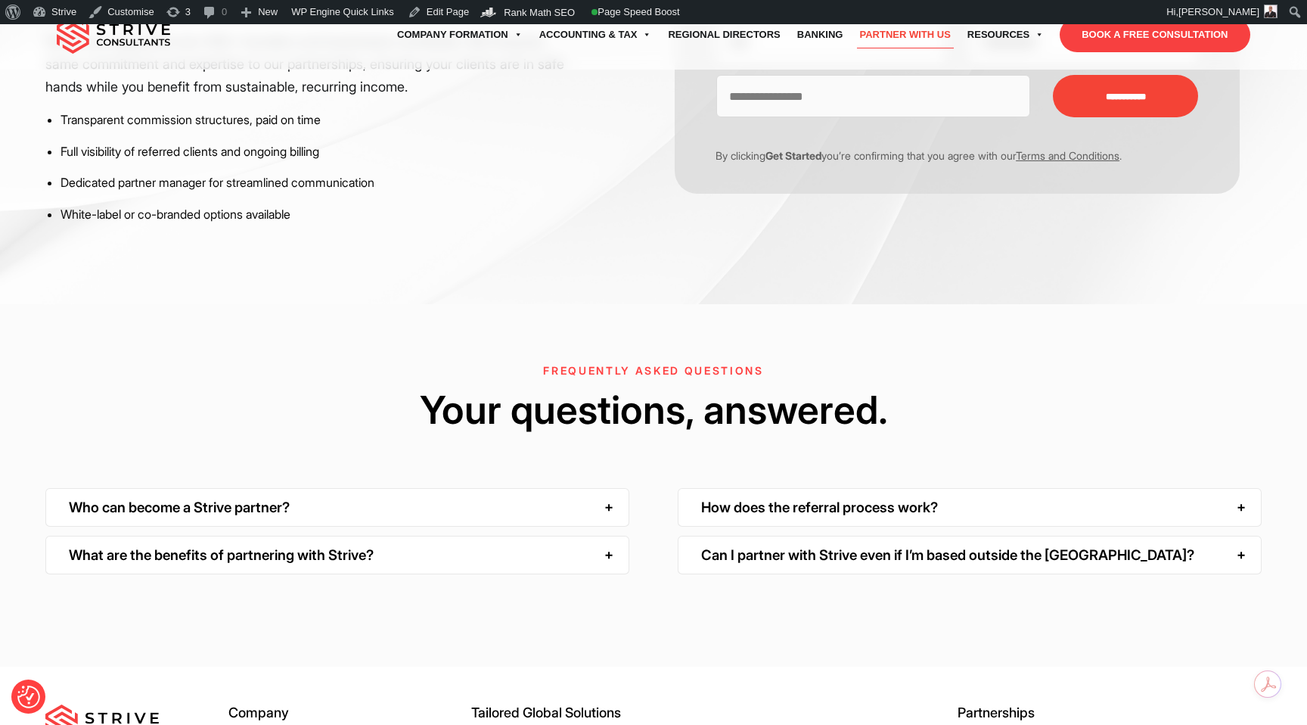
scroll to position [2467, 0]
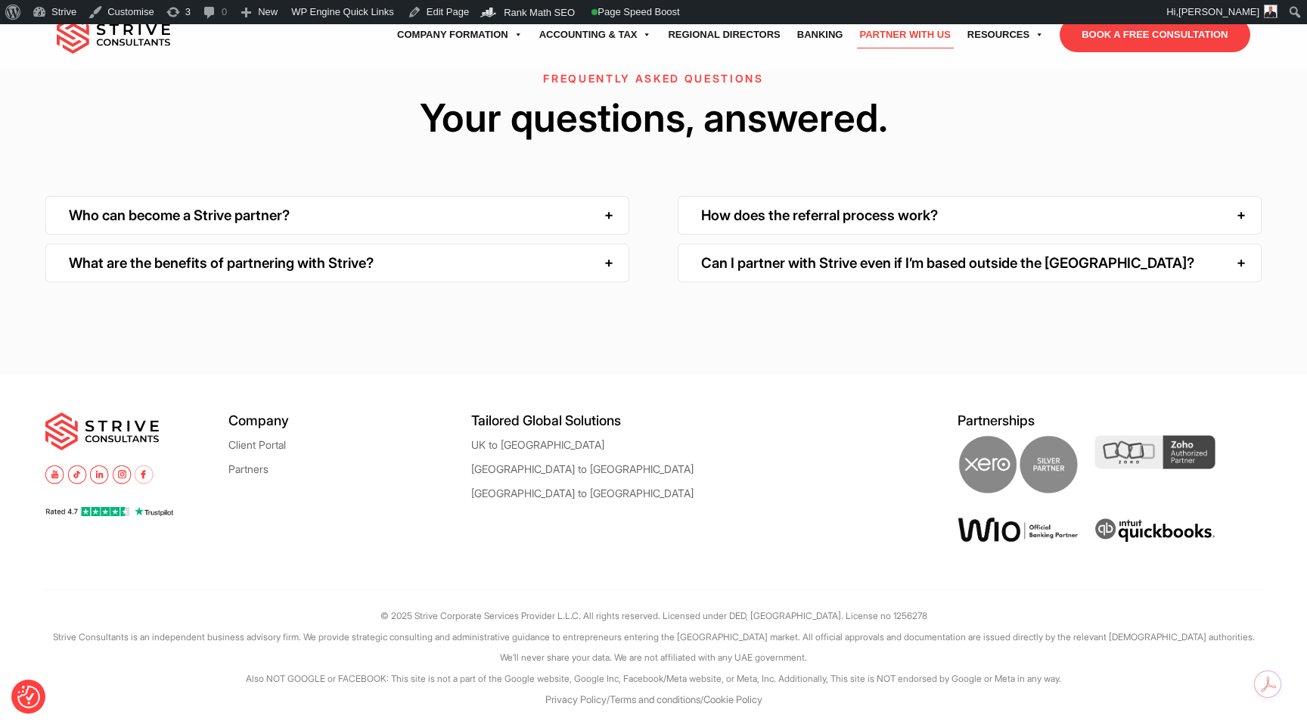
click at [157, 35] on img at bounding box center [113, 35] width 113 height 38
click at [144, 41] on img at bounding box center [113, 35] width 113 height 38
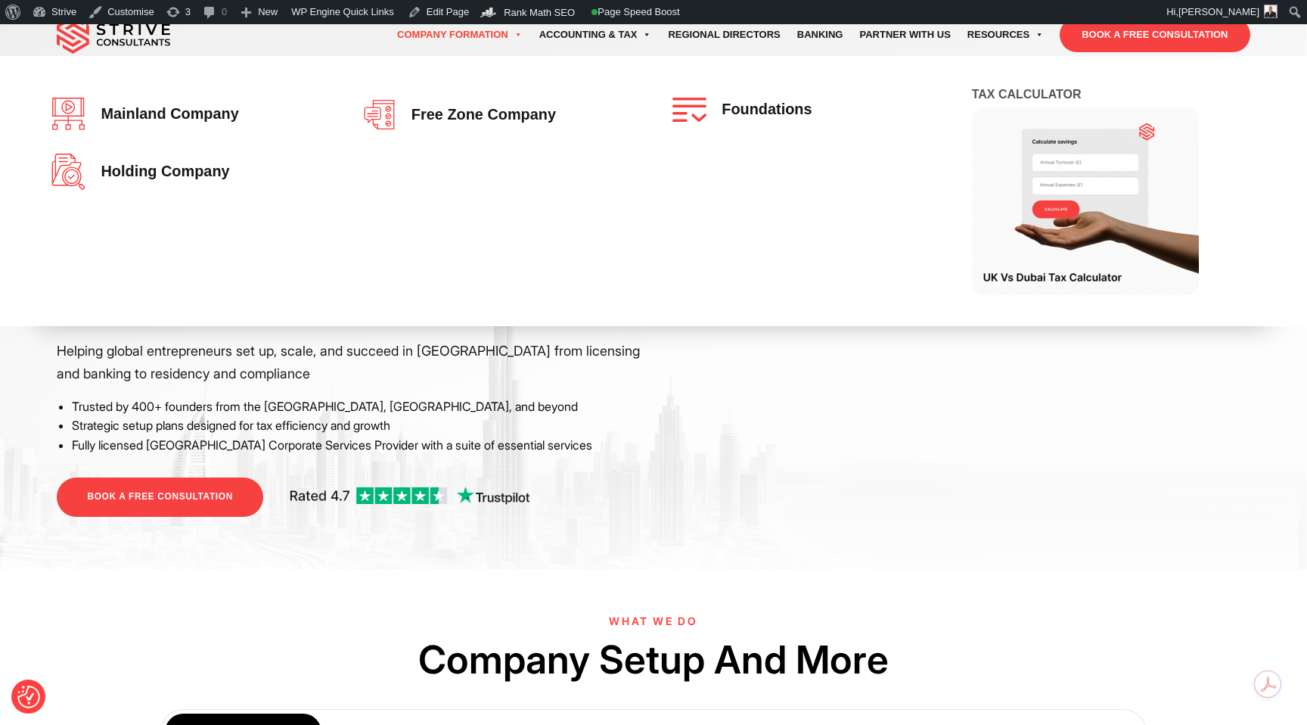
click at [433, 38] on link "Company Formation" at bounding box center [460, 35] width 142 height 42
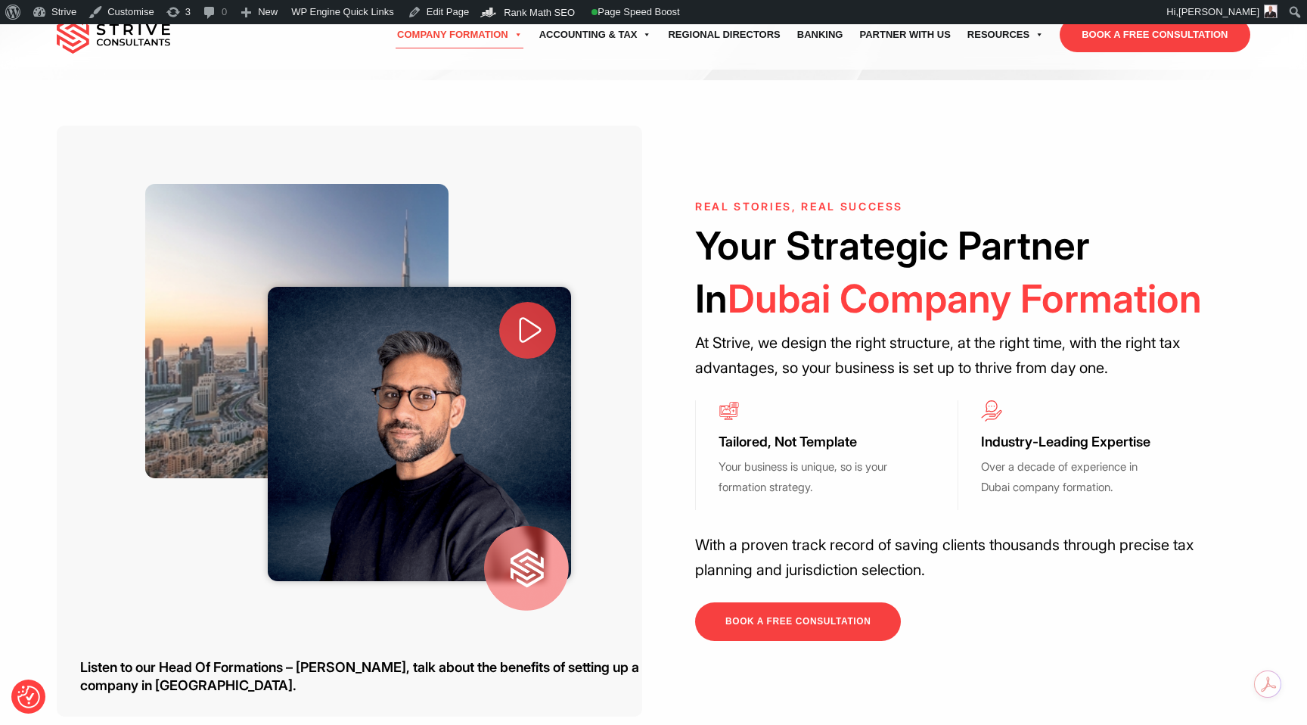
scroll to position [362, 0]
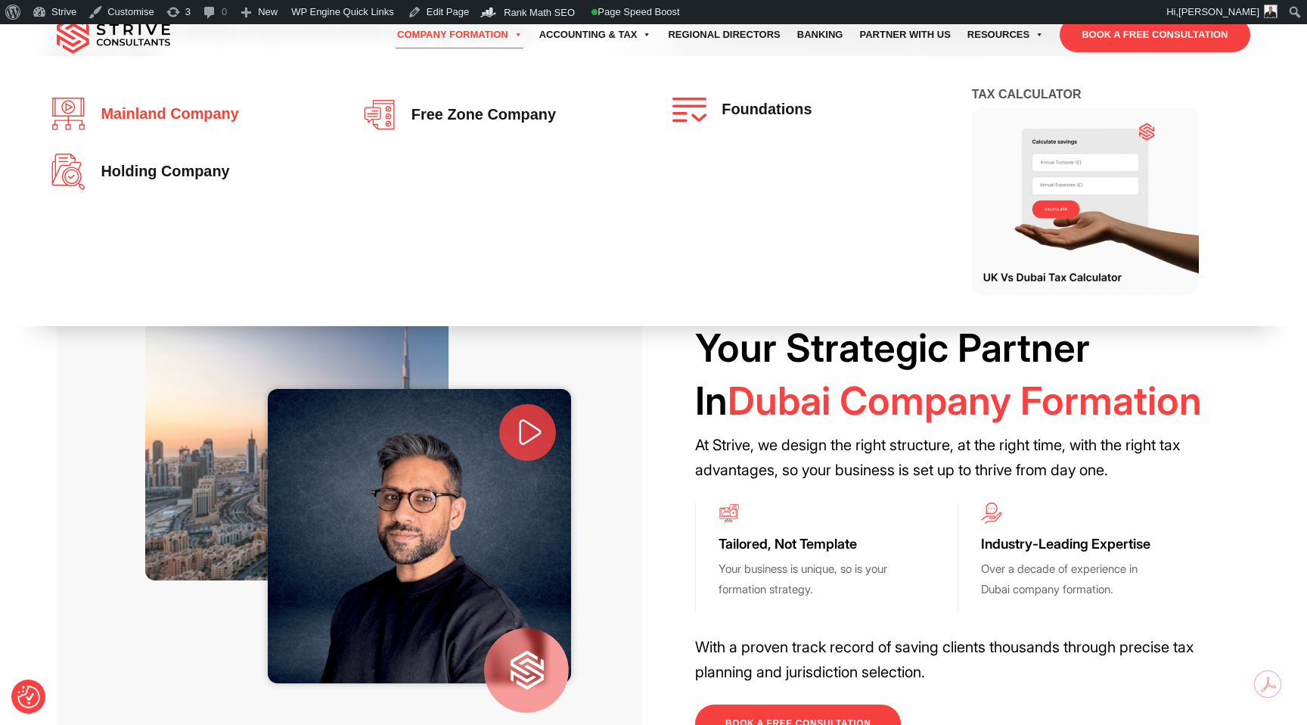
click at [223, 107] on span "Mainland company" at bounding box center [165, 114] width 145 height 17
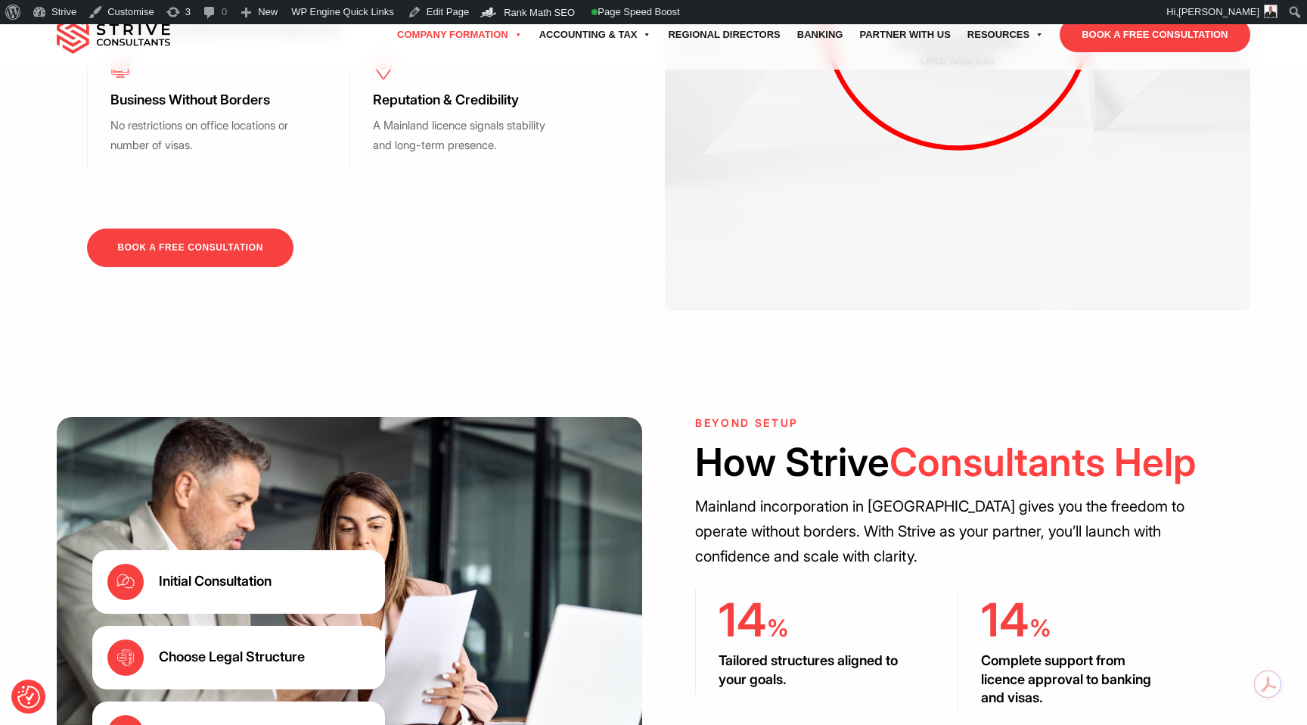
scroll to position [1579, 0]
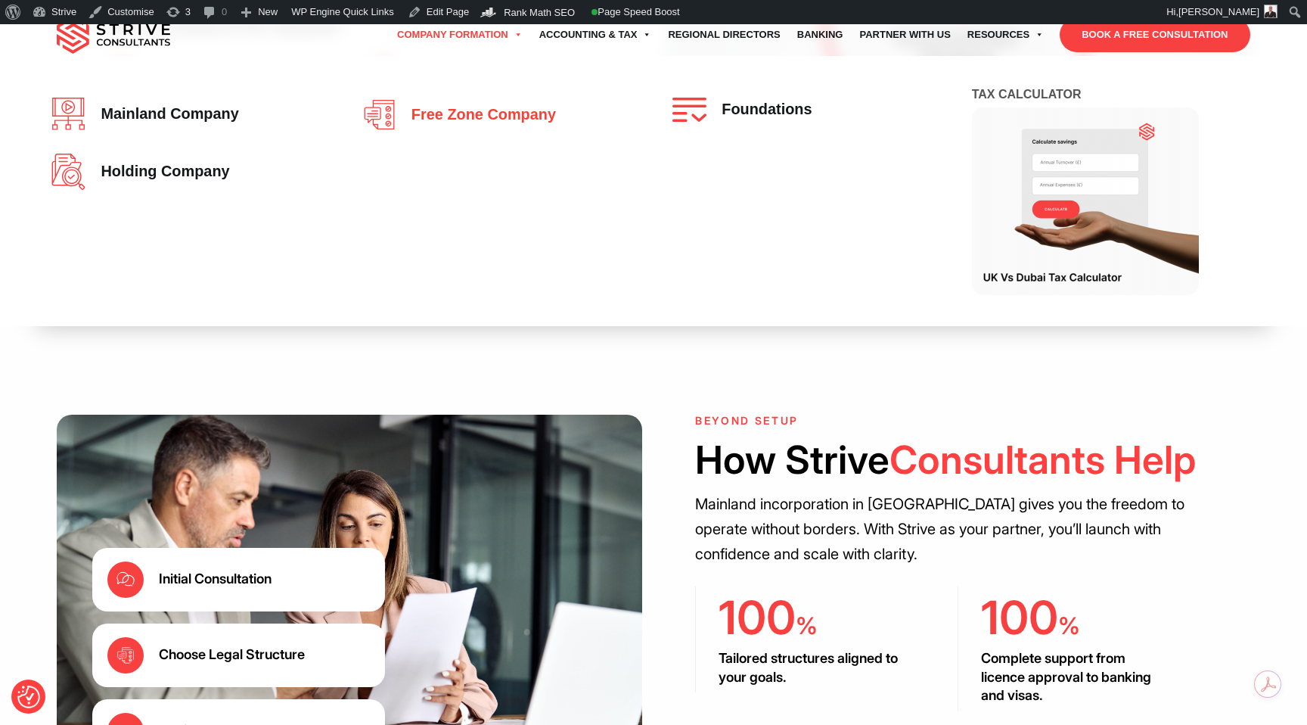
click at [433, 116] on span "Free zone company" at bounding box center [480, 115] width 152 height 17
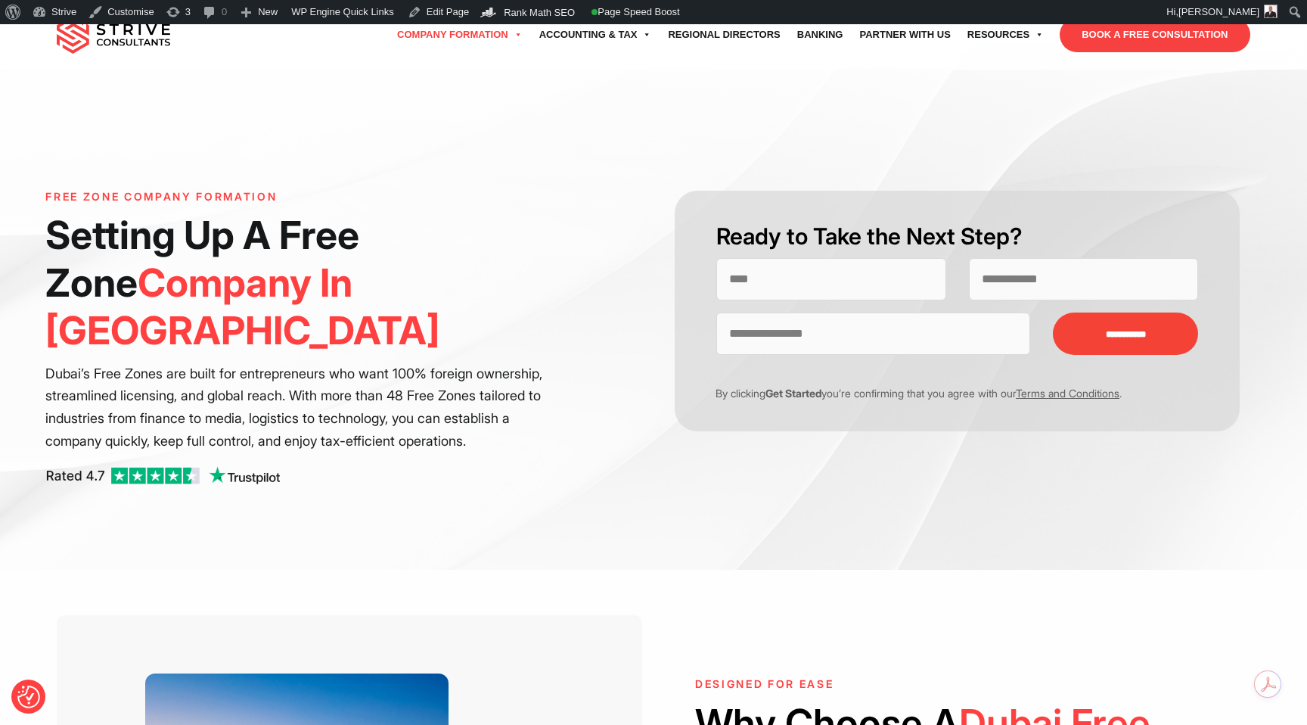
scroll to position [541, 0]
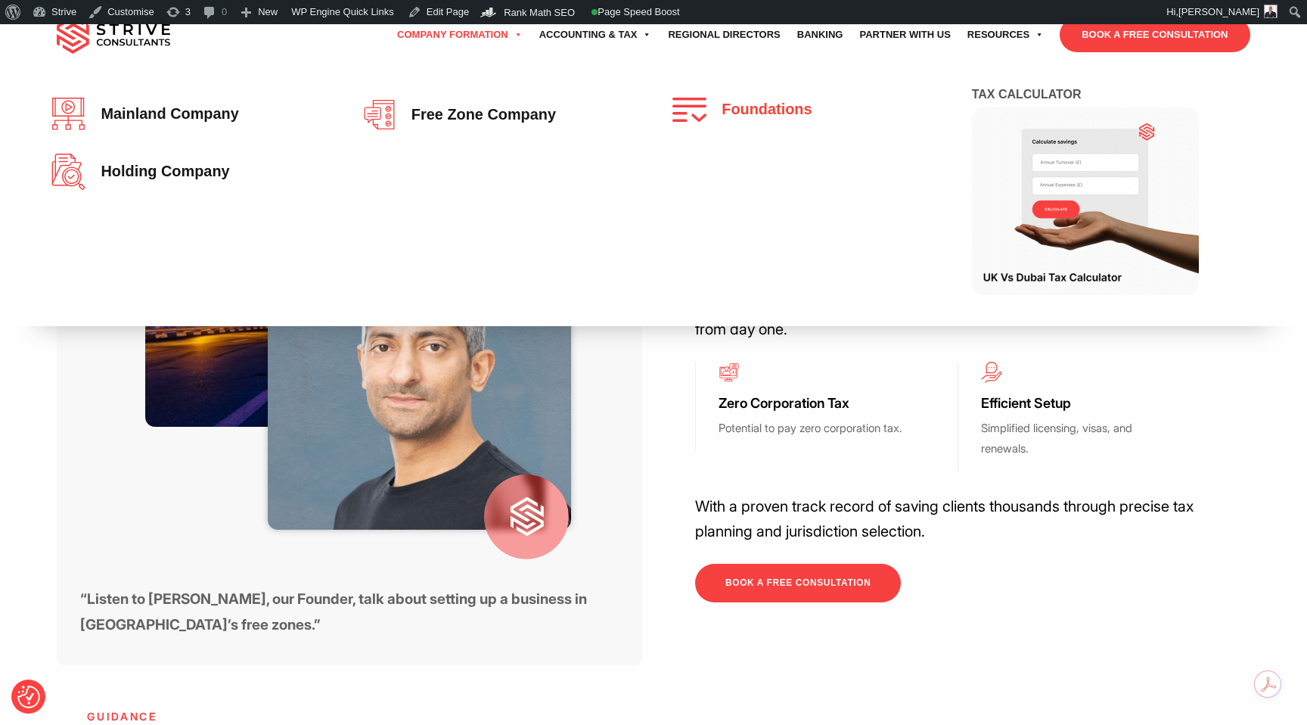
click at [724, 105] on span "Foundations" at bounding box center [763, 109] width 98 height 17
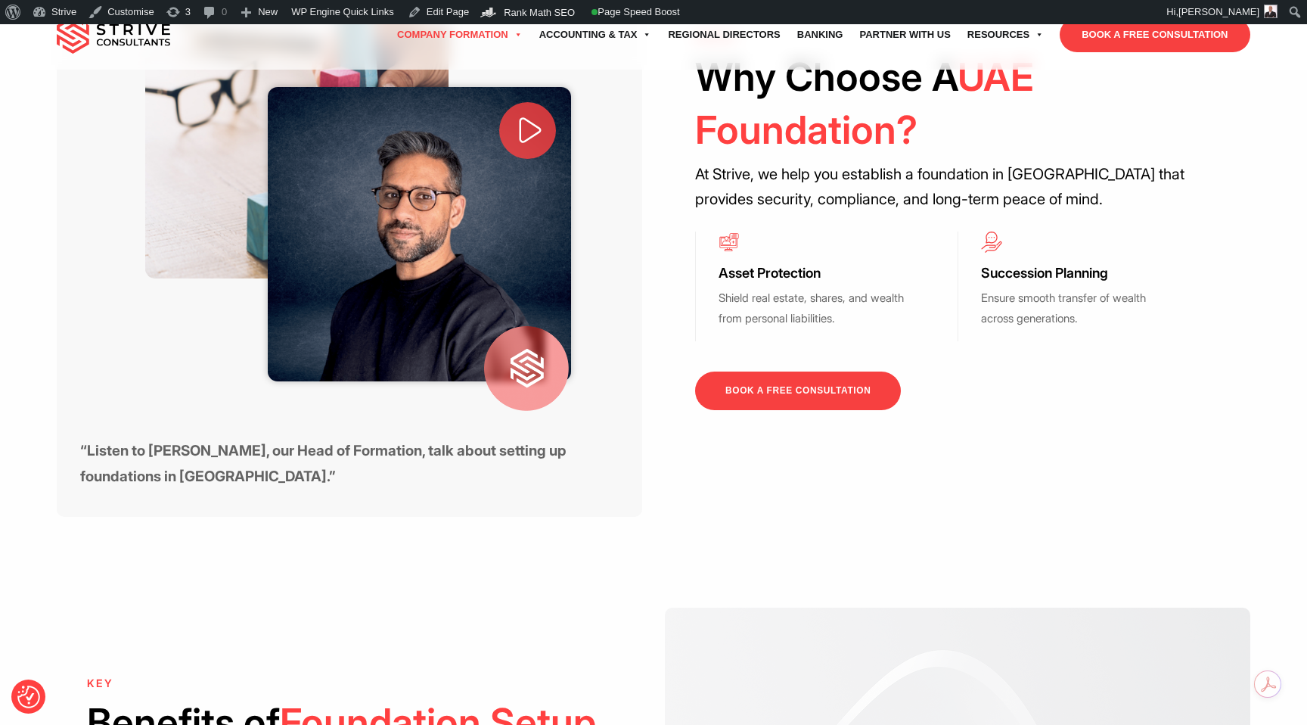
scroll to position [821, 0]
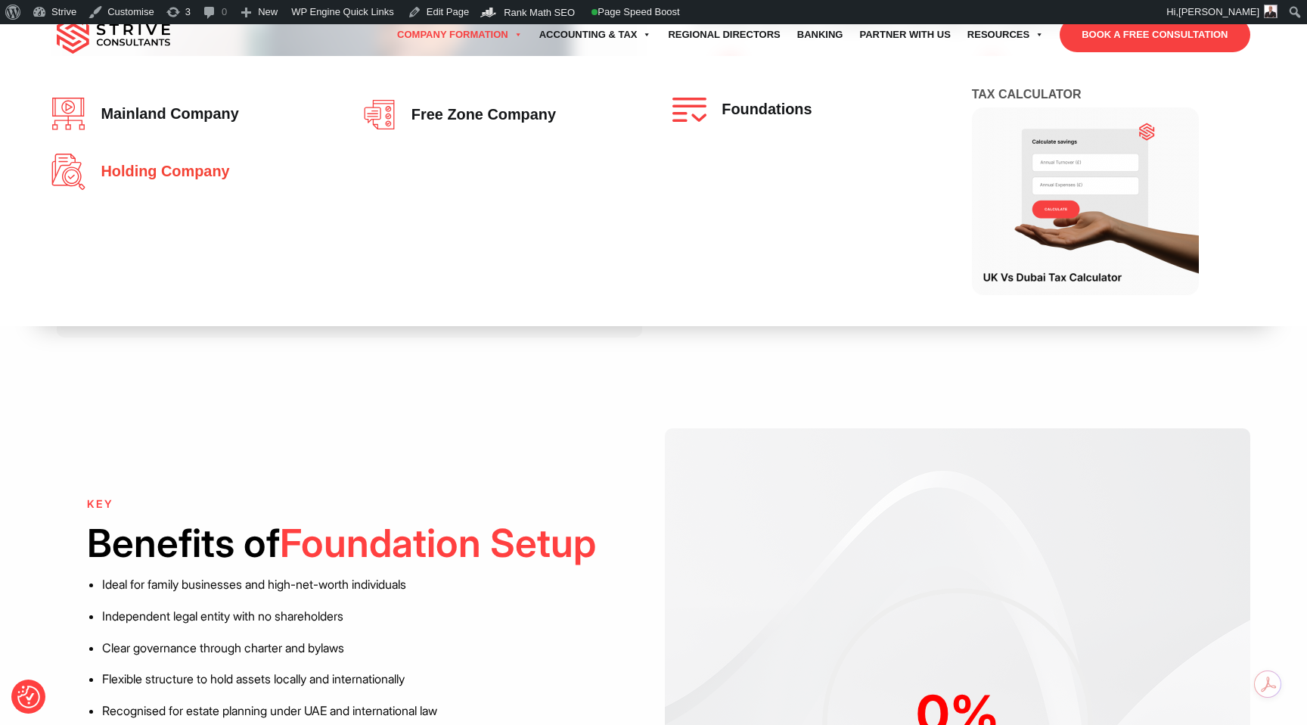
click at [166, 175] on span "Holding Company" at bounding box center [161, 171] width 136 height 17
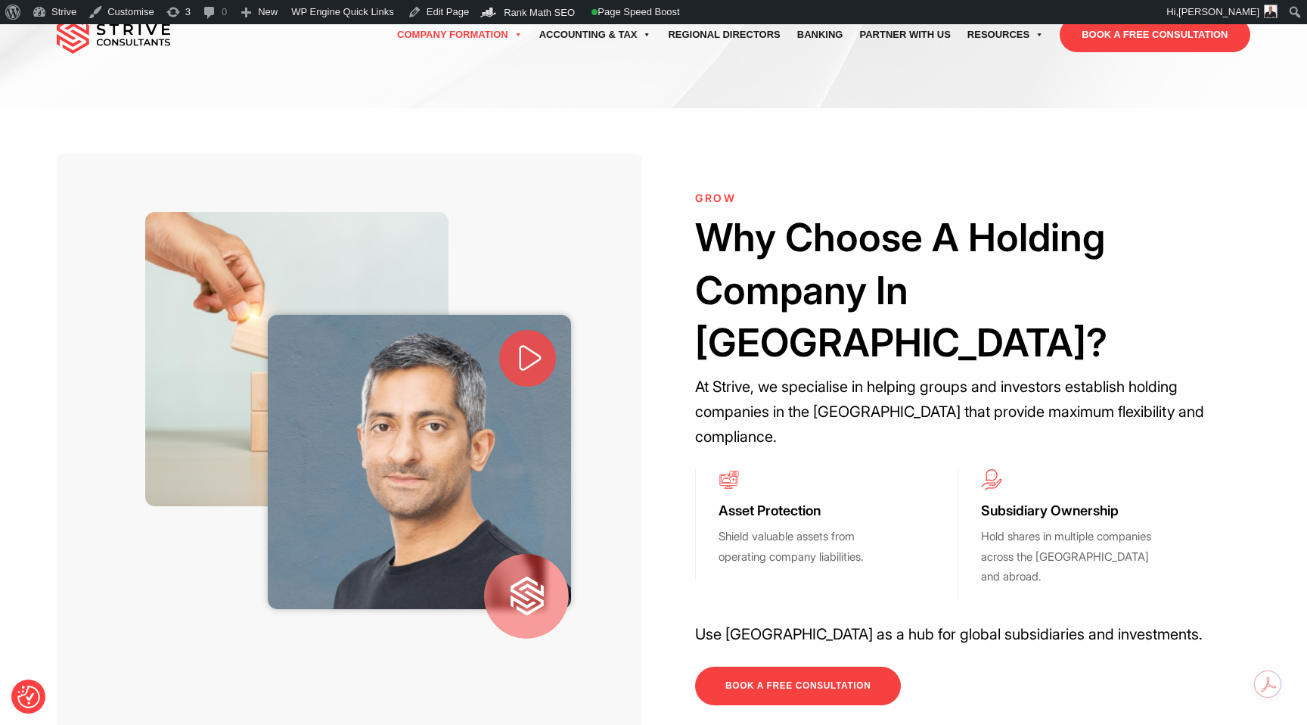
scroll to position [700, 0]
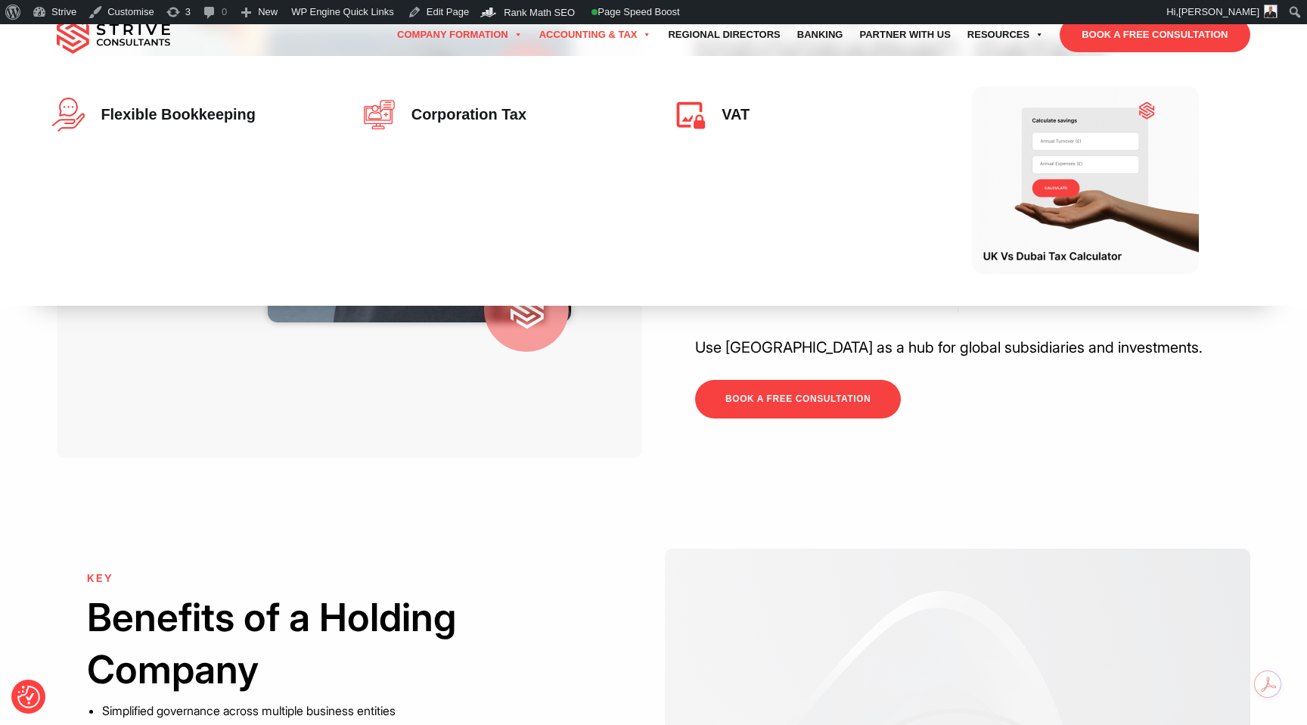
click at [628, 38] on link "Accounting & Tax" at bounding box center [595, 35] width 129 height 42
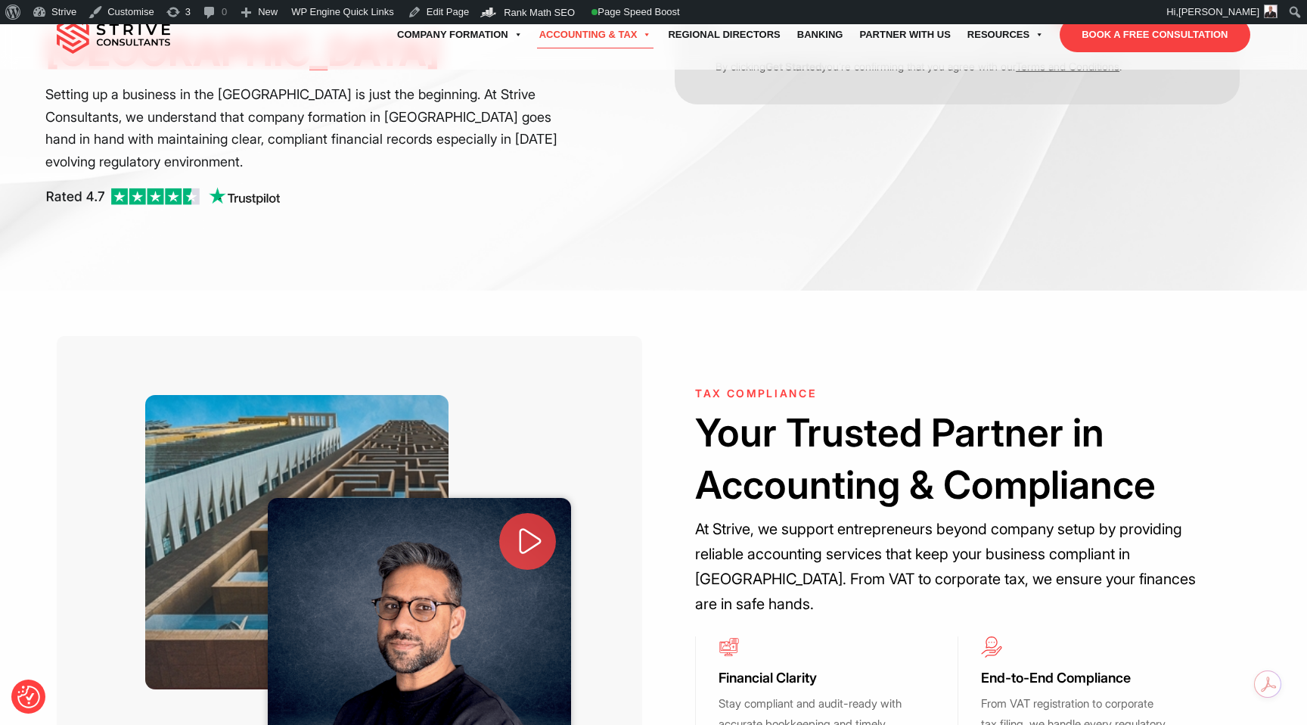
scroll to position [195, 0]
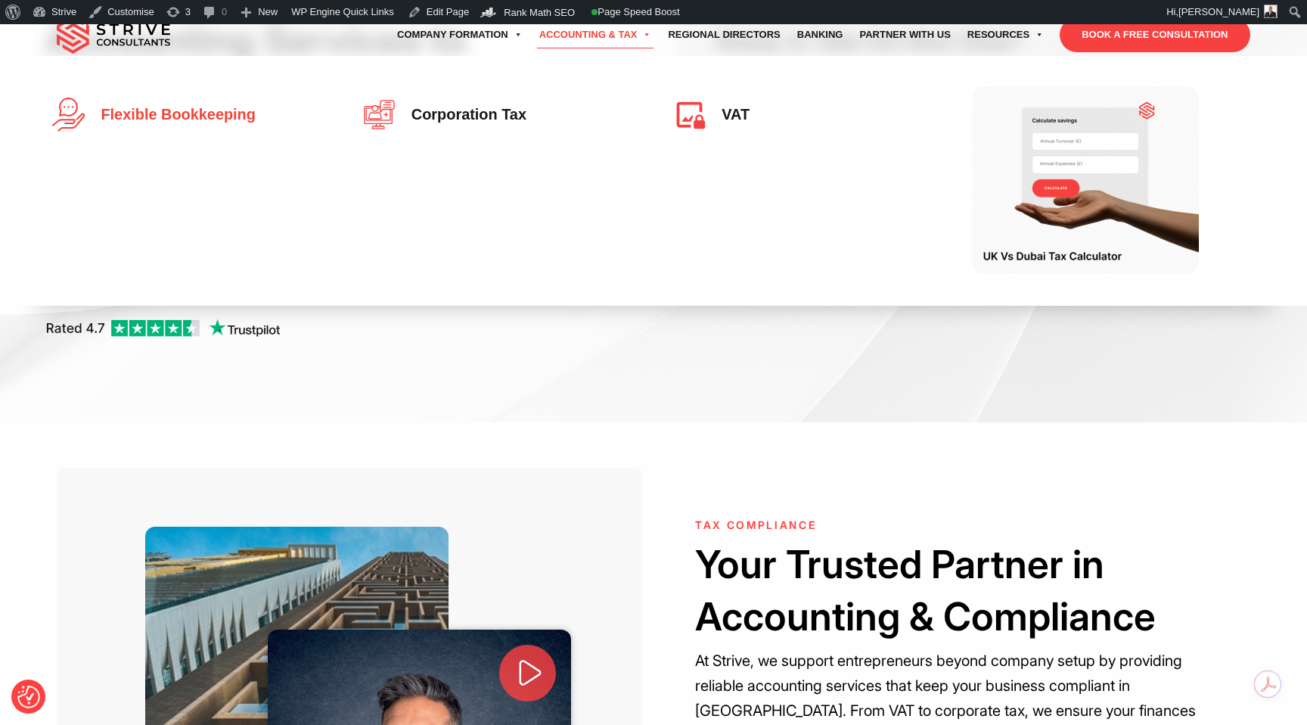
click at [245, 110] on span "Flexible Bookkeeping" at bounding box center [174, 115] width 162 height 17
click at [244, 114] on span "Flexible Bookkeeping" at bounding box center [174, 115] width 162 height 17
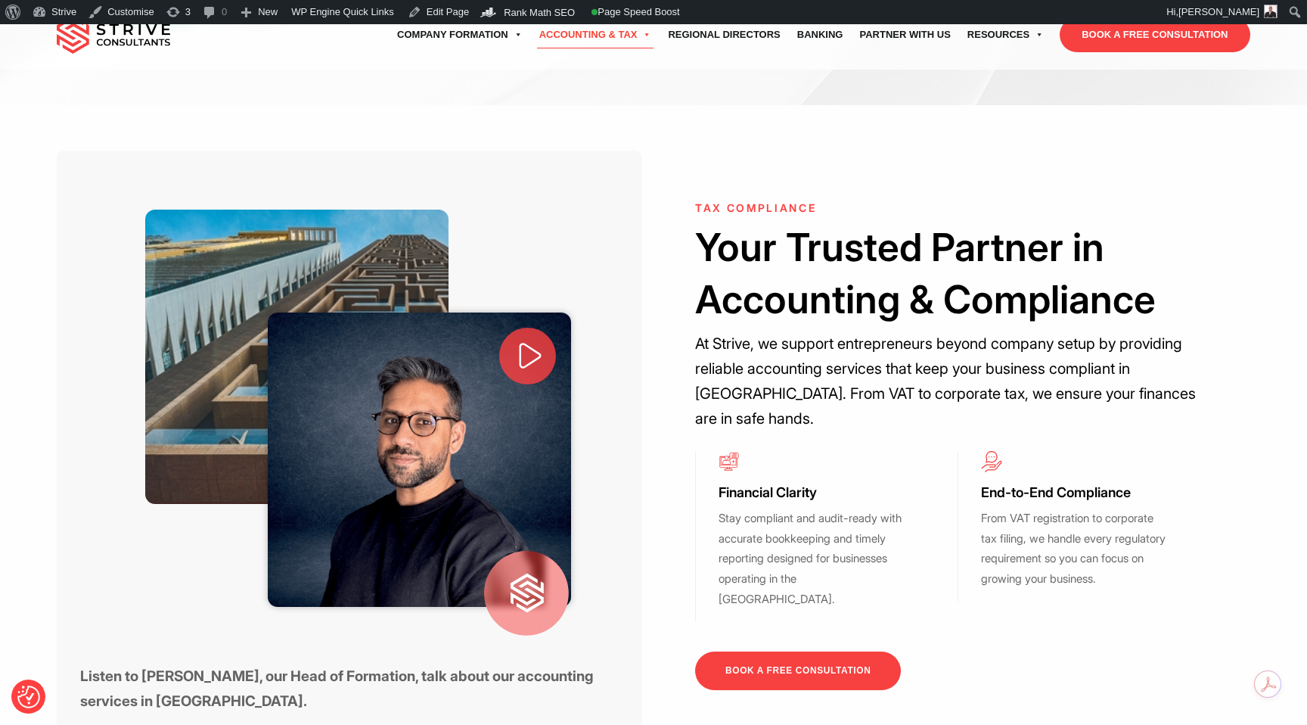
scroll to position [553, 0]
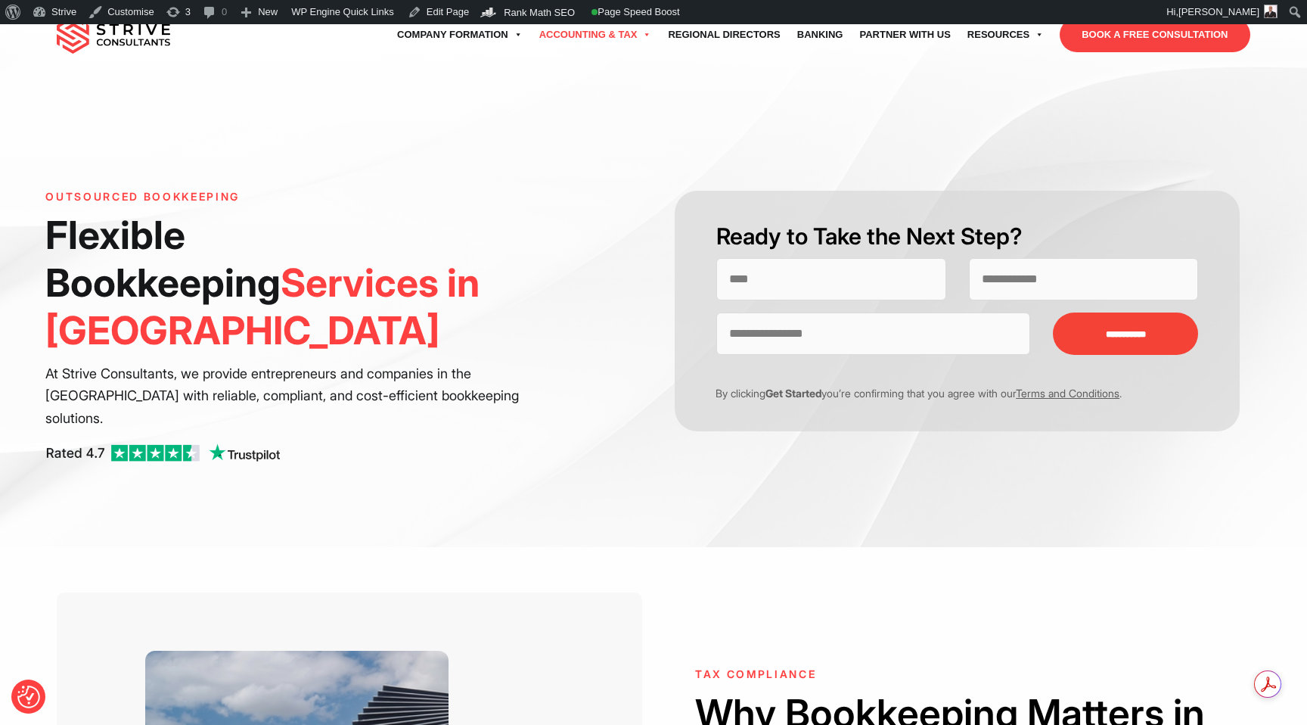
scroll to position [272, 0]
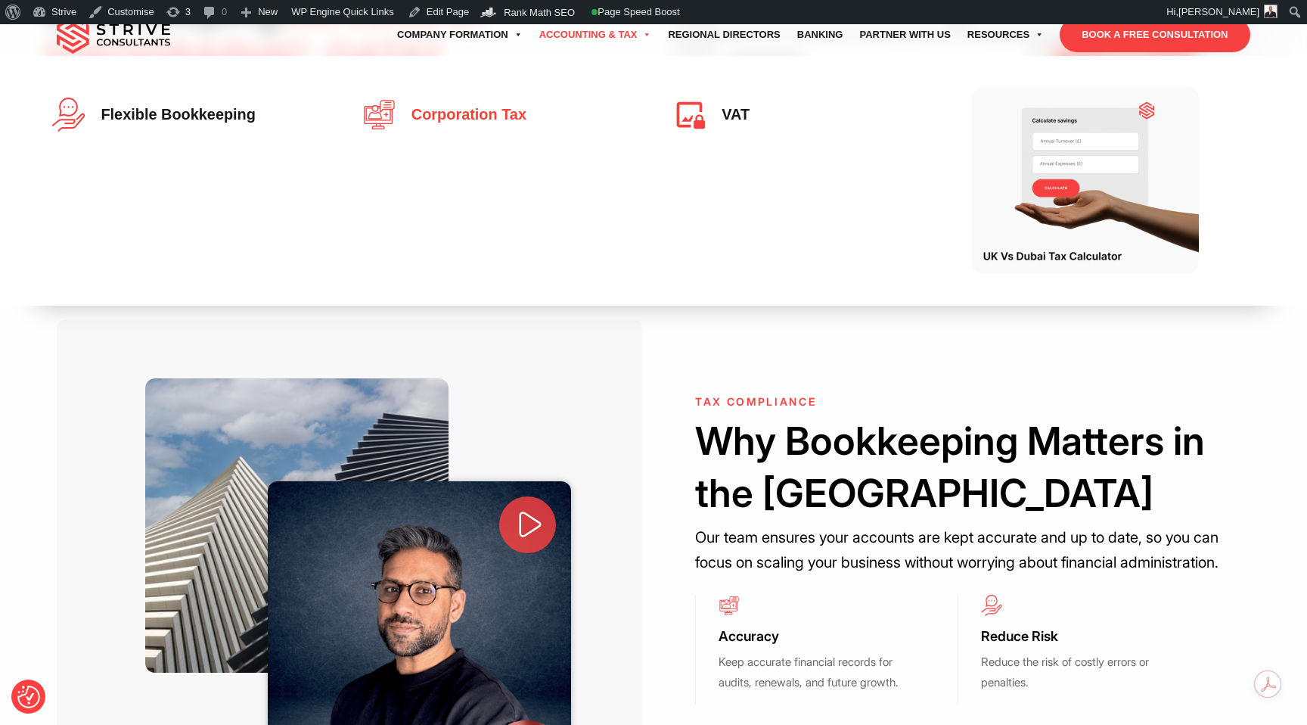
click at [517, 119] on span "Corporation Tax" at bounding box center [465, 115] width 123 height 17
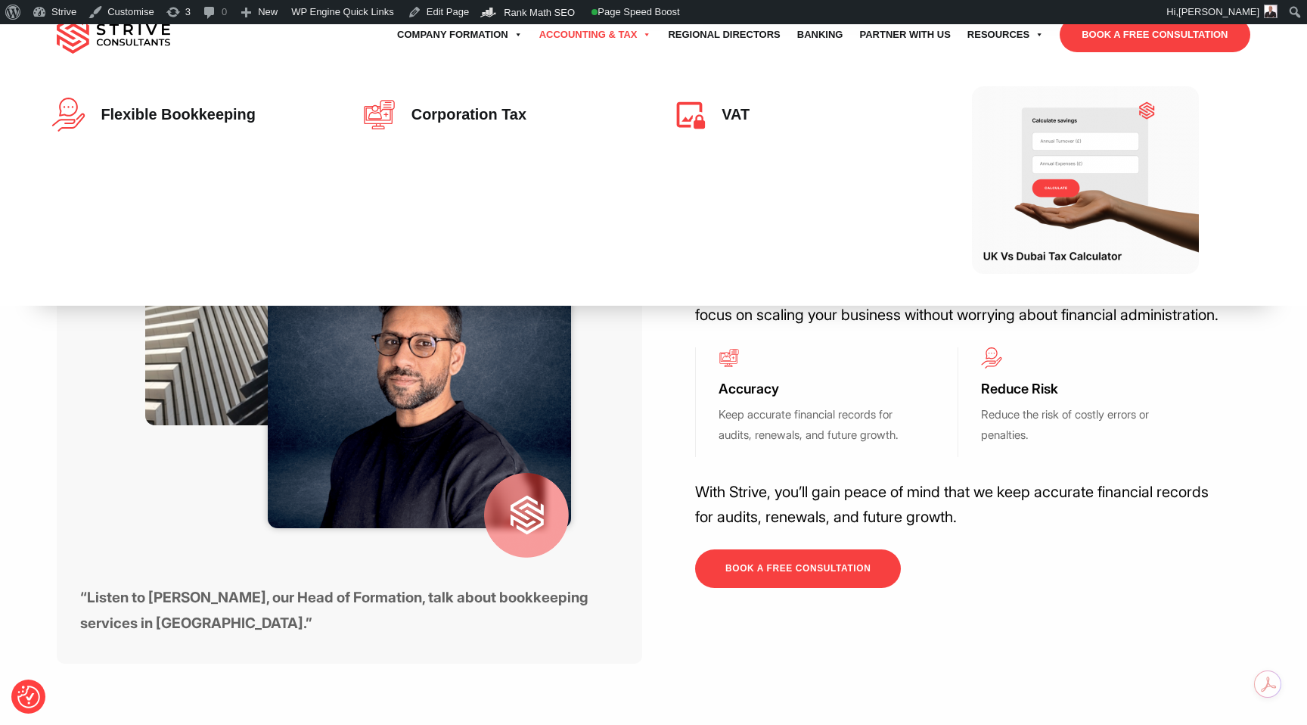
scroll to position [653, 0]
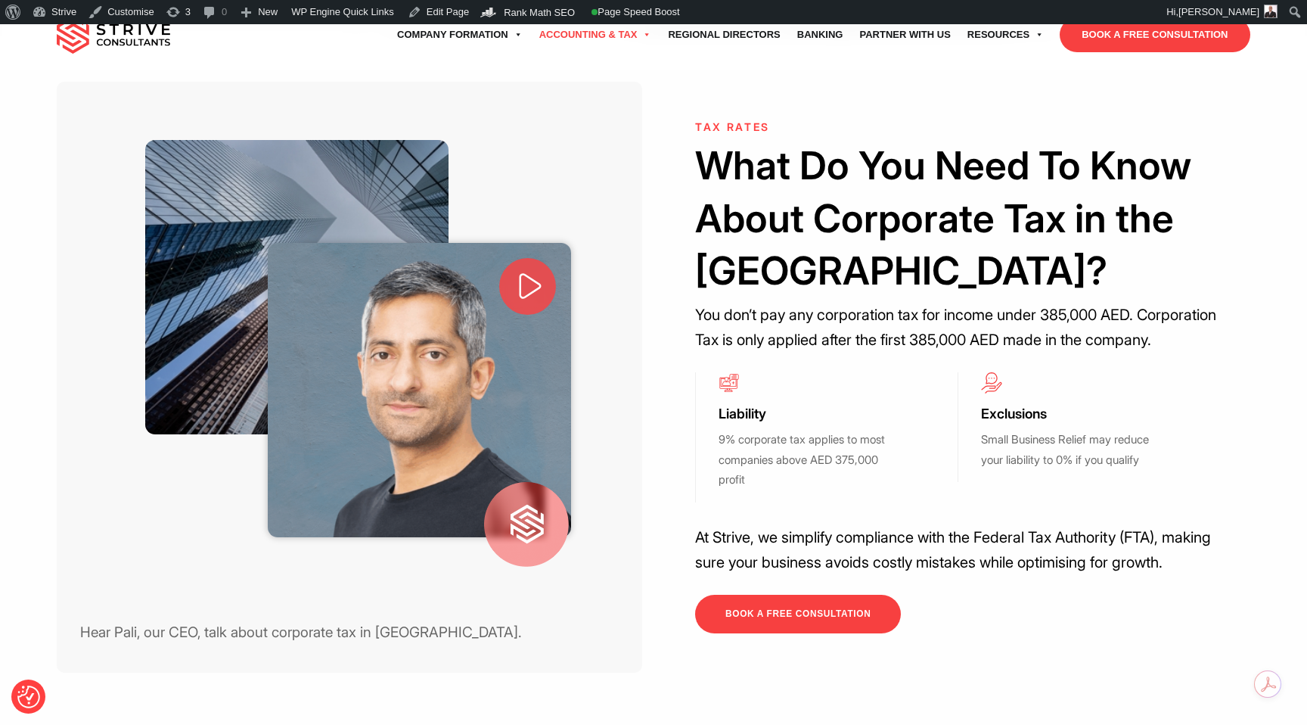
scroll to position [517, 0]
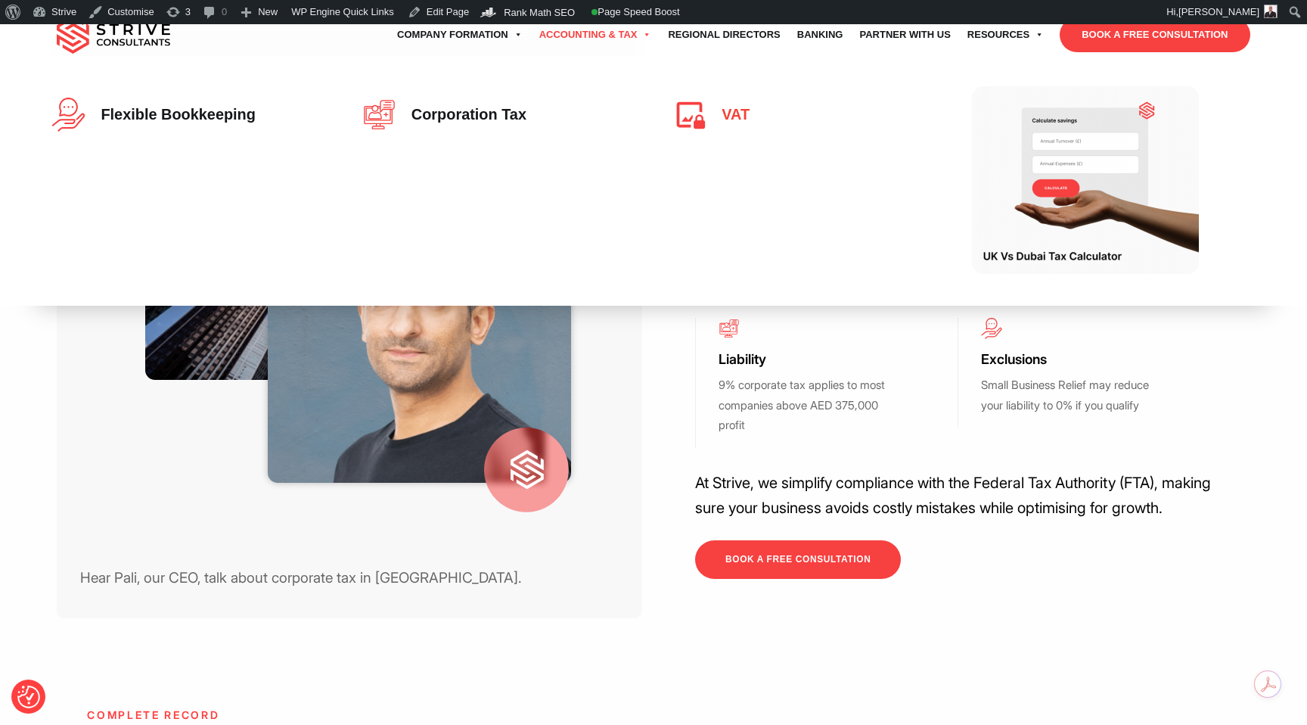
click at [730, 103] on link "VAT" at bounding box center [808, 115] width 272 height 34
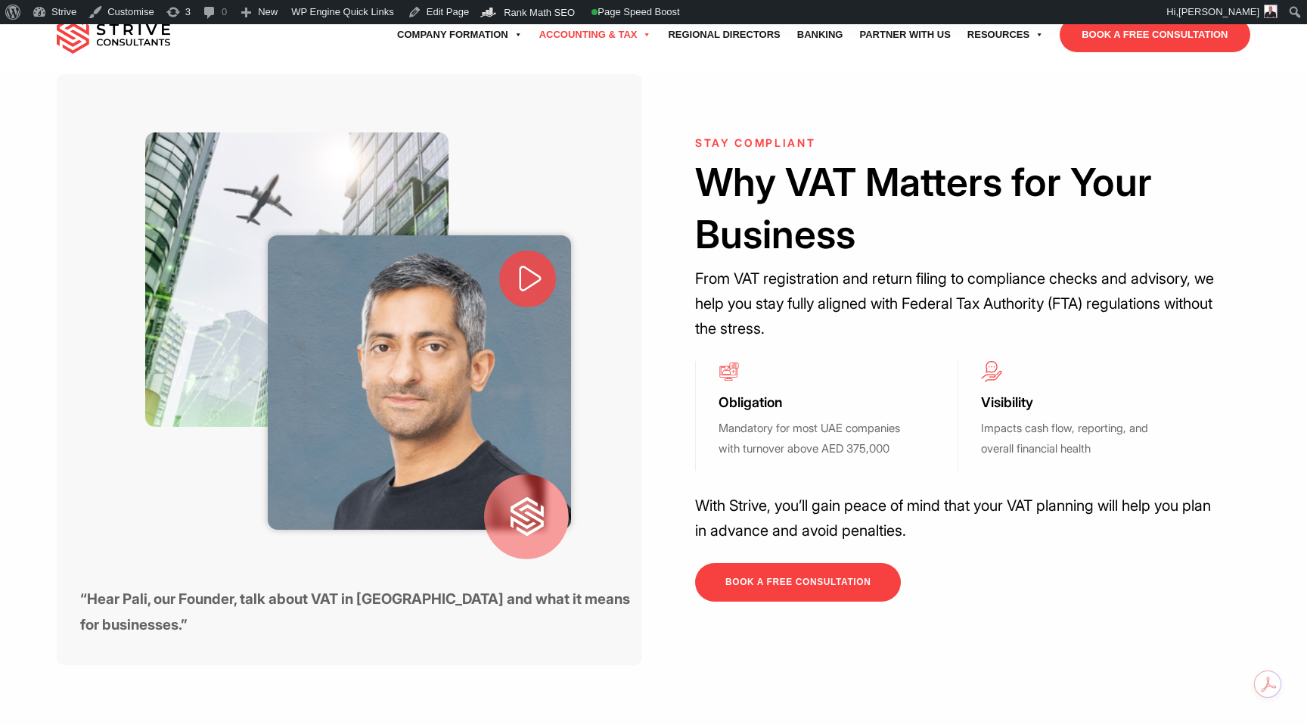
scroll to position [658, 0]
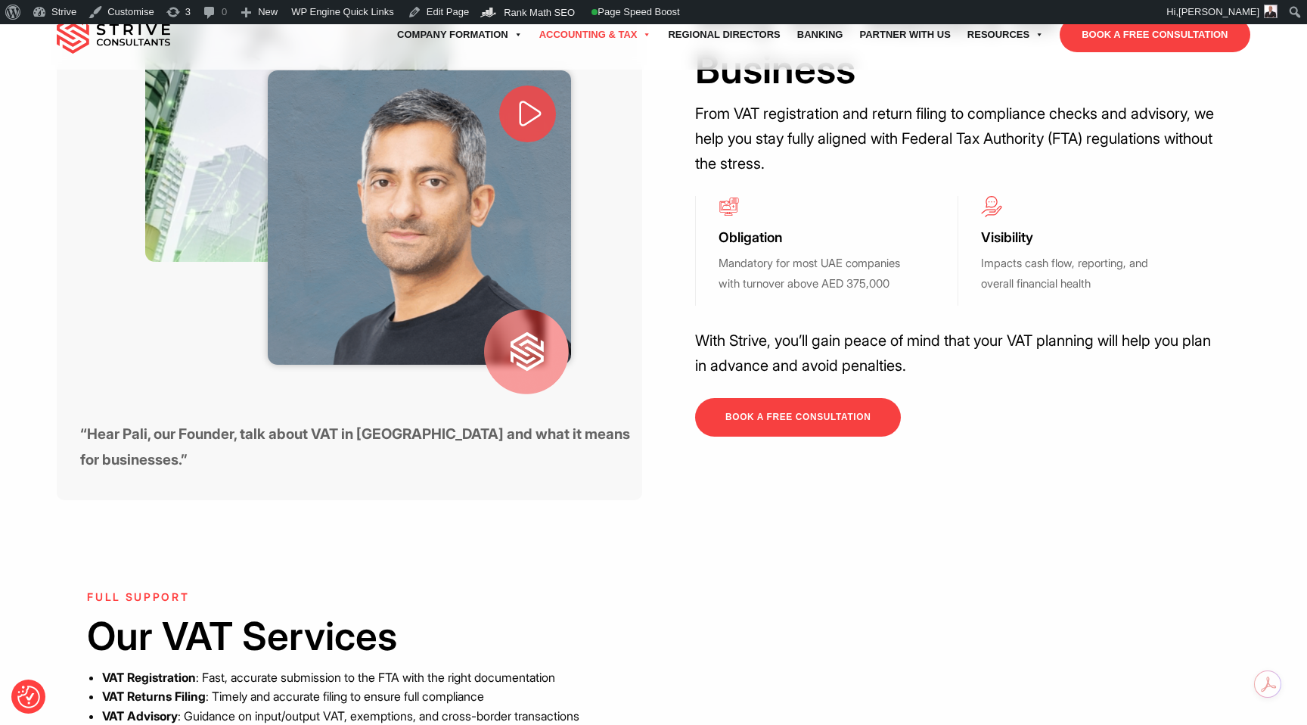
click at [709, 23] on div "Skip to toolbar About WordPress About WordPress Get Involved WordPress.org Docu…" at bounding box center [653, 12] width 1307 height 24
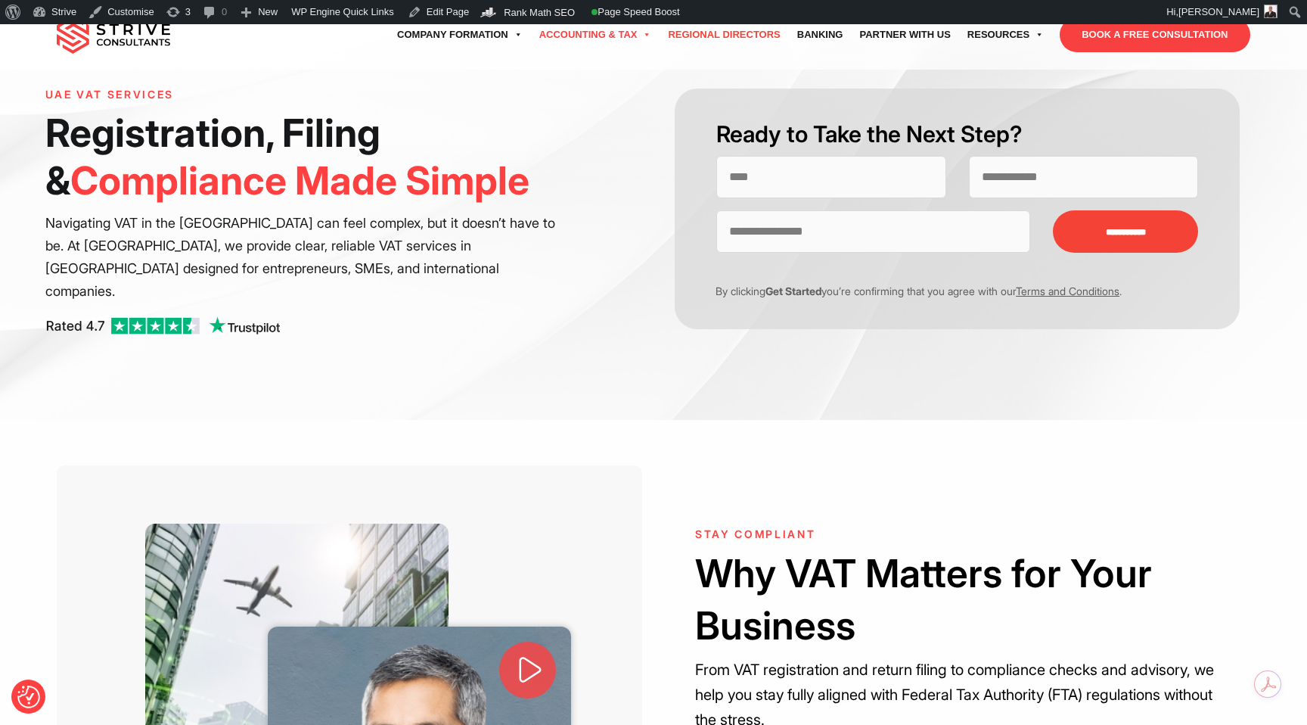
scroll to position [22, 0]
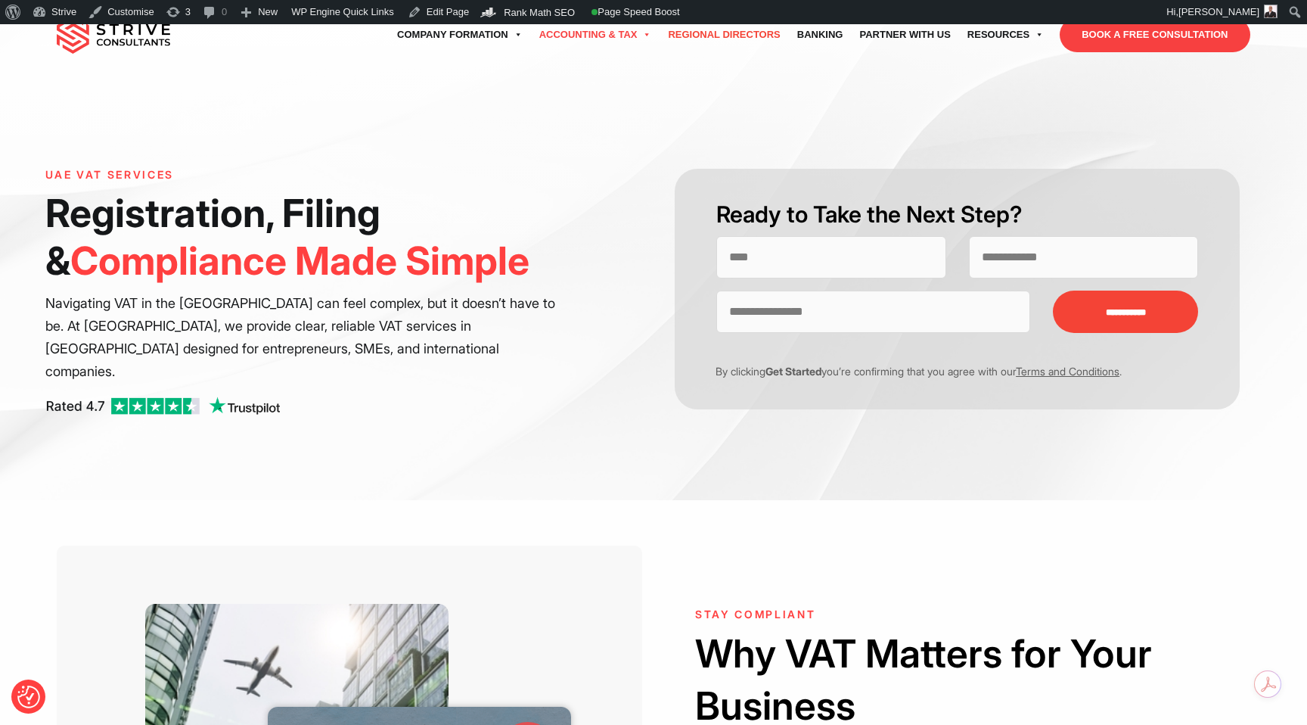
click at [706, 31] on link "Regional Directors" at bounding box center [724, 35] width 129 height 42
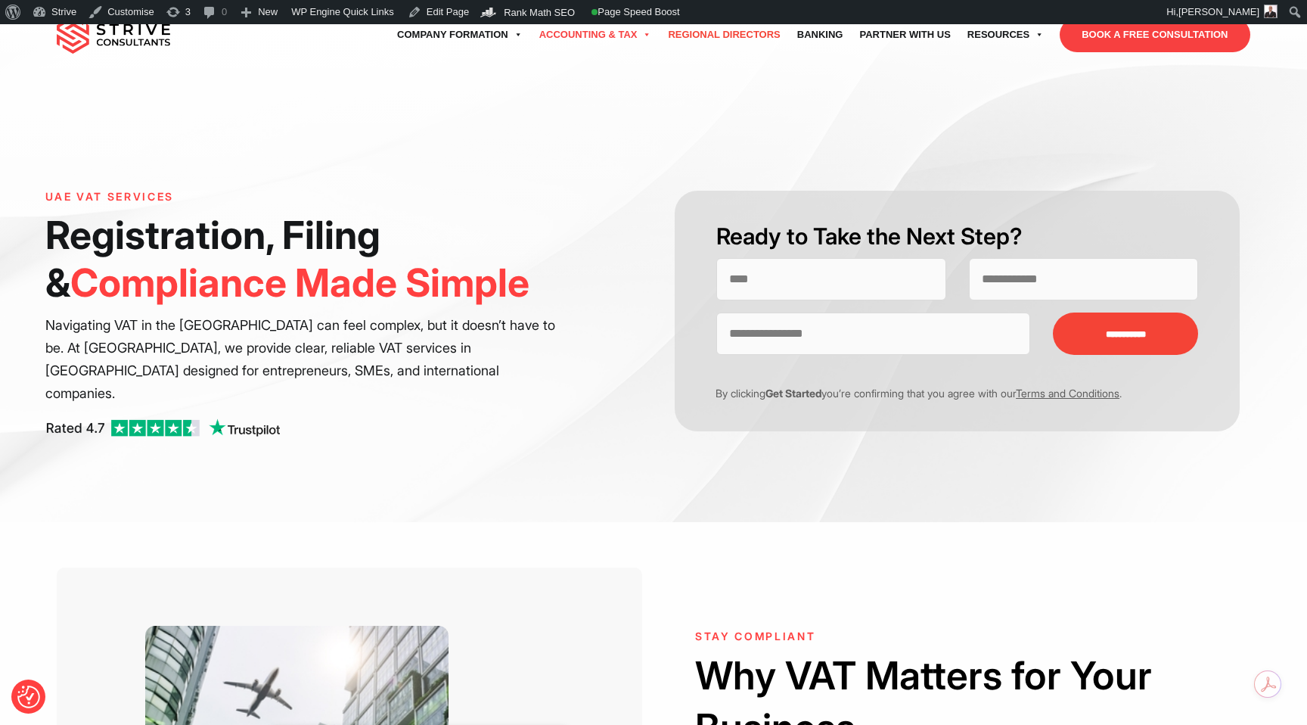
scroll to position [0, 0]
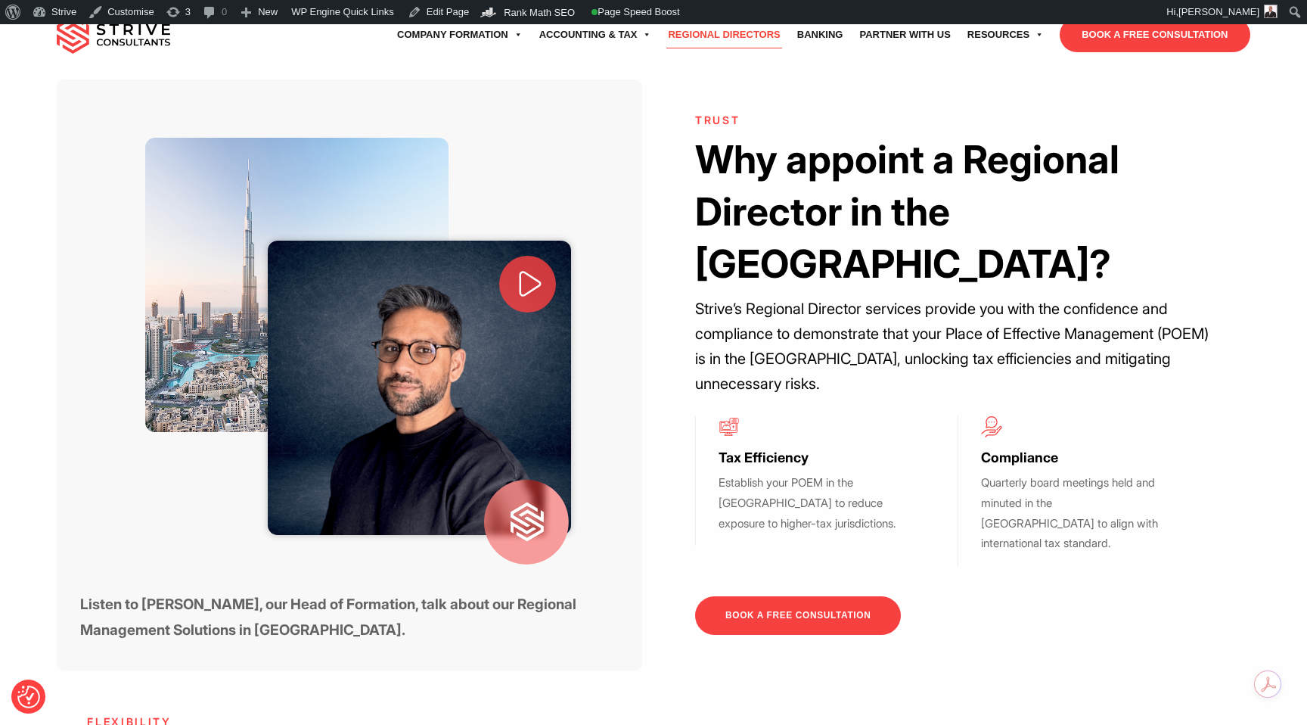
scroll to position [1196, 0]
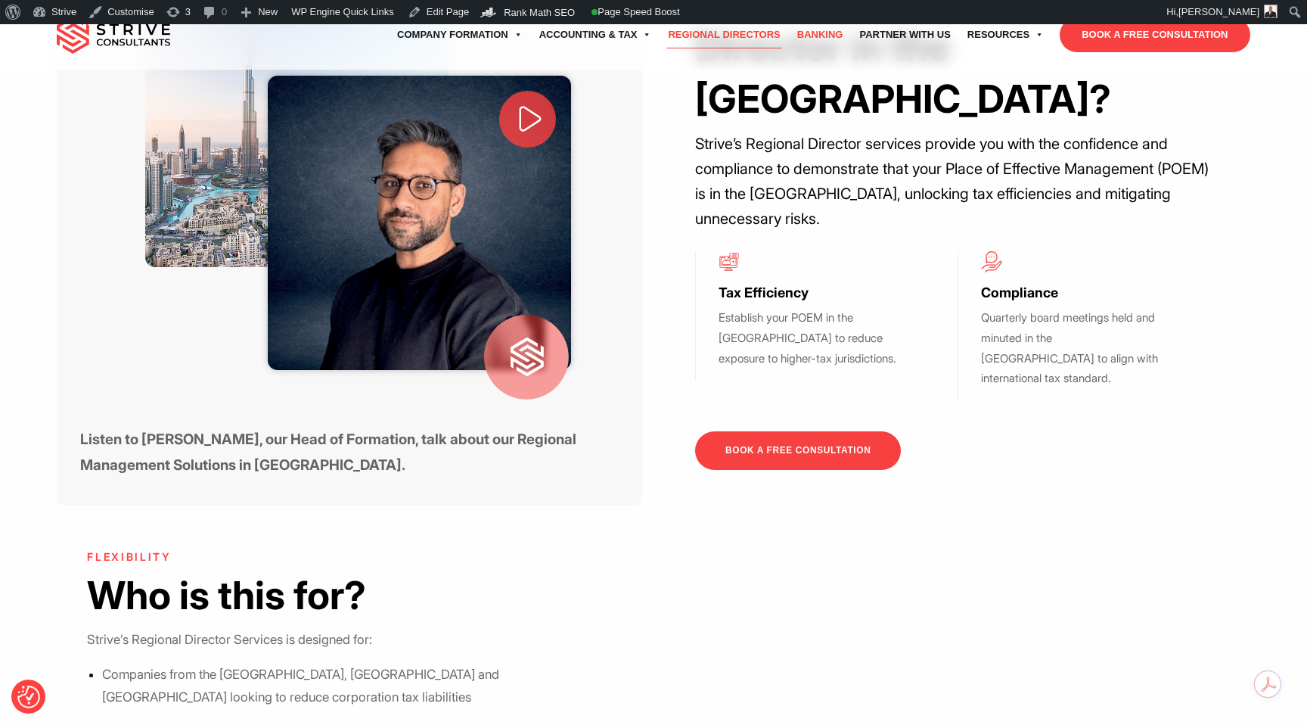
click at [828, 42] on link "Banking" at bounding box center [820, 35] width 63 height 42
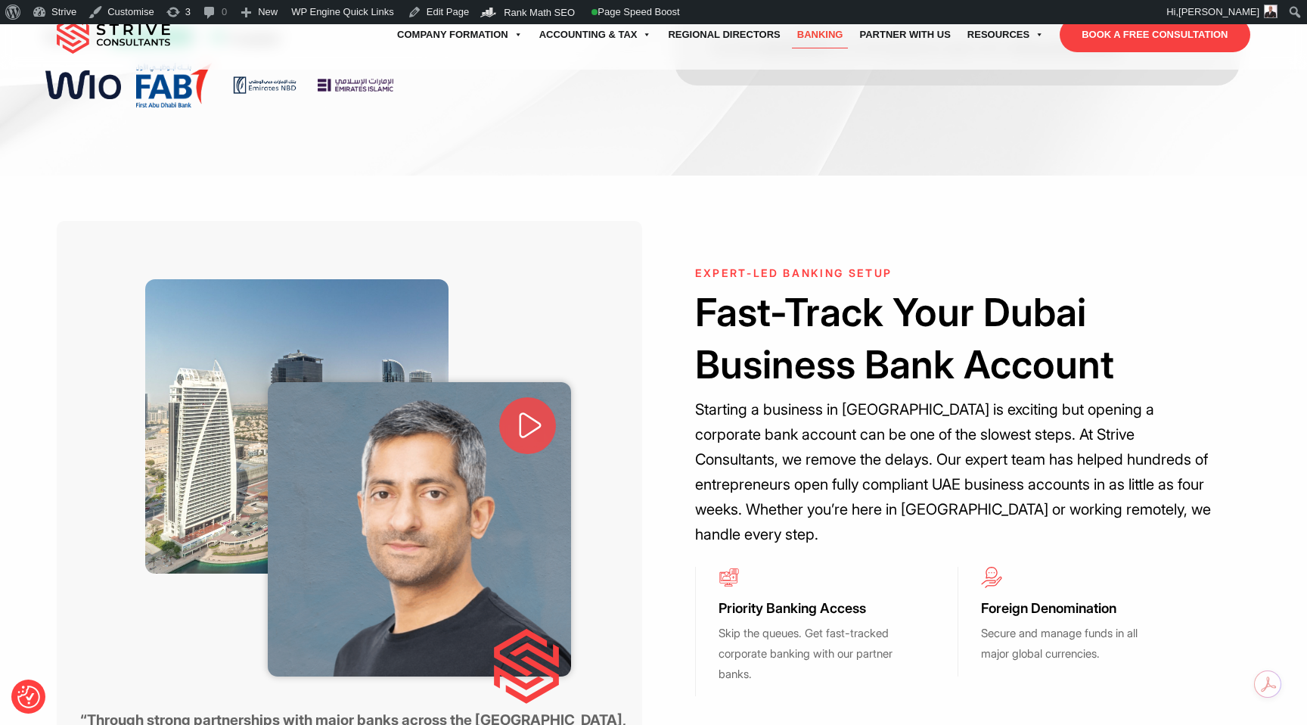
scroll to position [309, 0]
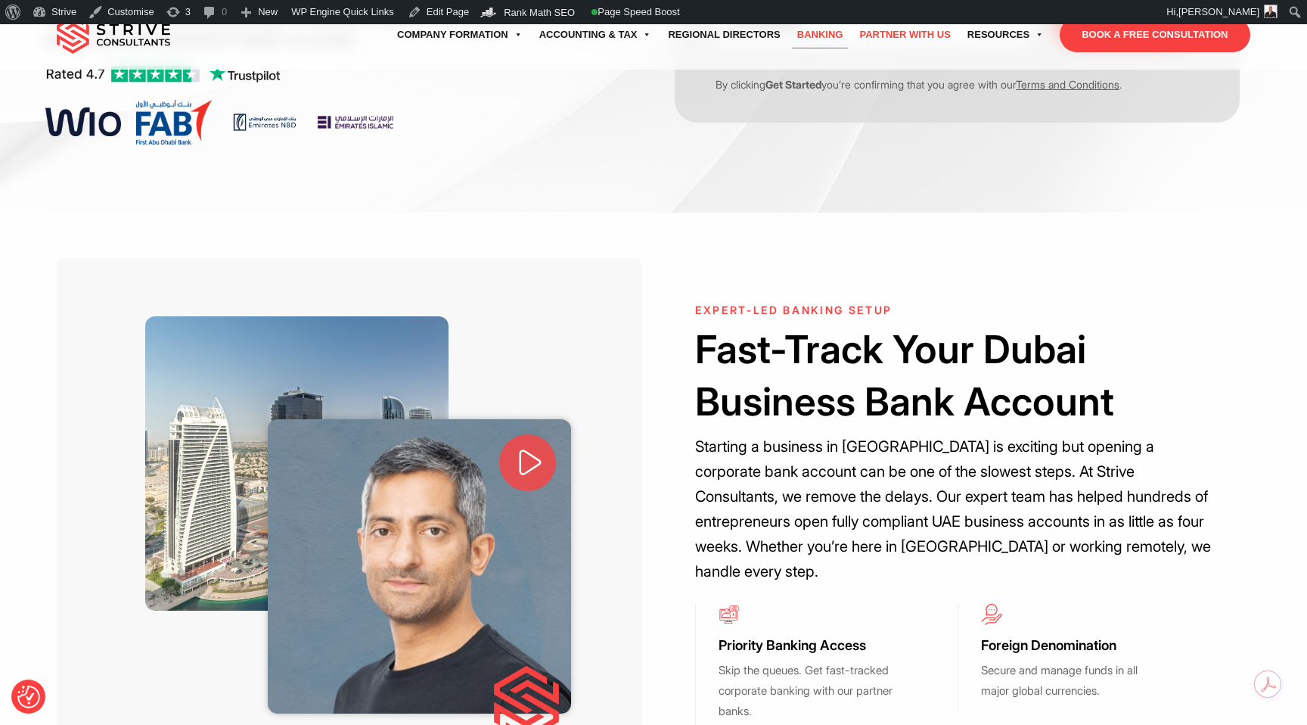
click at [896, 40] on link "Partner with Us" at bounding box center [904, 35] width 107 height 42
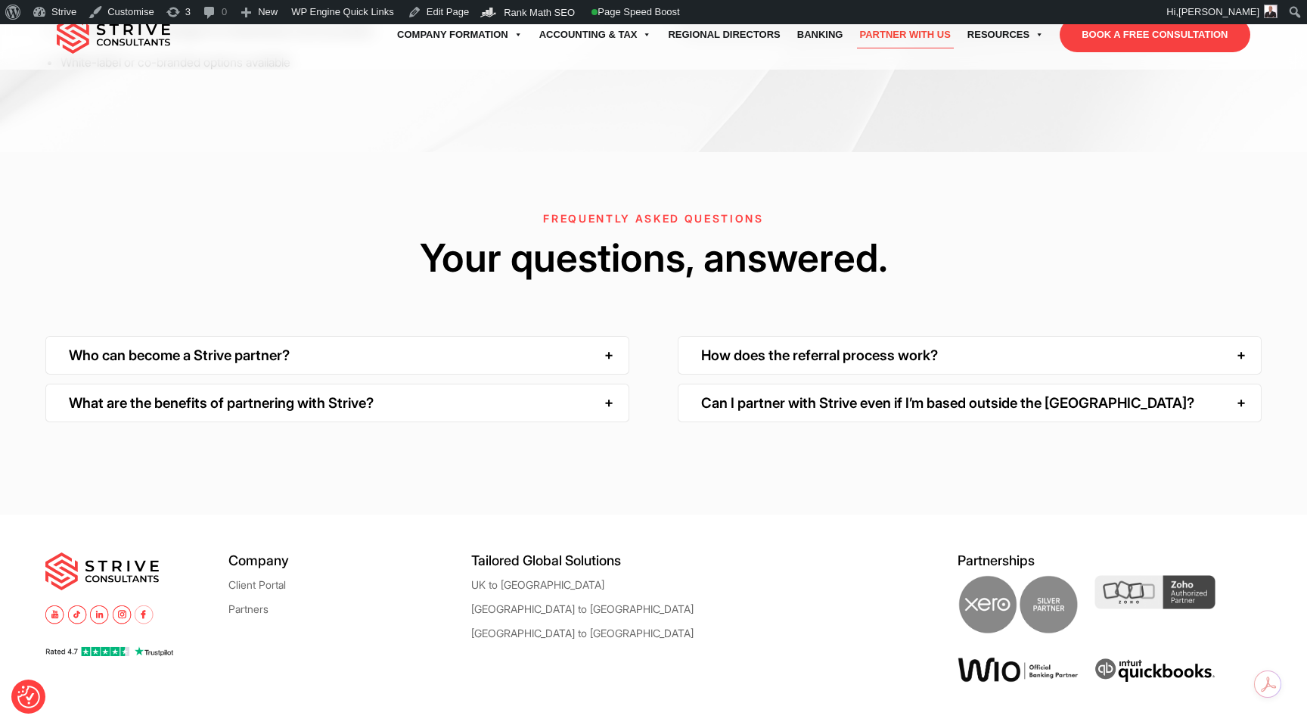
scroll to position [2467, 0]
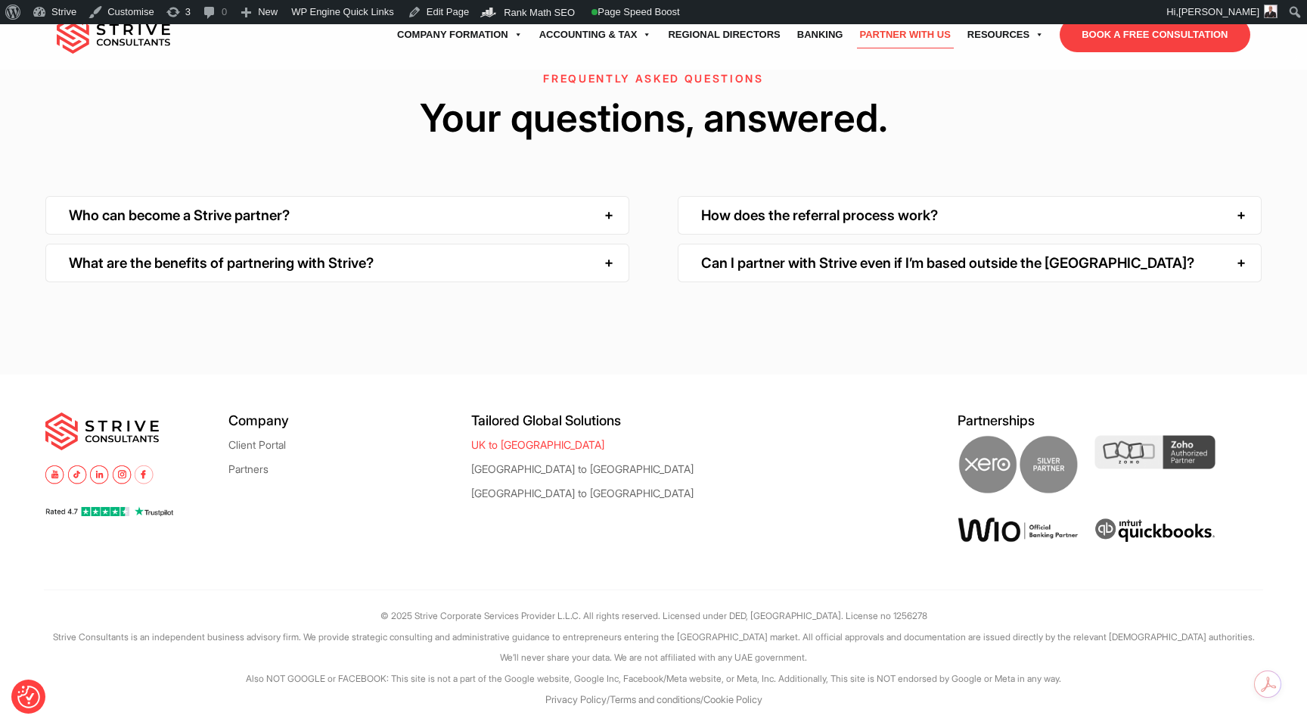
click at [505, 442] on link "UK to [GEOGRAPHIC_DATA]" at bounding box center [537, 444] width 133 height 11
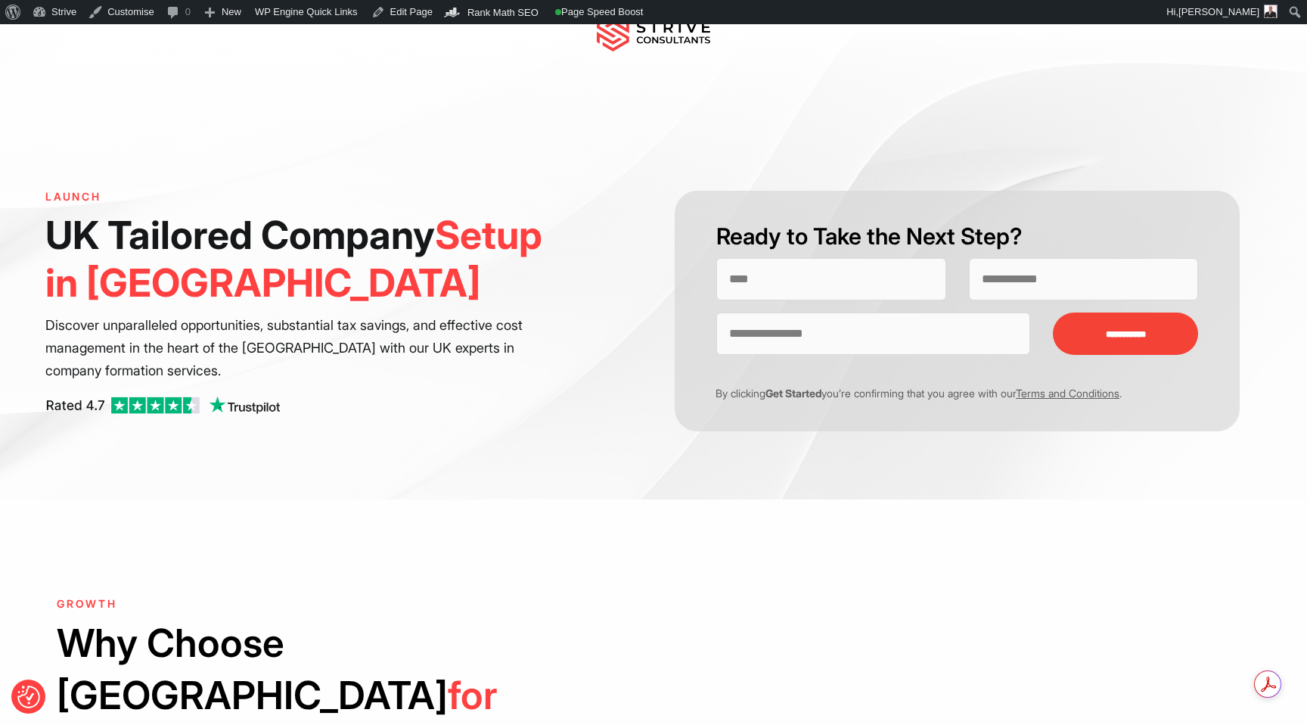
click at [559, 206] on div "LAUNCH UK Tailored Company Setup in [GEOGRAPHIC_DATA] Discover unparalleled opp…" at bounding box center [349, 311] width 608 height 241
